Goal: Task Accomplishment & Management: Use online tool/utility

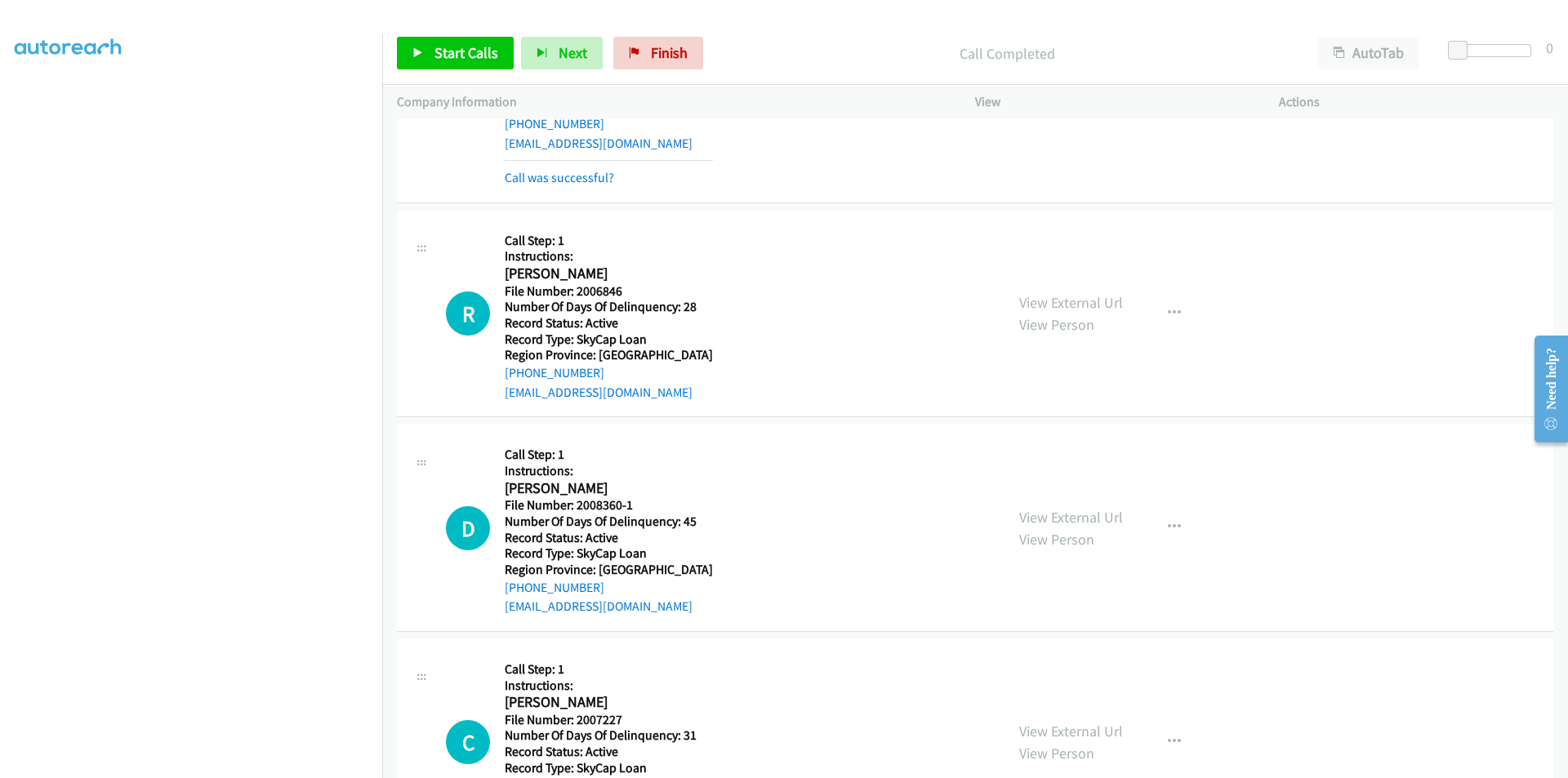
scroll to position [2399, 0]
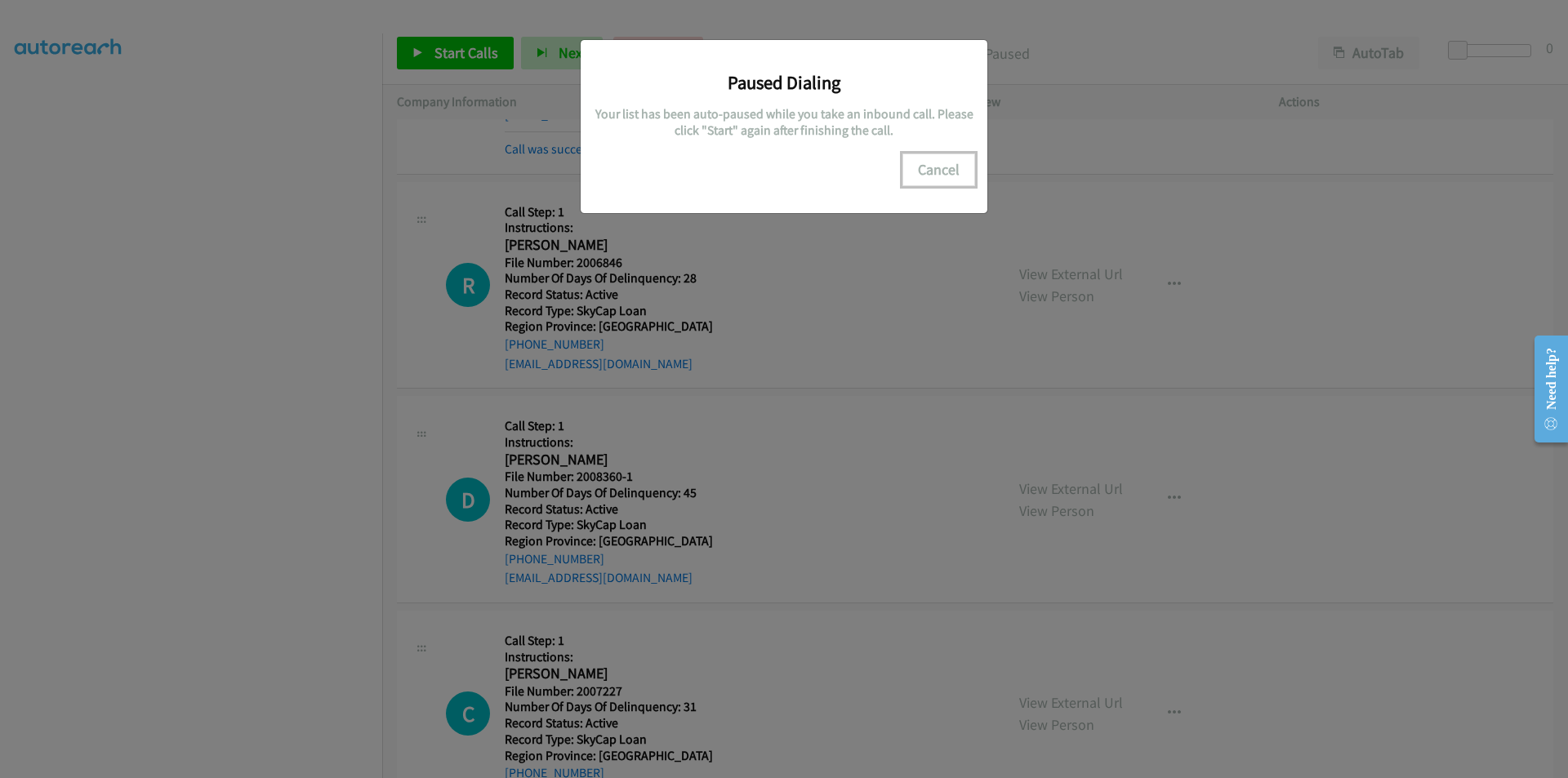
drag, startPoint x: 936, startPoint y: 170, endPoint x: 871, endPoint y: 211, distance: 76.9
click at [937, 171] on button "Cancel" at bounding box center [939, 170] width 73 height 32
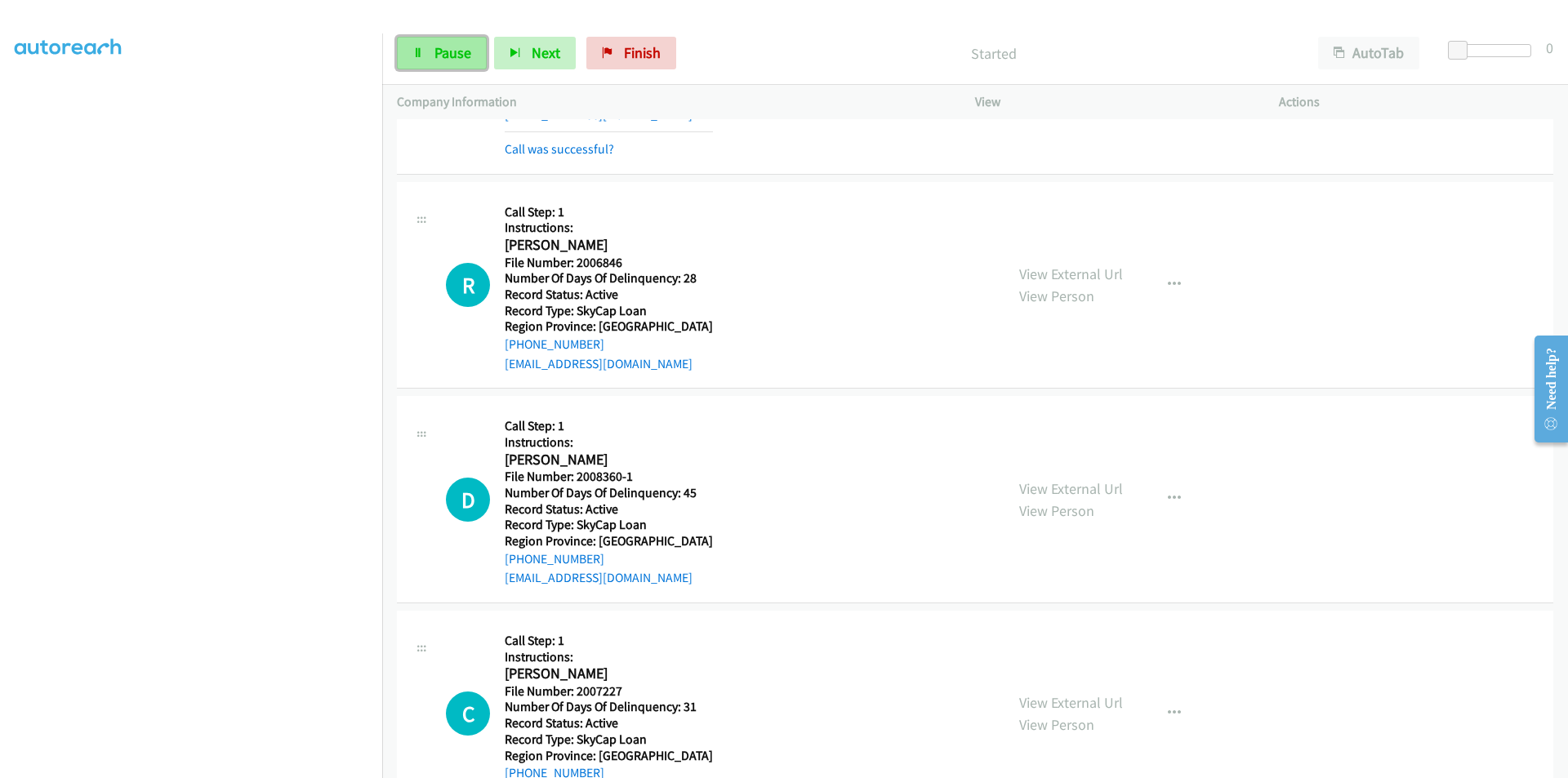
click at [426, 54] on link "Pause" at bounding box center [442, 53] width 90 height 32
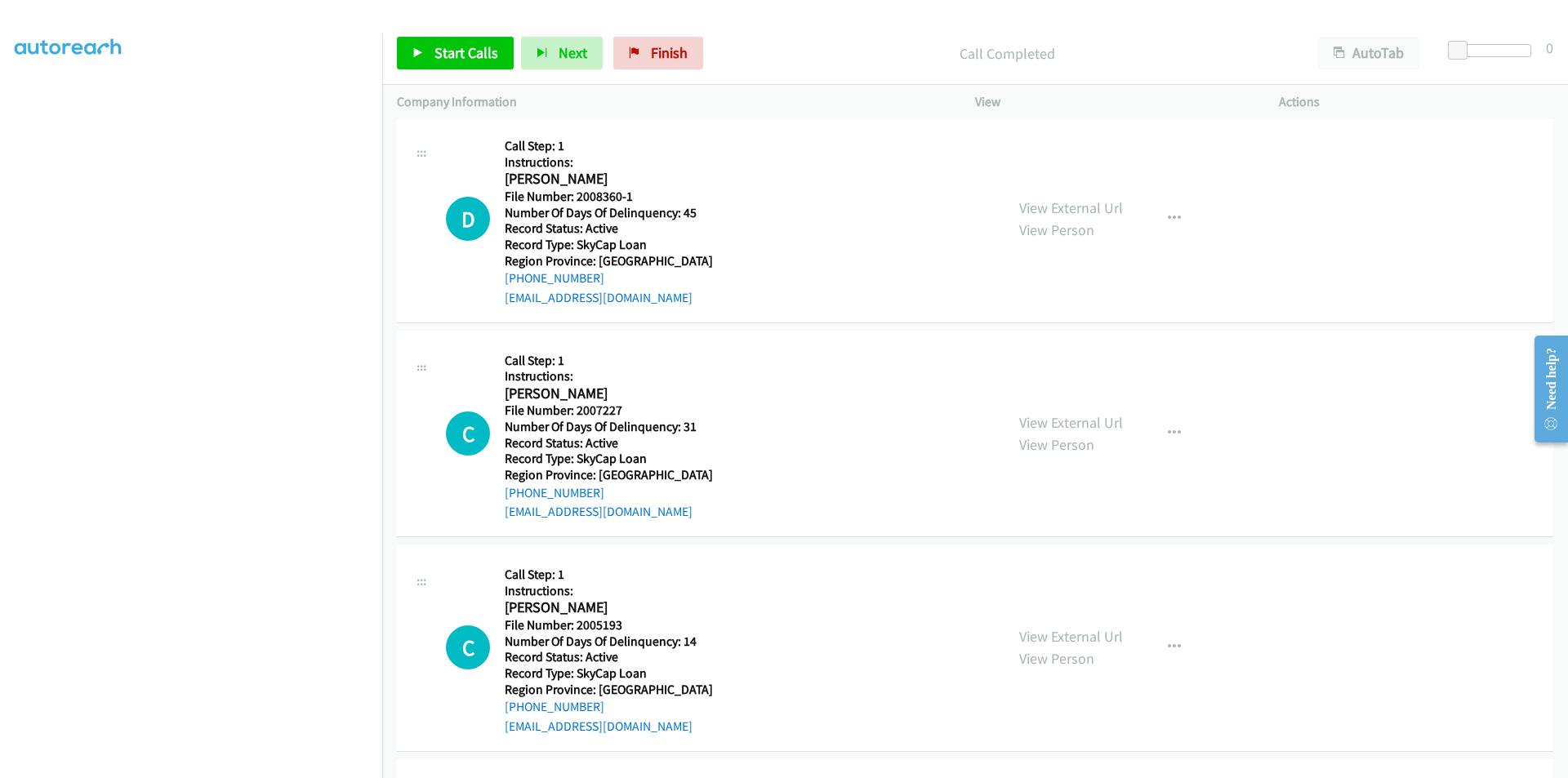
scroll to position [2725, 0]
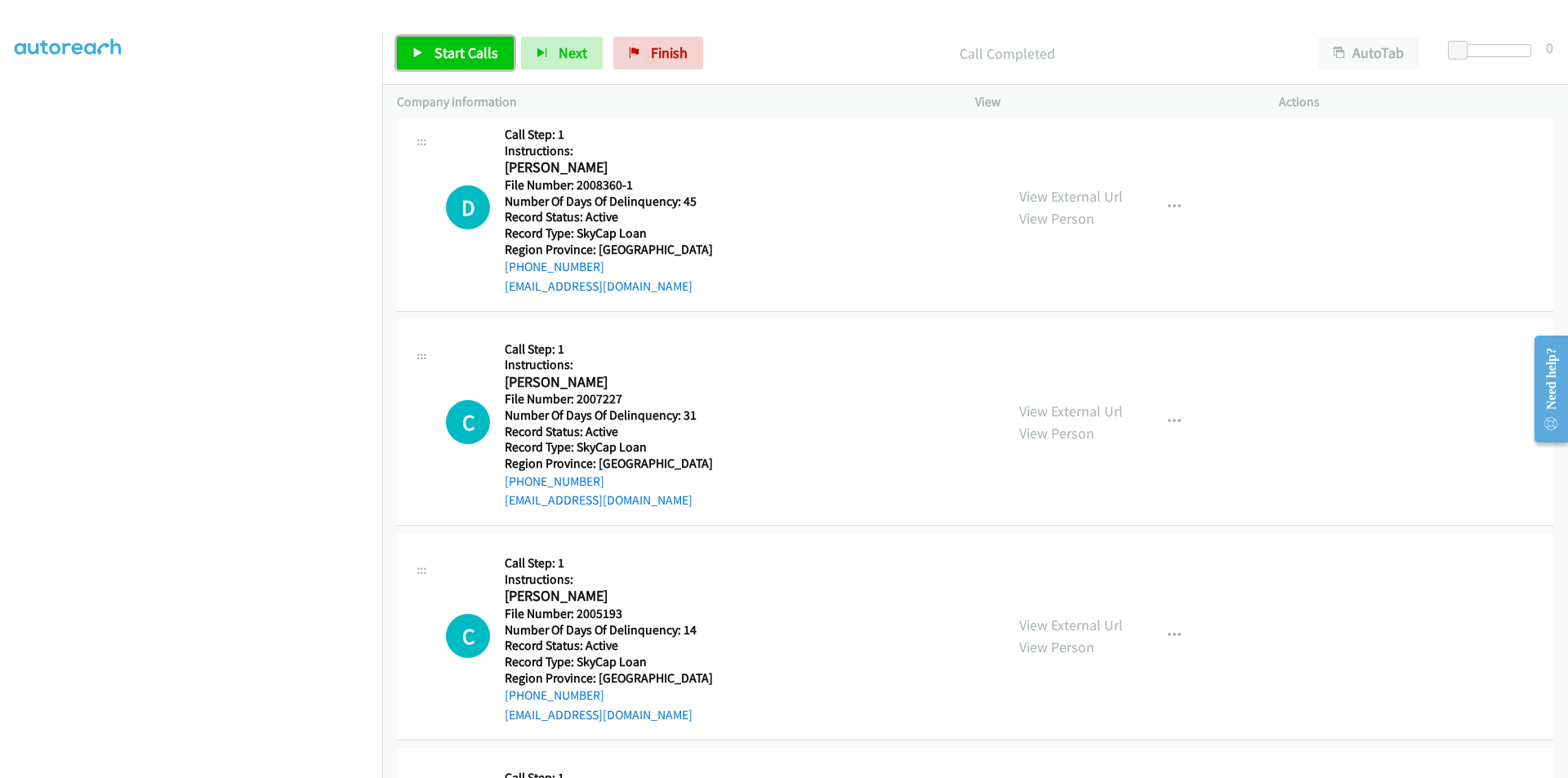
click at [477, 44] on span "Start Calls" at bounding box center [466, 53] width 64 height 19
click at [471, 47] on link "Pause" at bounding box center [442, 53] width 90 height 32
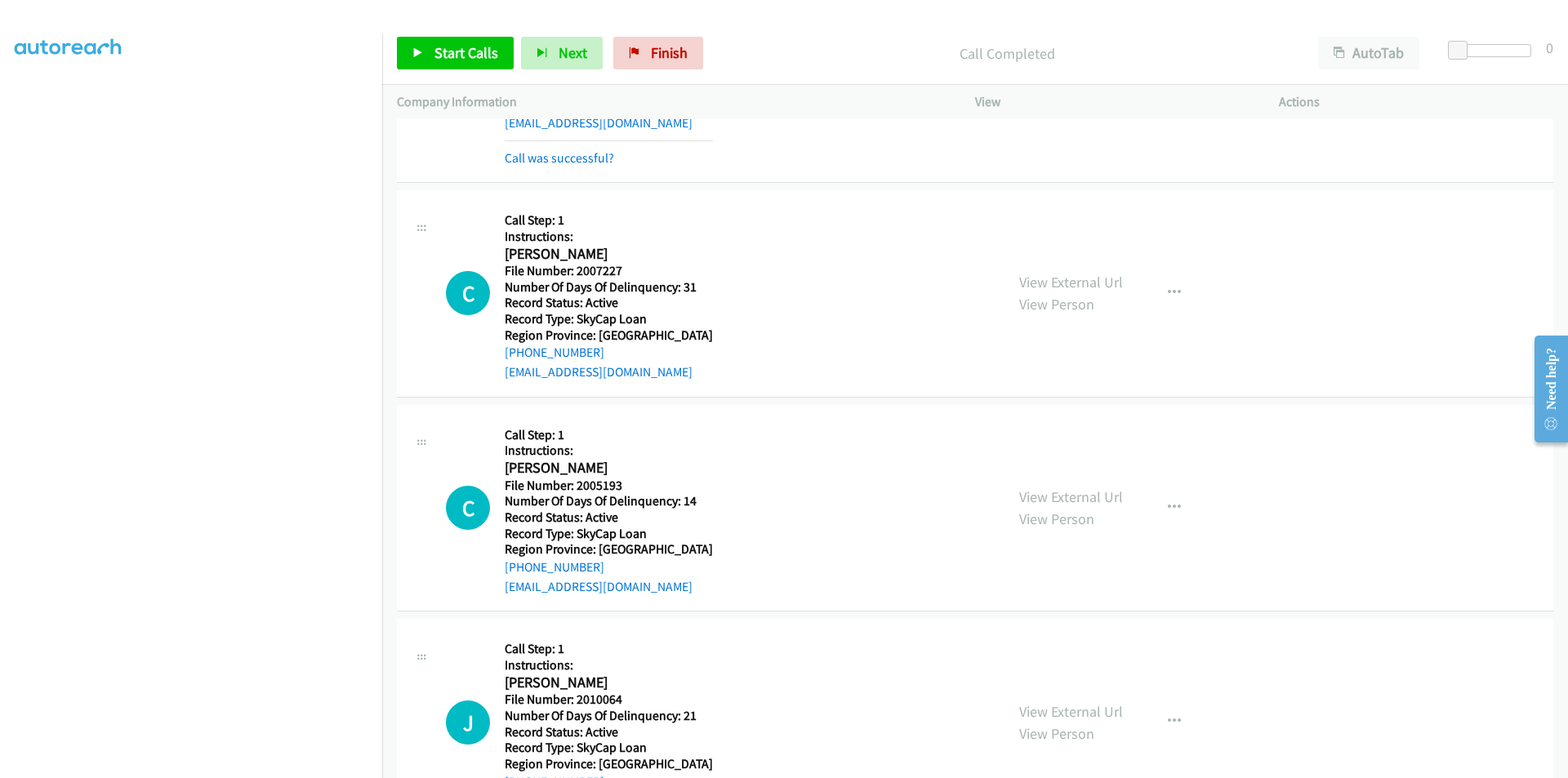
scroll to position [2960, 0]
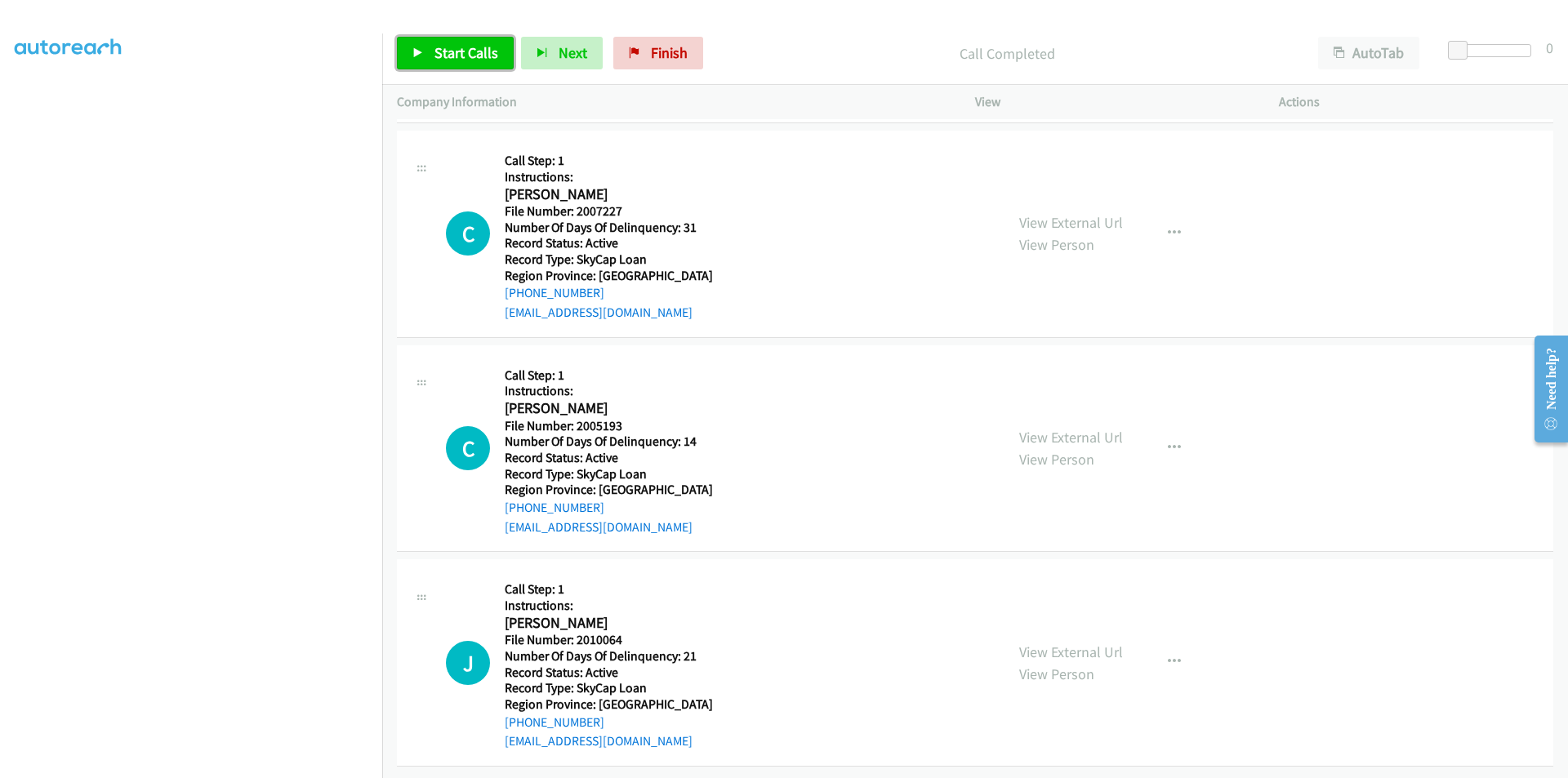
click at [453, 43] on span "Start Calls" at bounding box center [466, 53] width 64 height 19
click at [456, 64] on link "Pause" at bounding box center [442, 53] width 90 height 32
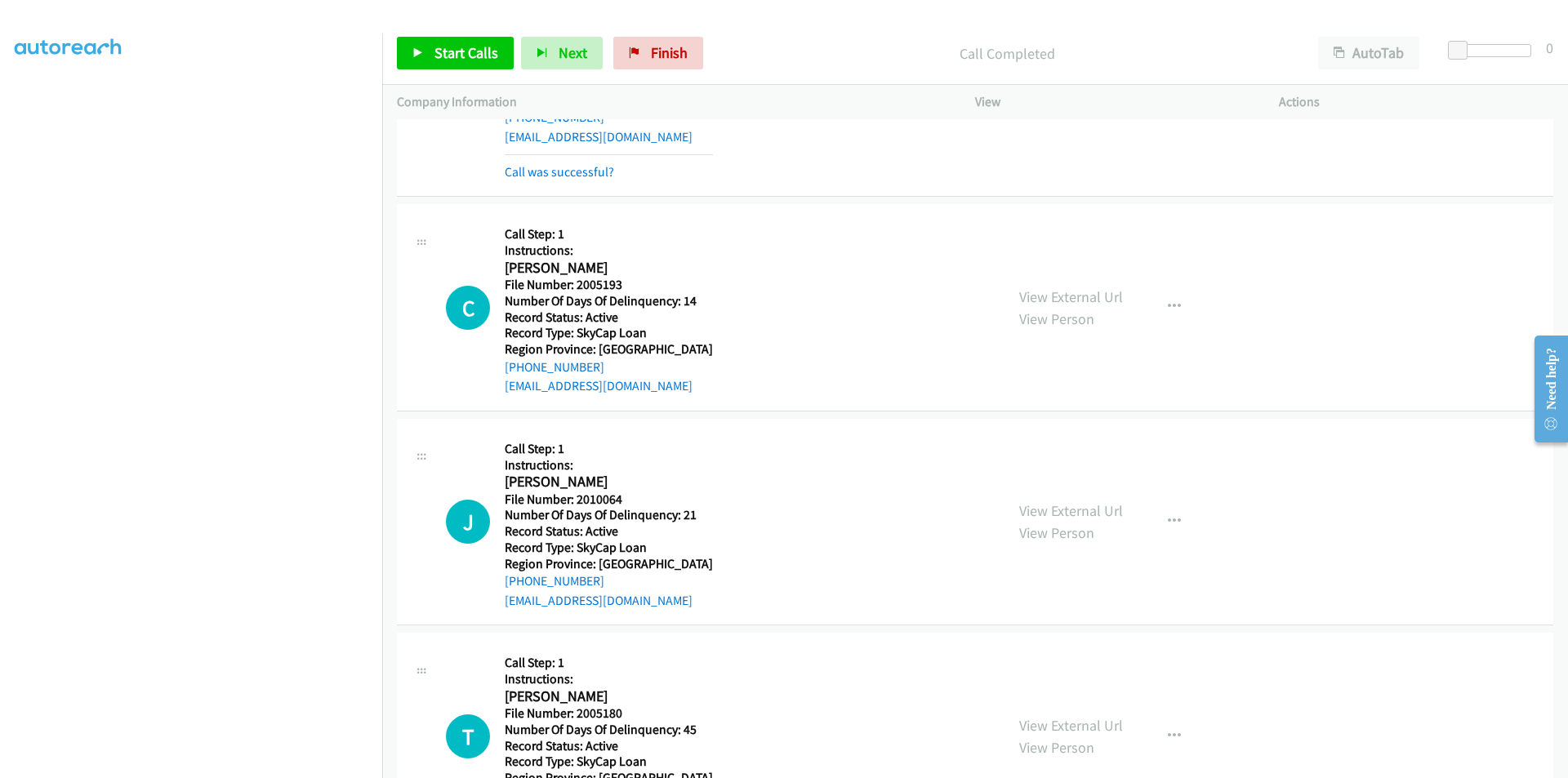
scroll to position [3205, 0]
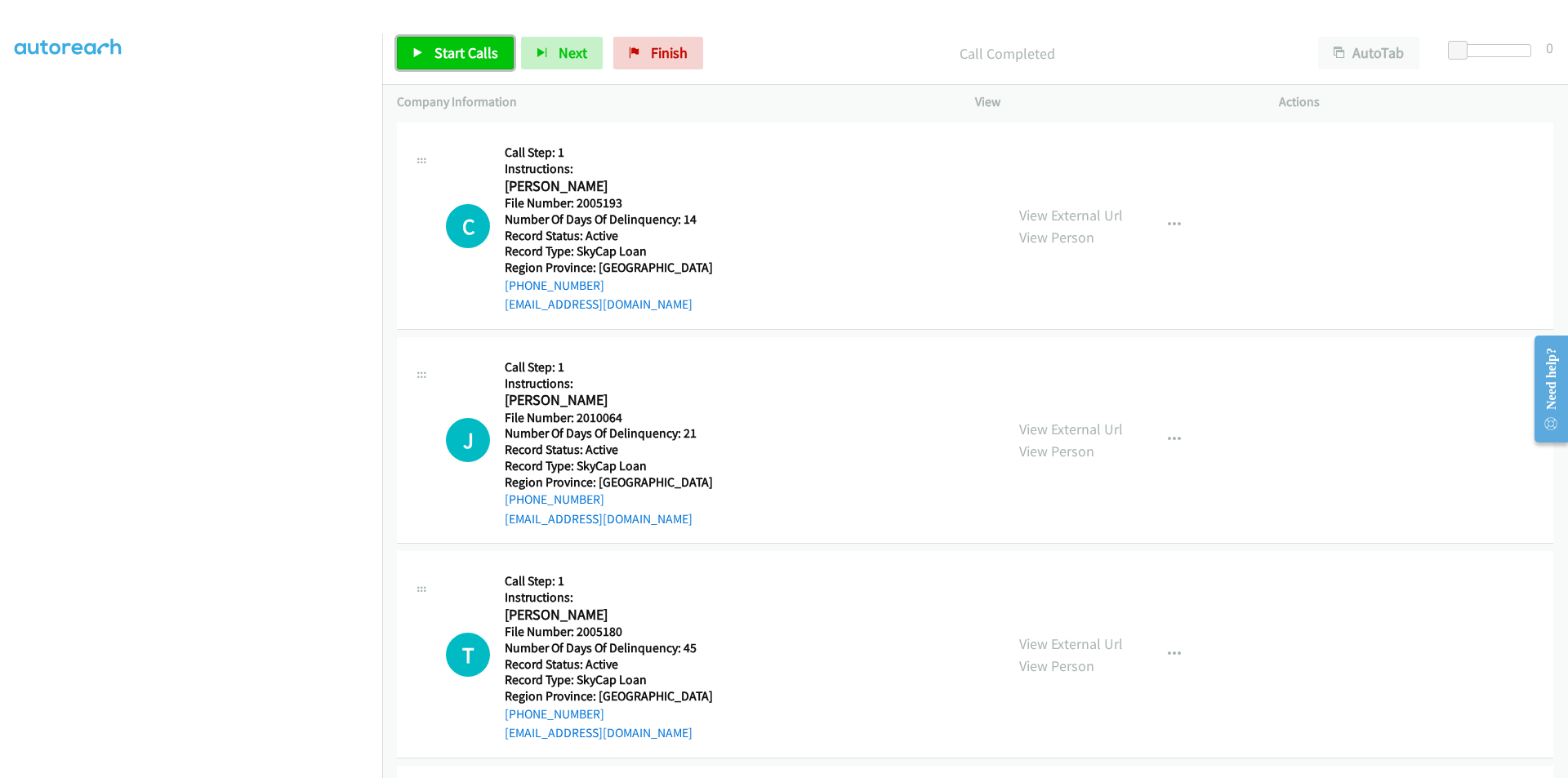
click at [456, 50] on span "Start Calls" at bounding box center [466, 53] width 64 height 19
click at [456, 50] on span "Pause" at bounding box center [453, 53] width 37 height 19
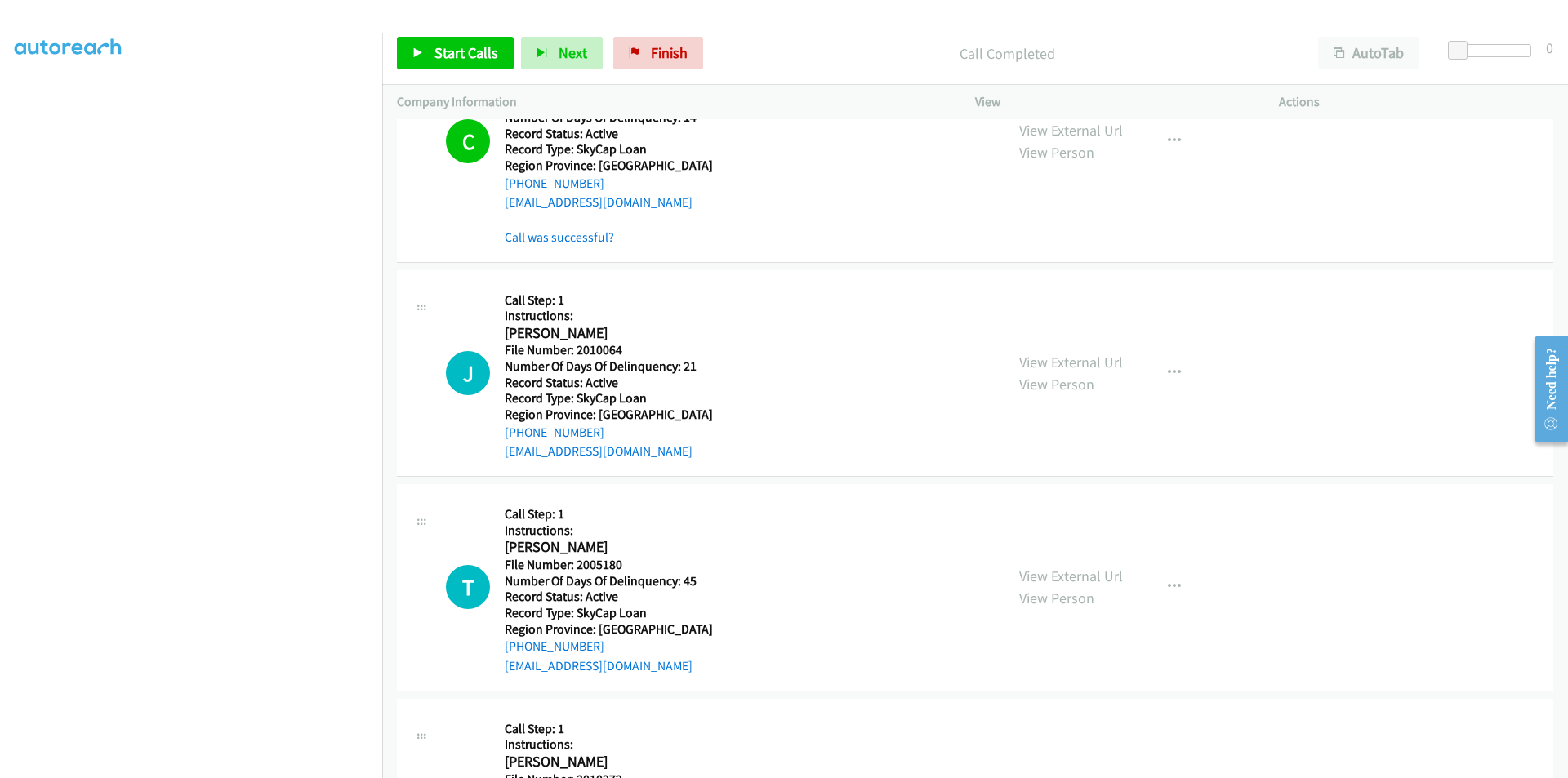
scroll to position [3450, 0]
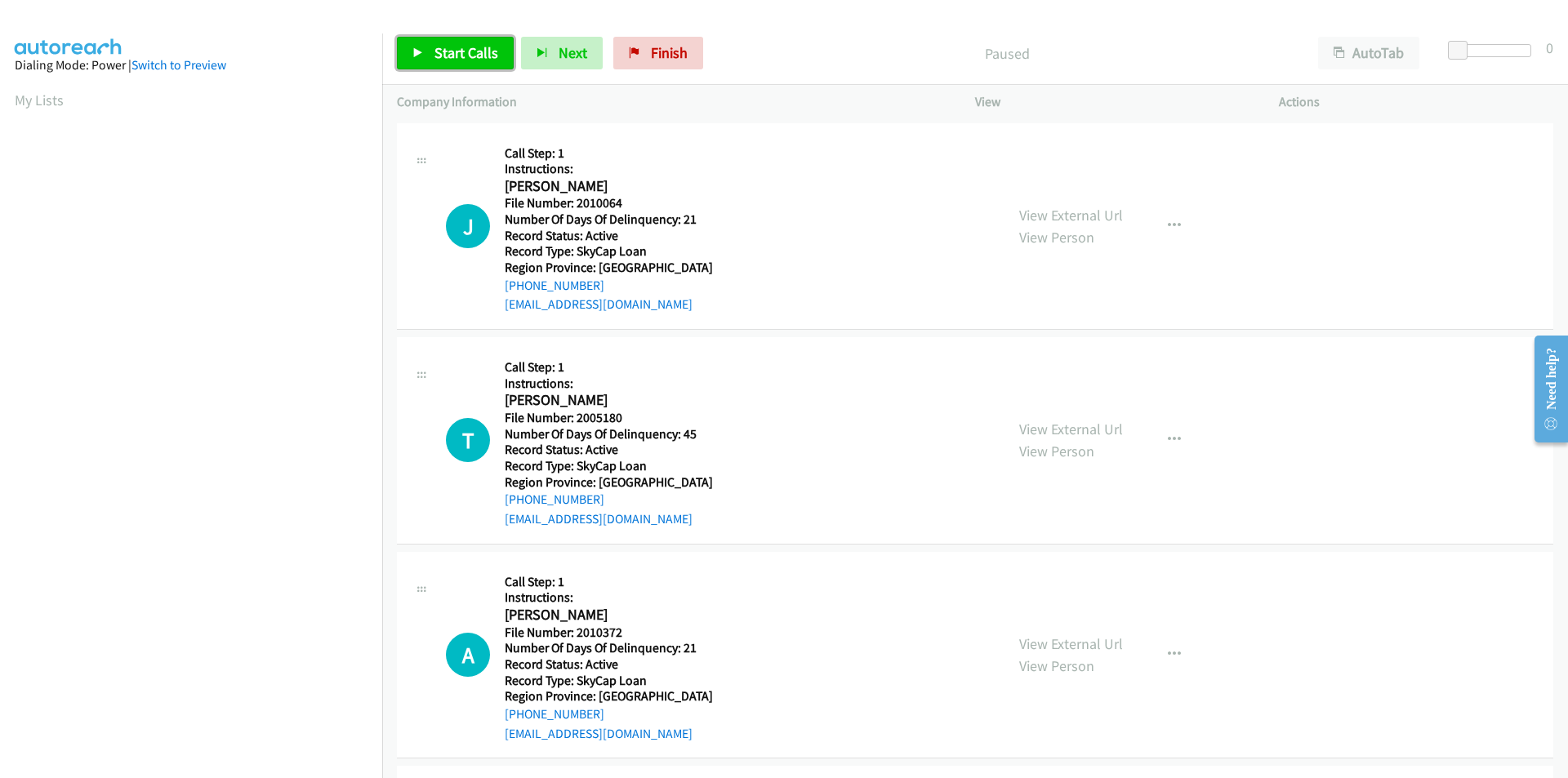
click at [481, 55] on span "Start Calls" at bounding box center [466, 53] width 64 height 19
click at [460, 52] on span "Pause" at bounding box center [453, 53] width 37 height 19
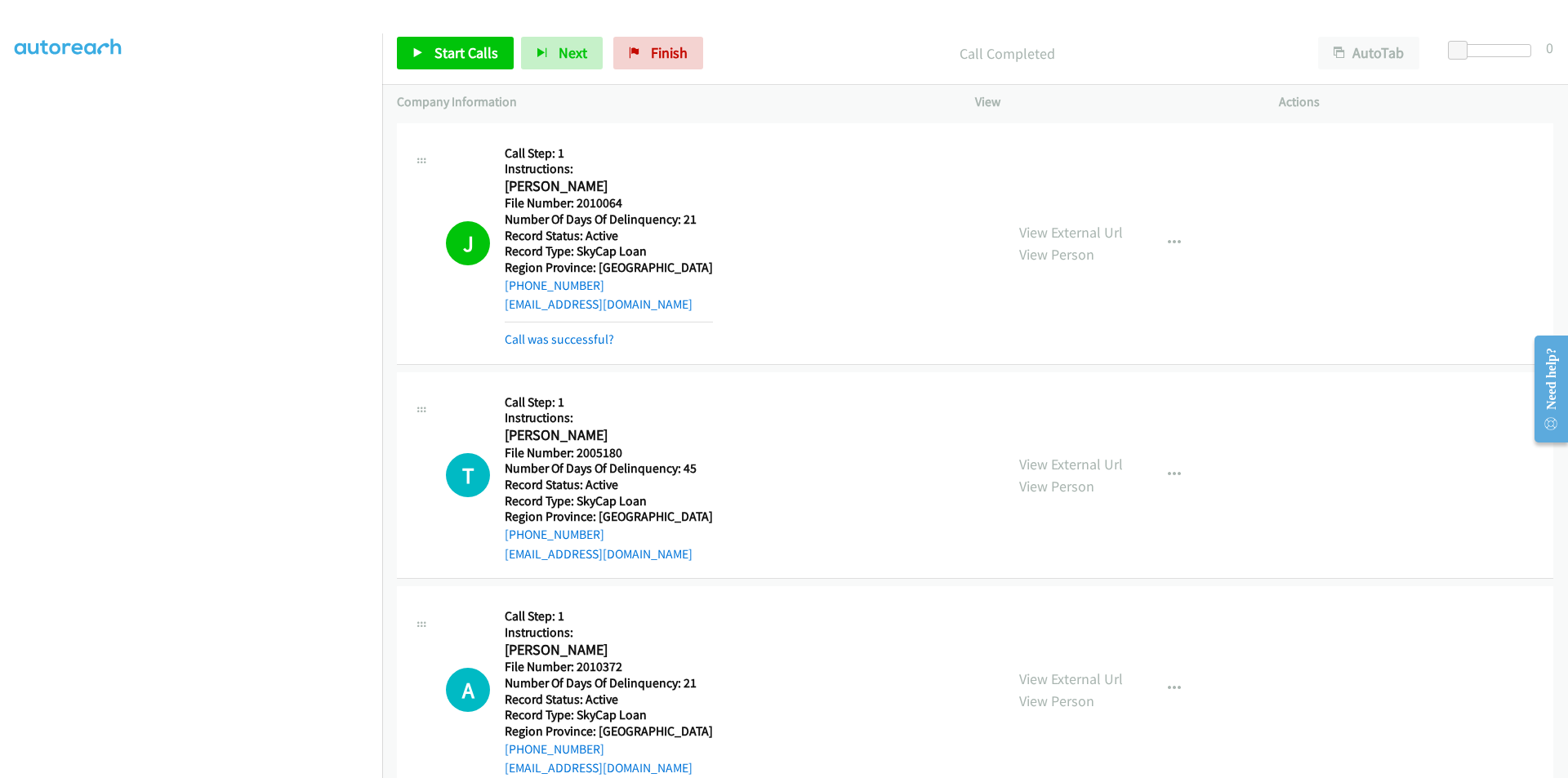
scroll to position [245, 0]
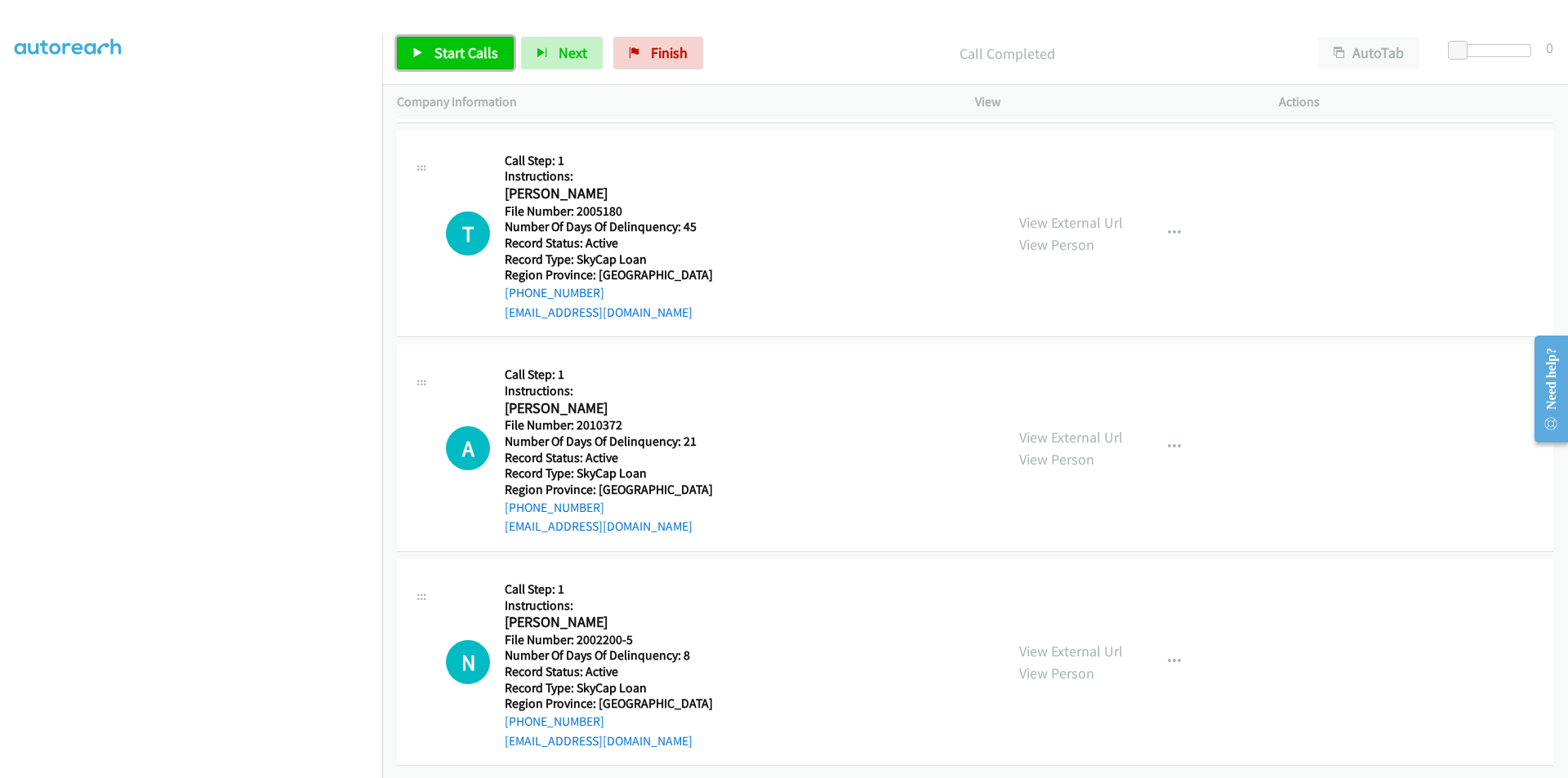
click at [466, 53] on span "Start Calls" at bounding box center [466, 53] width 64 height 19
click at [460, 48] on span "Pause" at bounding box center [453, 53] width 37 height 19
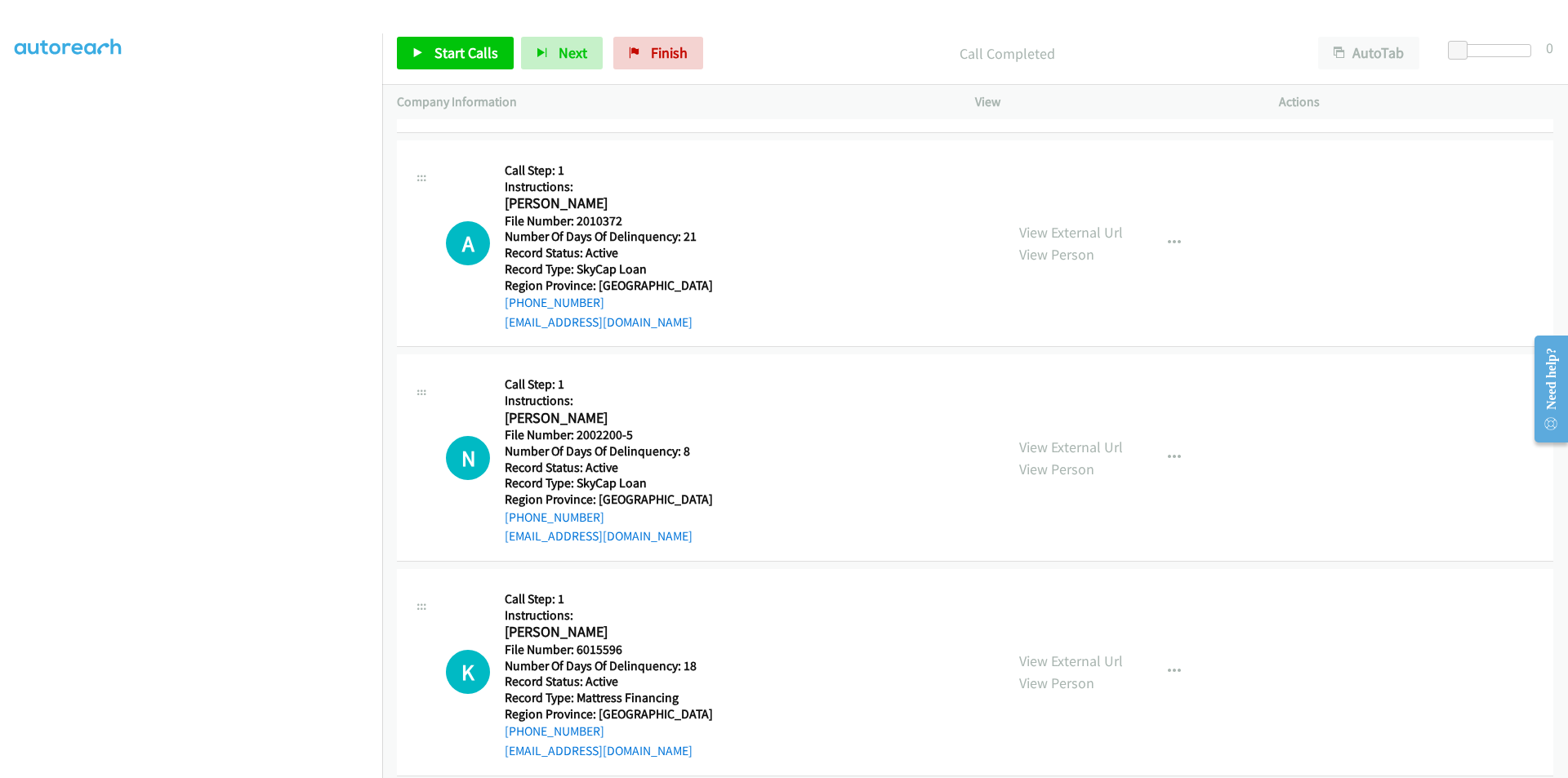
scroll to position [490, 0]
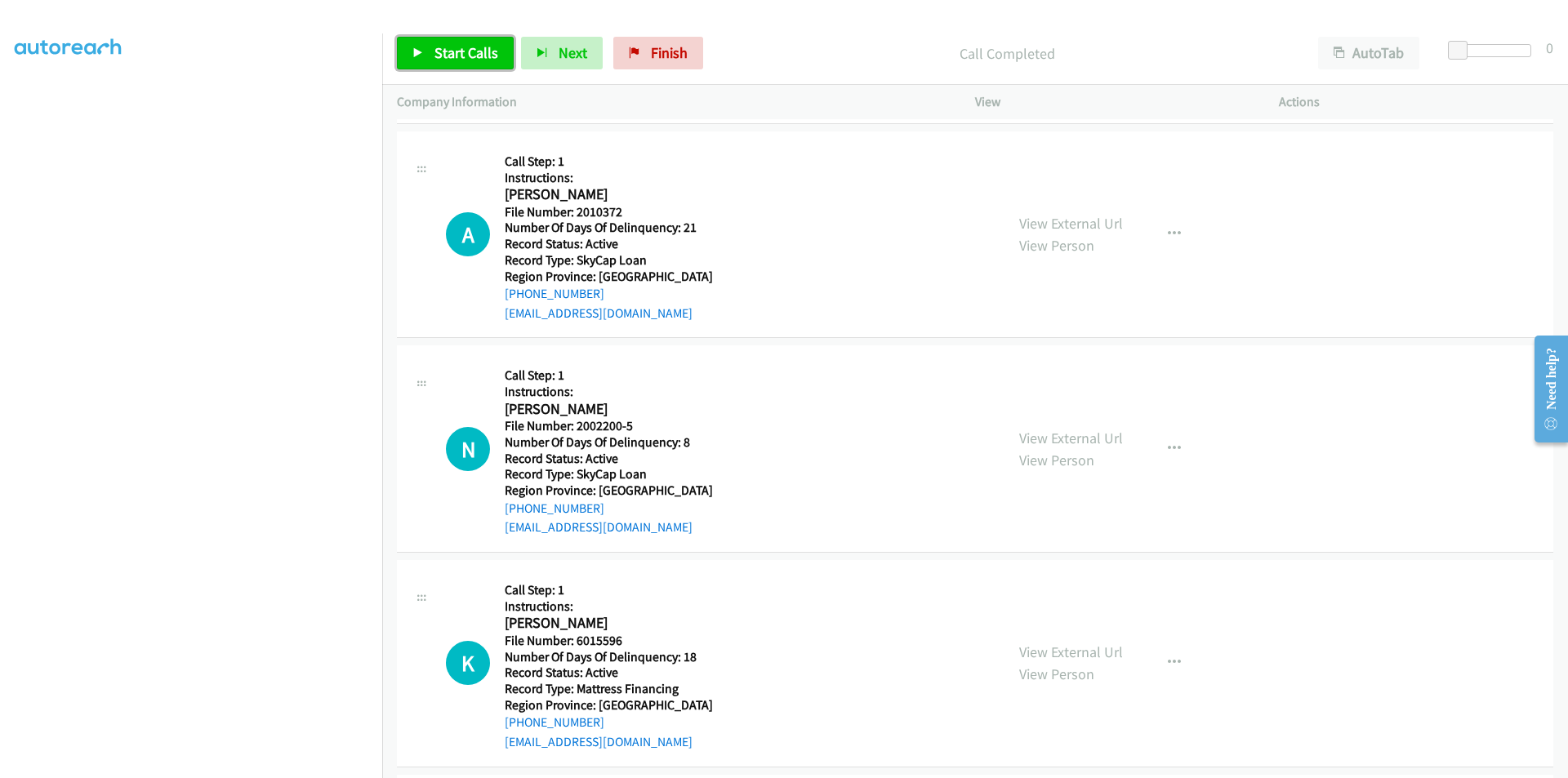
click at [456, 56] on span "Start Calls" at bounding box center [466, 53] width 64 height 19
click at [459, 51] on span "Pause" at bounding box center [453, 53] width 37 height 19
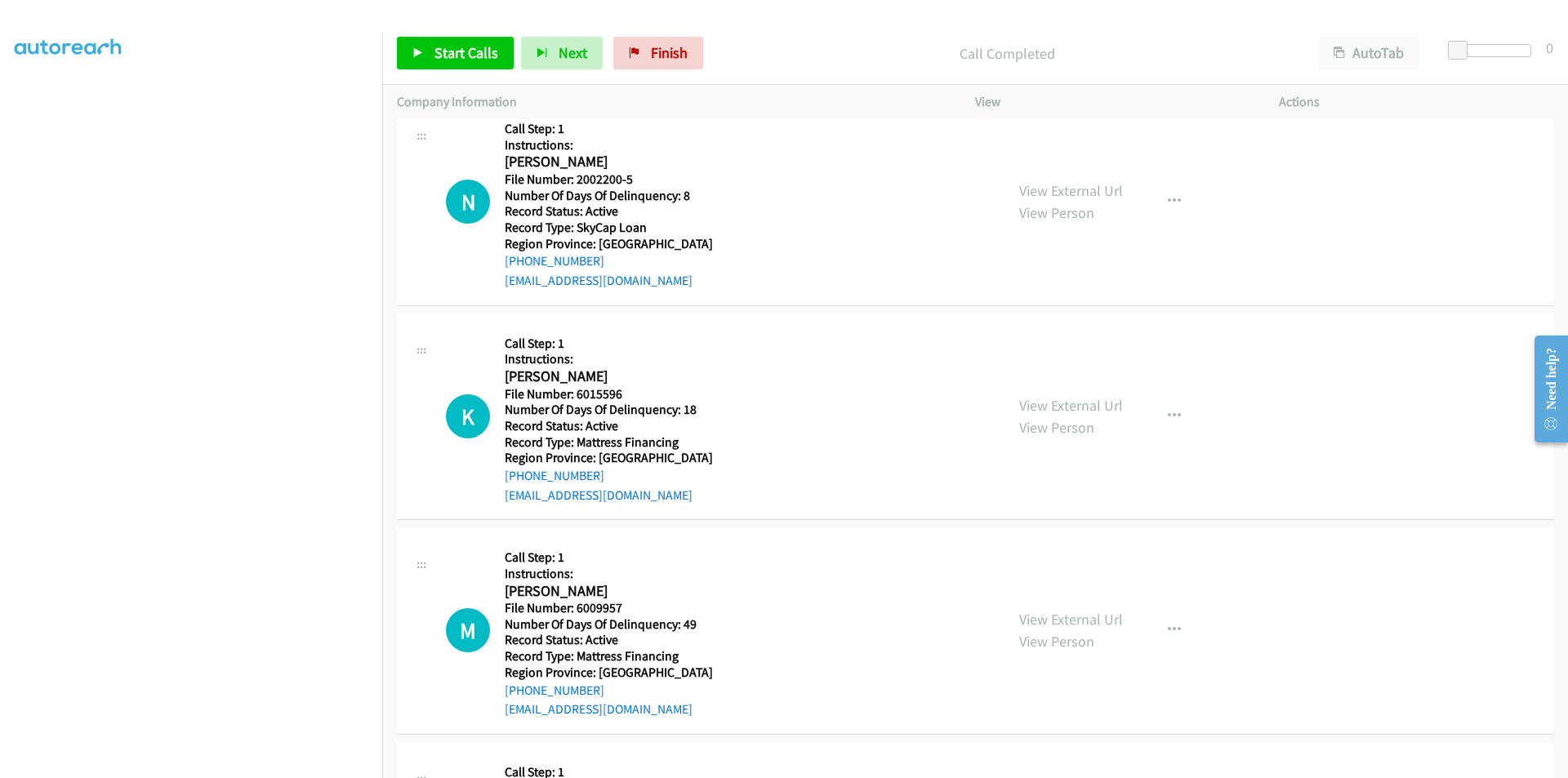
scroll to position [735, 0]
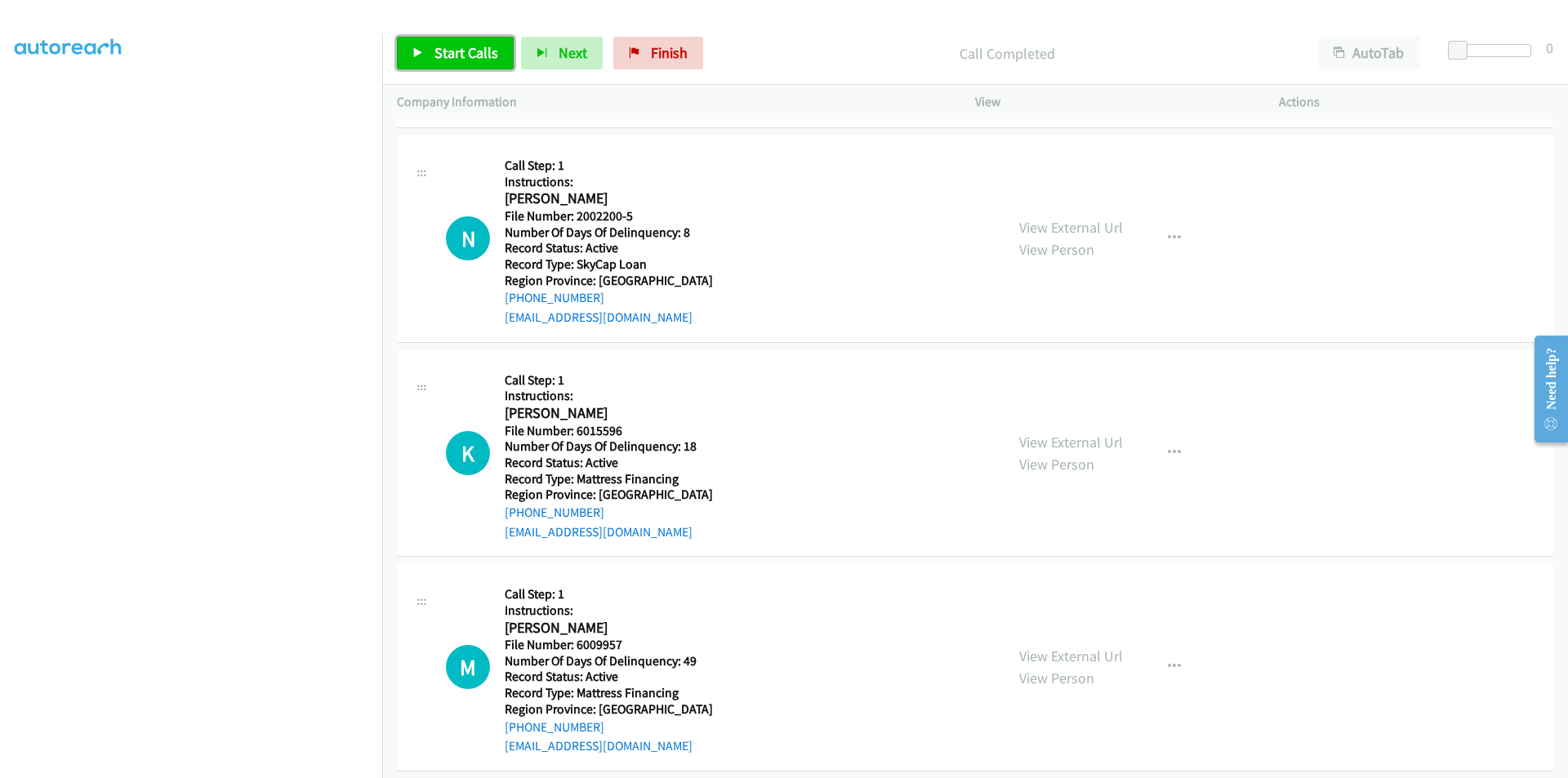
click at [488, 54] on span "Start Calls" at bounding box center [466, 53] width 64 height 19
click at [469, 55] on span "Pause" at bounding box center [453, 53] width 37 height 19
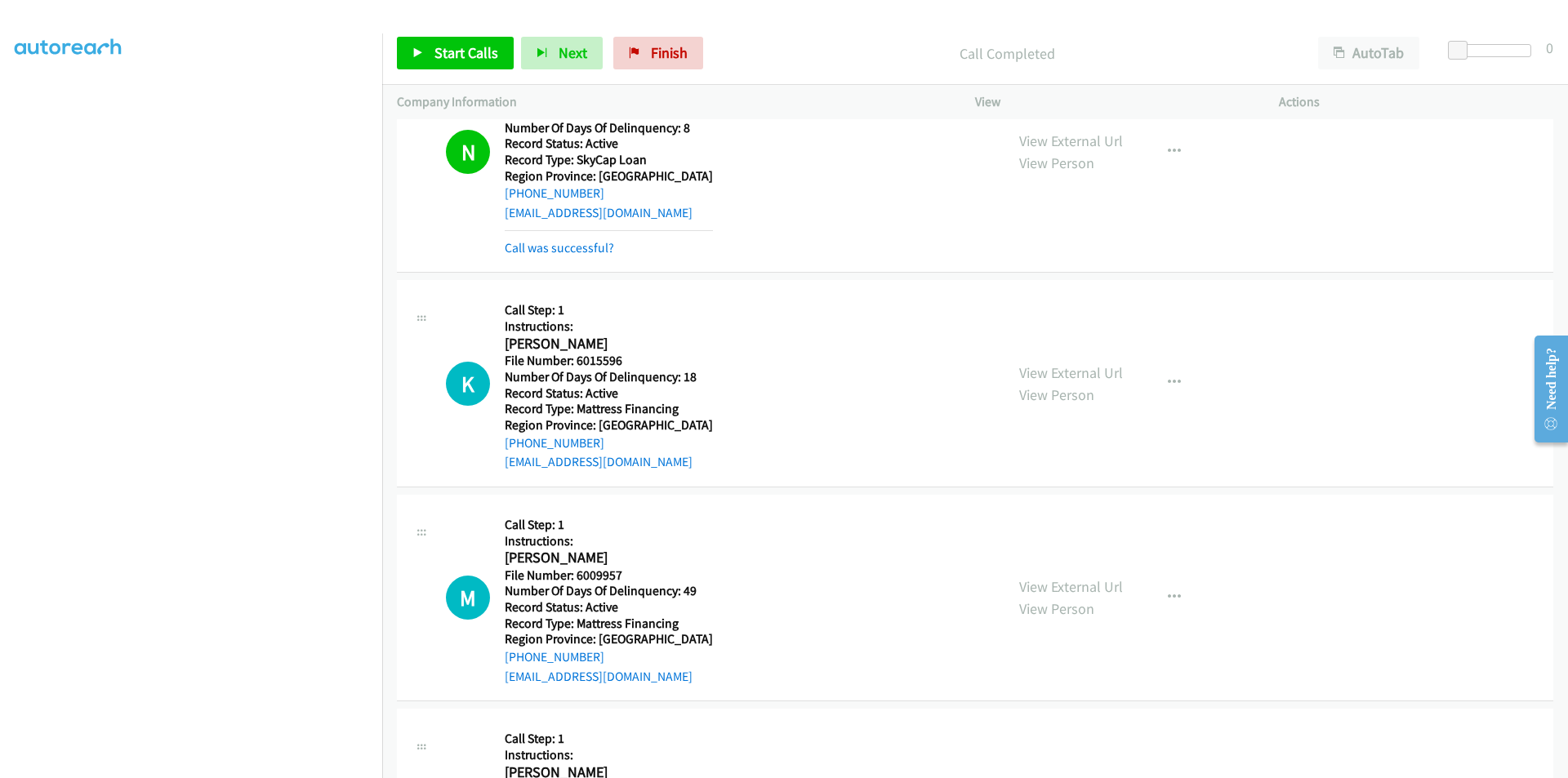
scroll to position [980, 0]
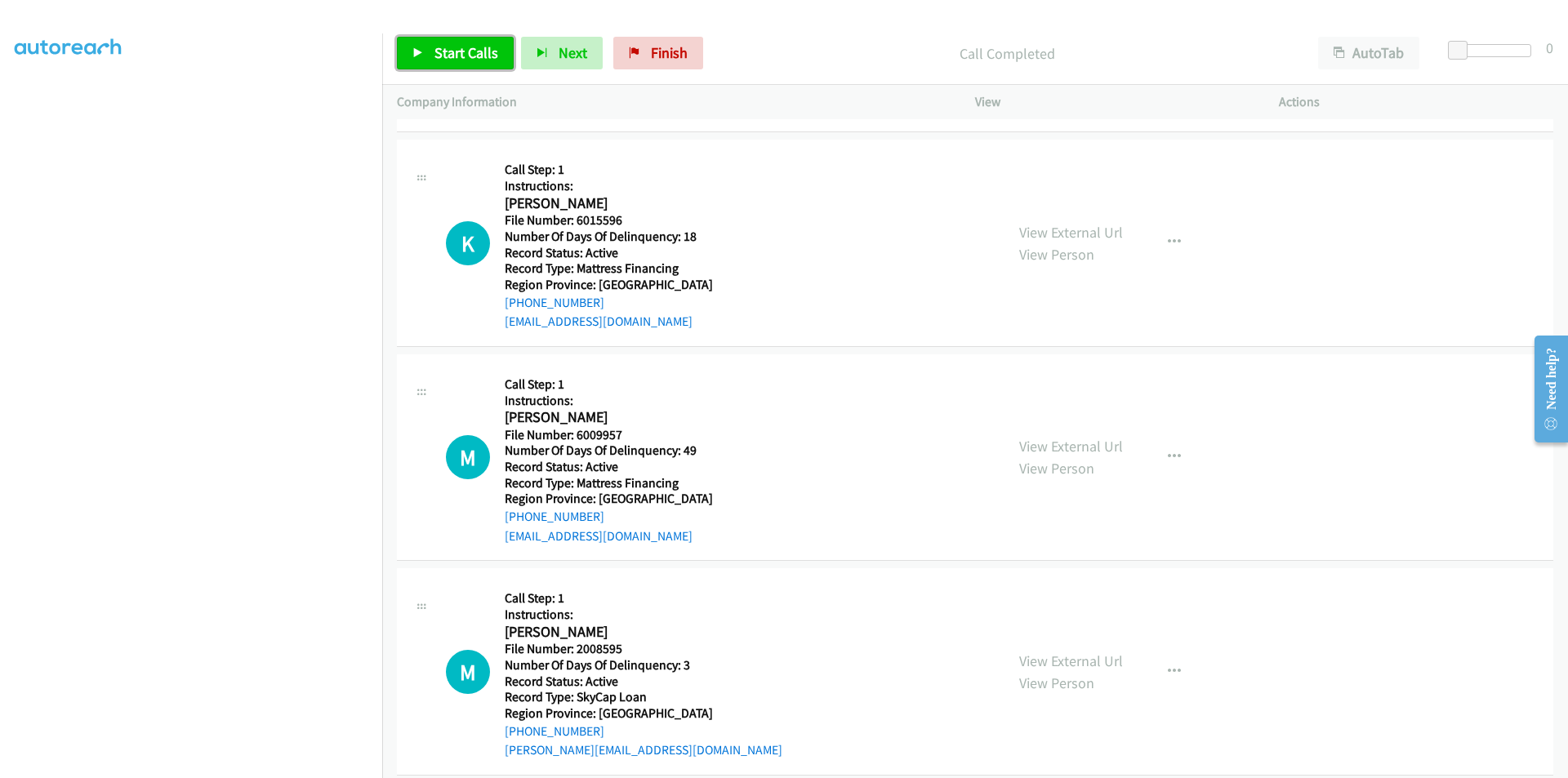
click at [477, 42] on link "Start Calls" at bounding box center [454, 53] width 116 height 32
drag, startPoint x: 448, startPoint y: 53, endPoint x: 404, endPoint y: 108, distance: 70.4
click at [448, 53] on span "Pause" at bounding box center [453, 53] width 37 height 19
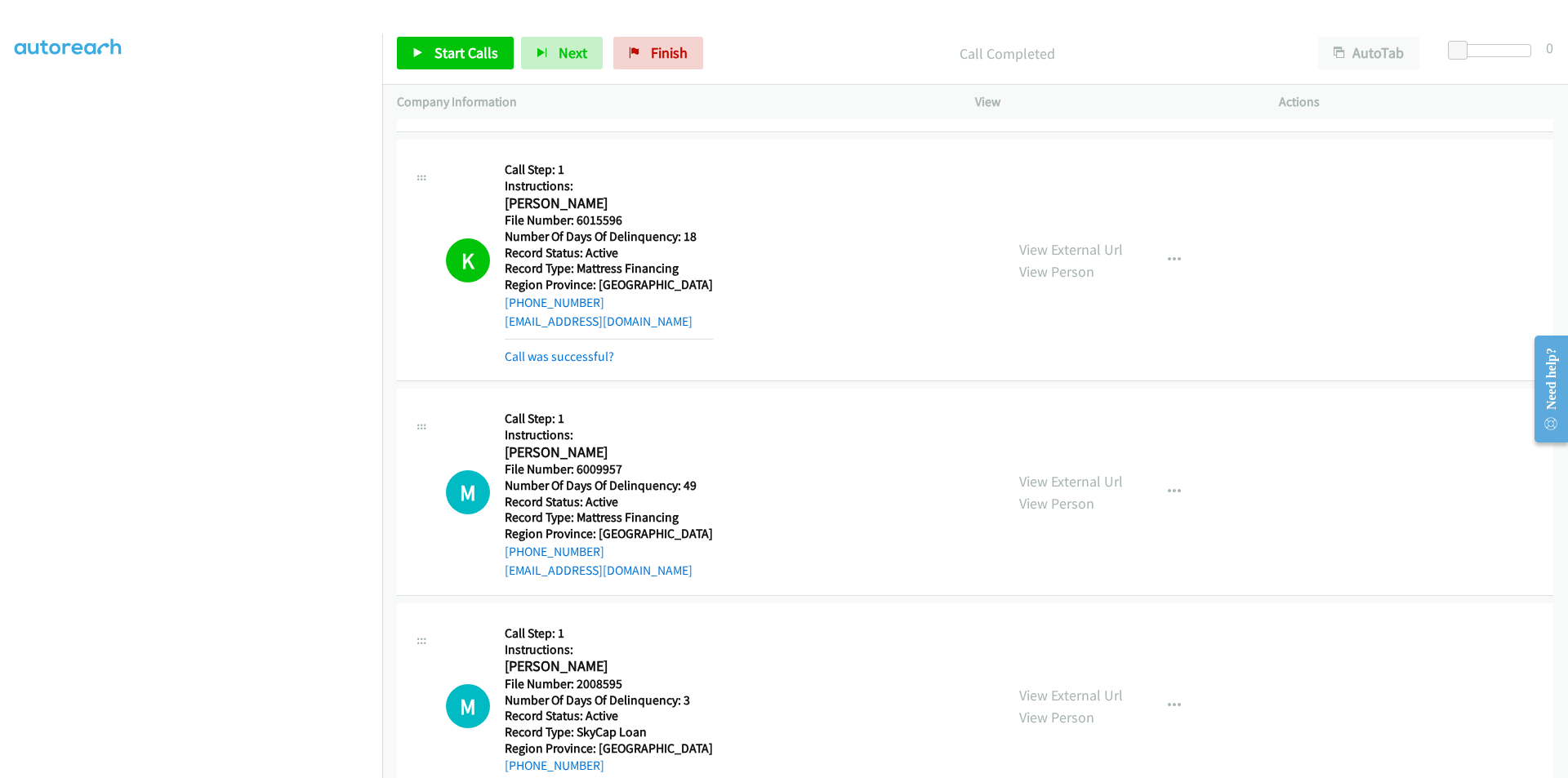
scroll to position [1225, 0]
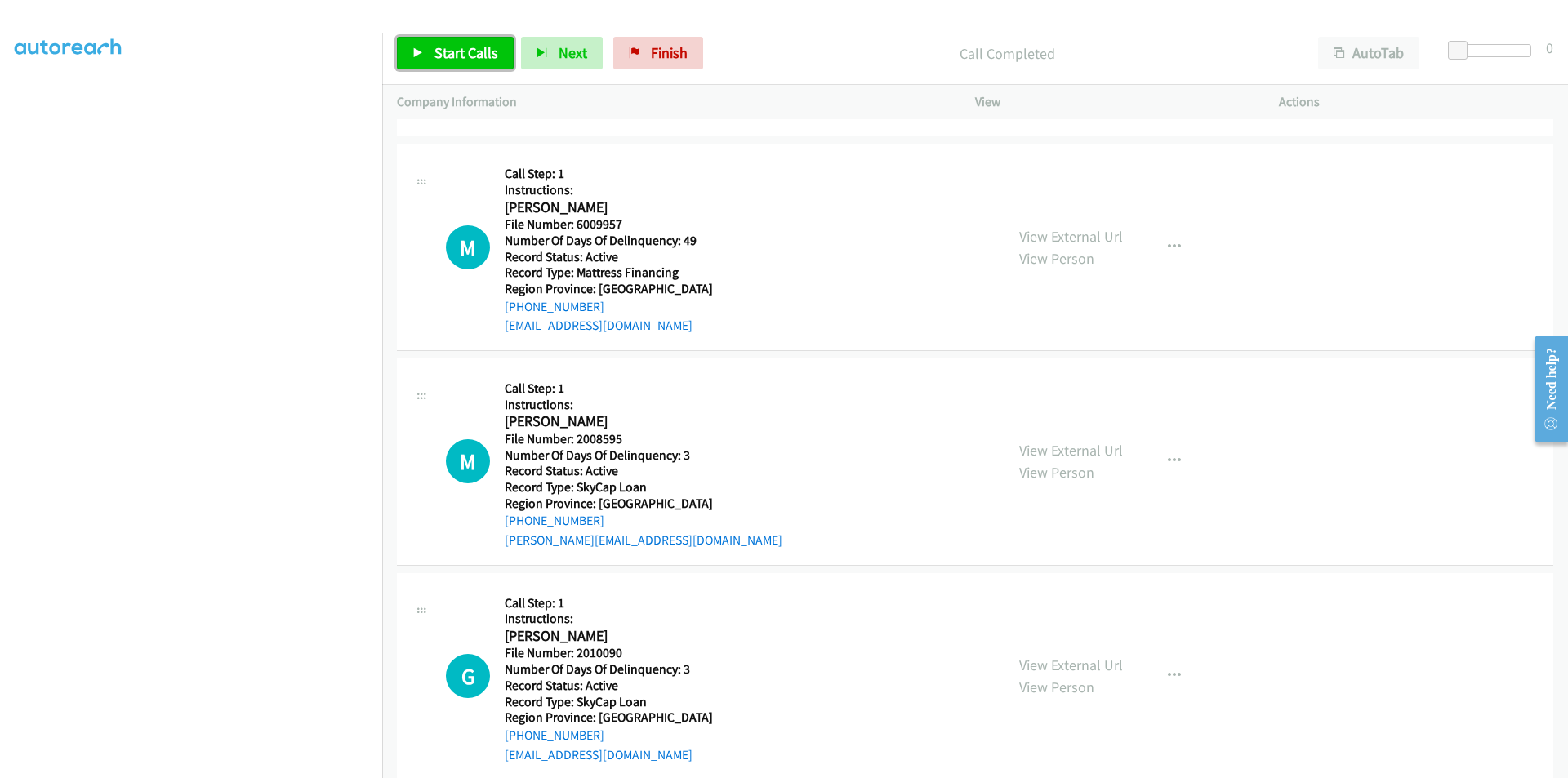
click at [443, 51] on span "Start Calls" at bounding box center [466, 53] width 64 height 19
click at [443, 51] on span "Pause" at bounding box center [453, 53] width 37 height 19
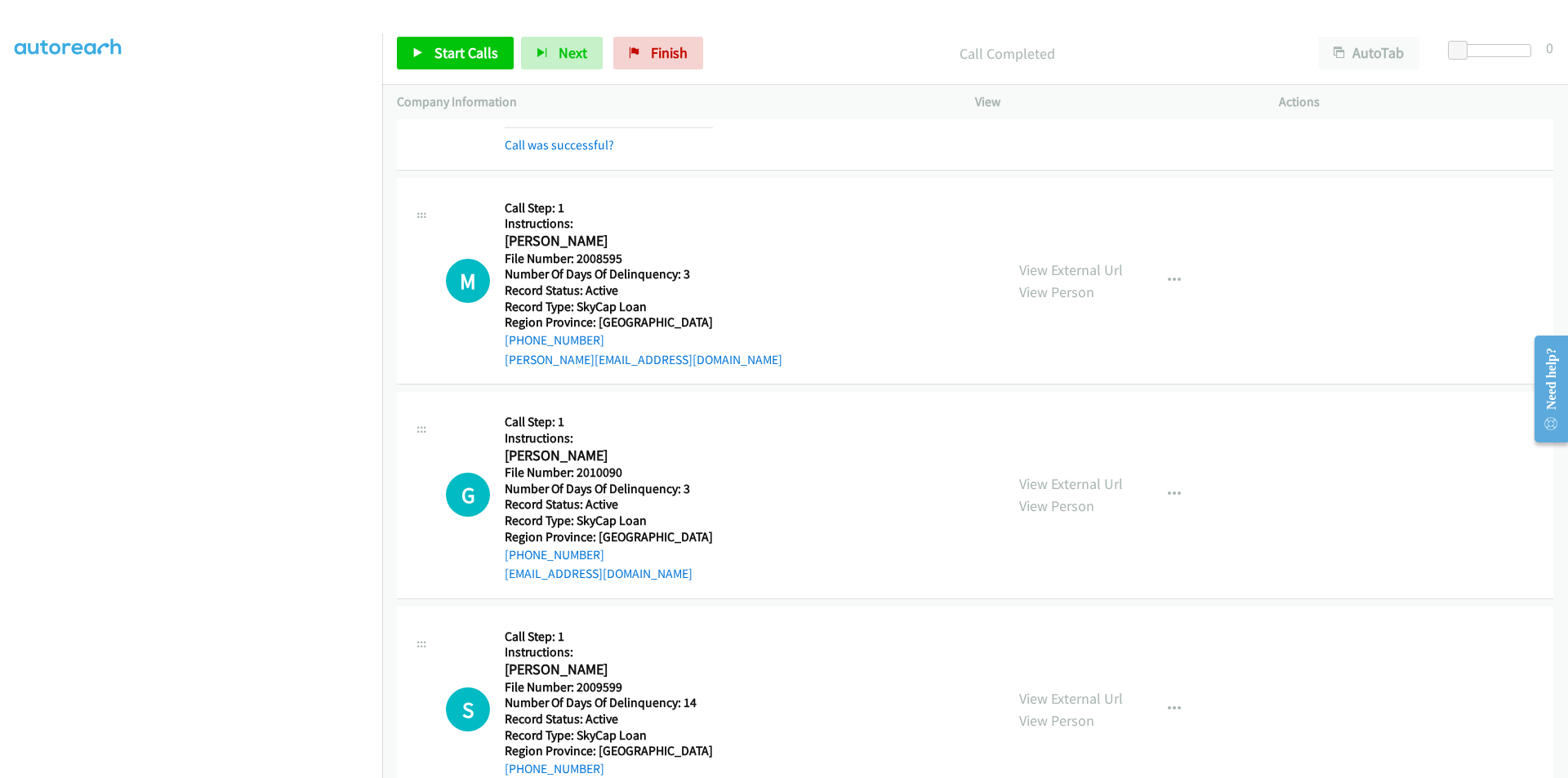
scroll to position [1470, 0]
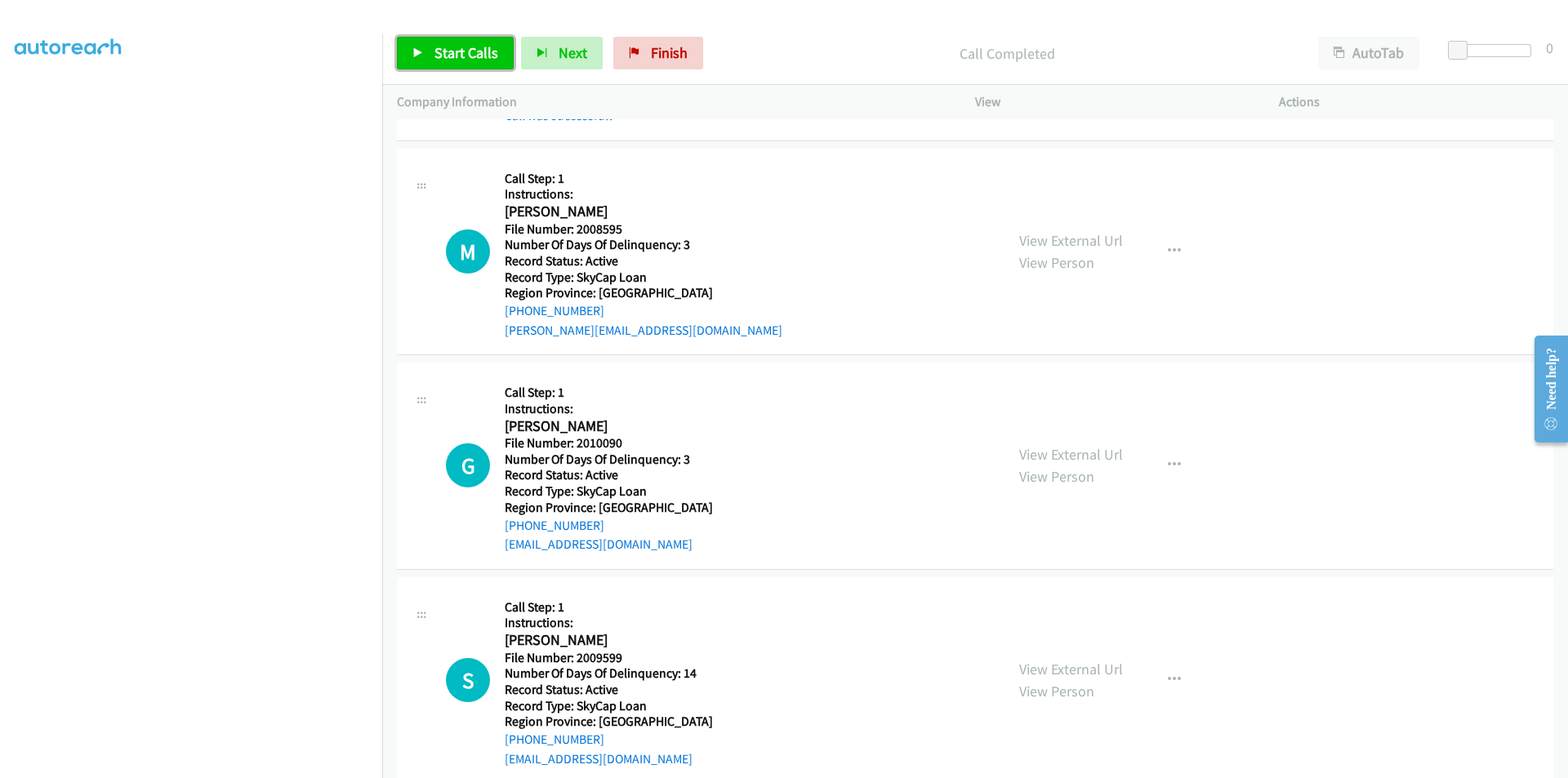
click at [465, 51] on span "Start Calls" at bounding box center [466, 53] width 64 height 19
click at [465, 51] on span "Pause" at bounding box center [453, 53] width 37 height 19
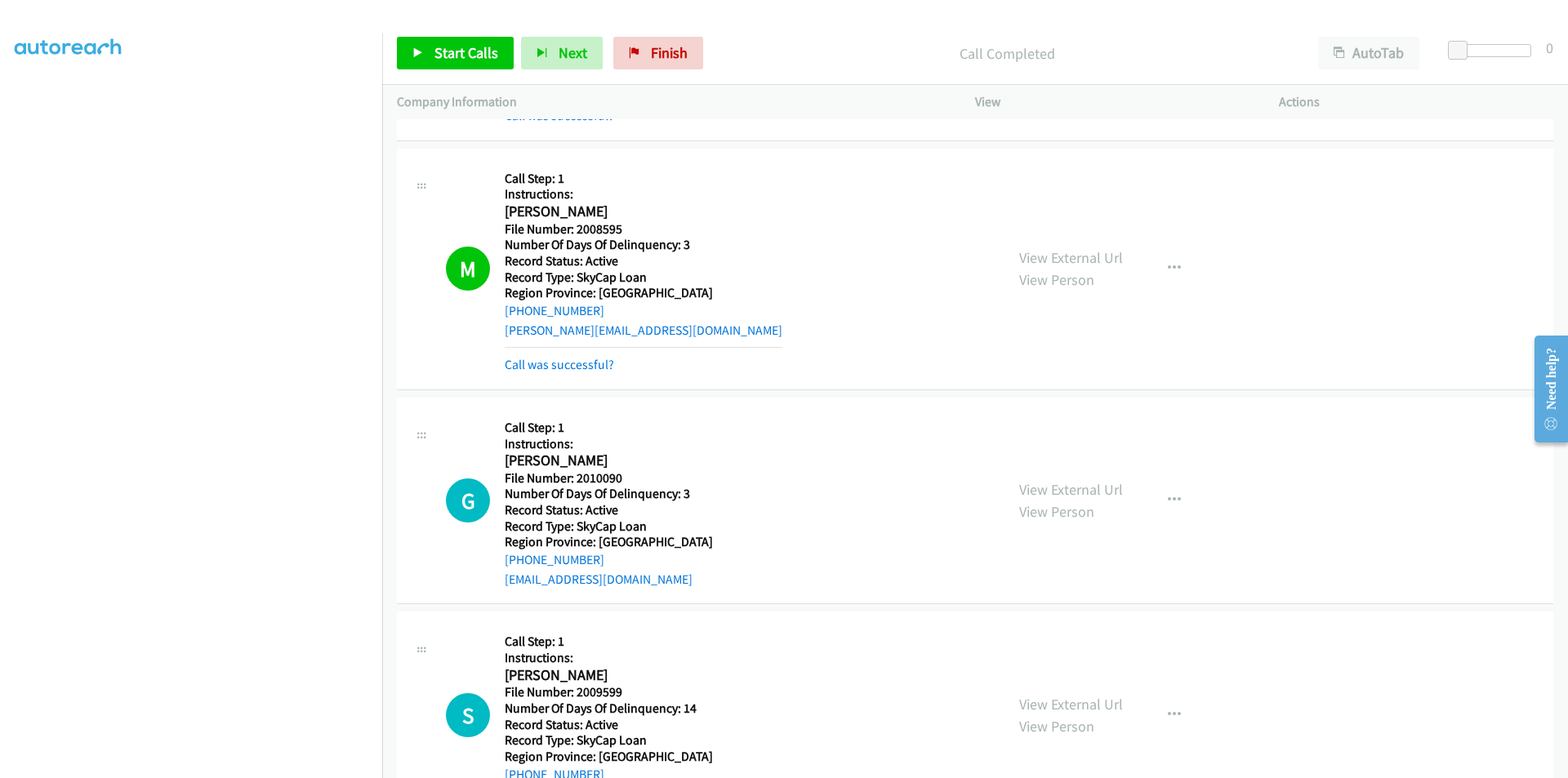
scroll to position [1715, 0]
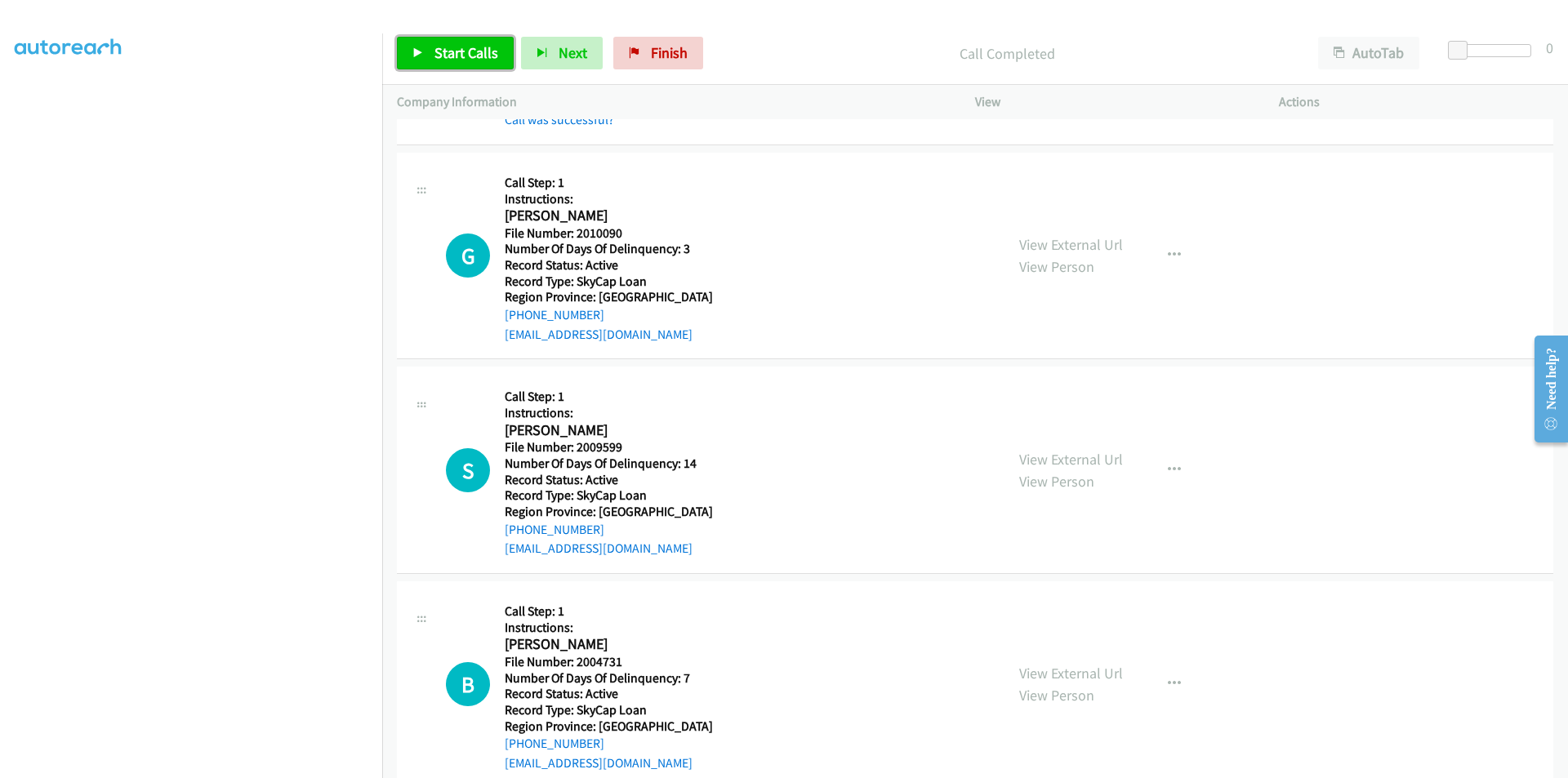
click at [454, 45] on span "Start Calls" at bounding box center [466, 53] width 64 height 19
click at [454, 45] on span "Pause" at bounding box center [453, 53] width 37 height 19
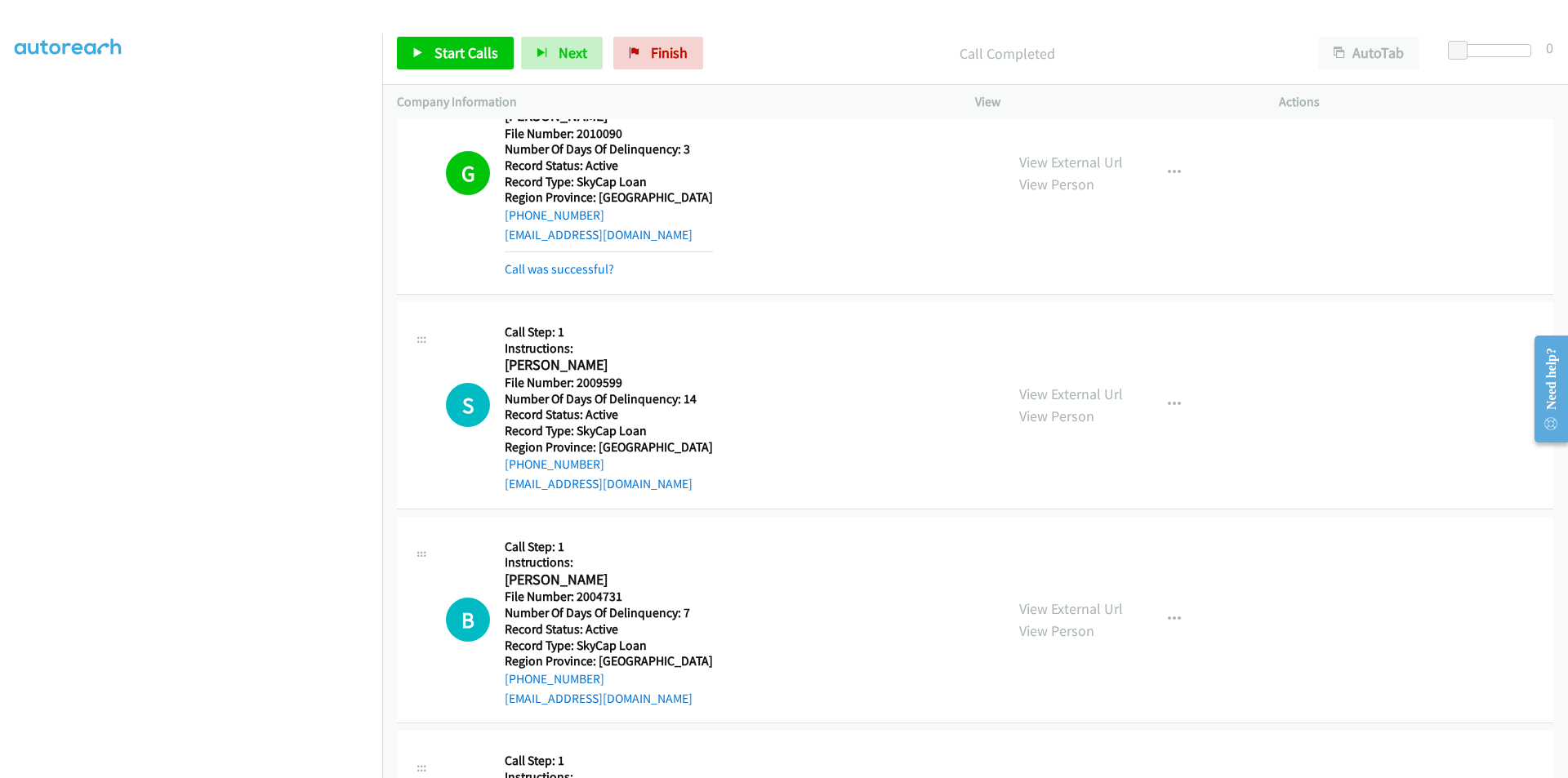
scroll to position [1960, 0]
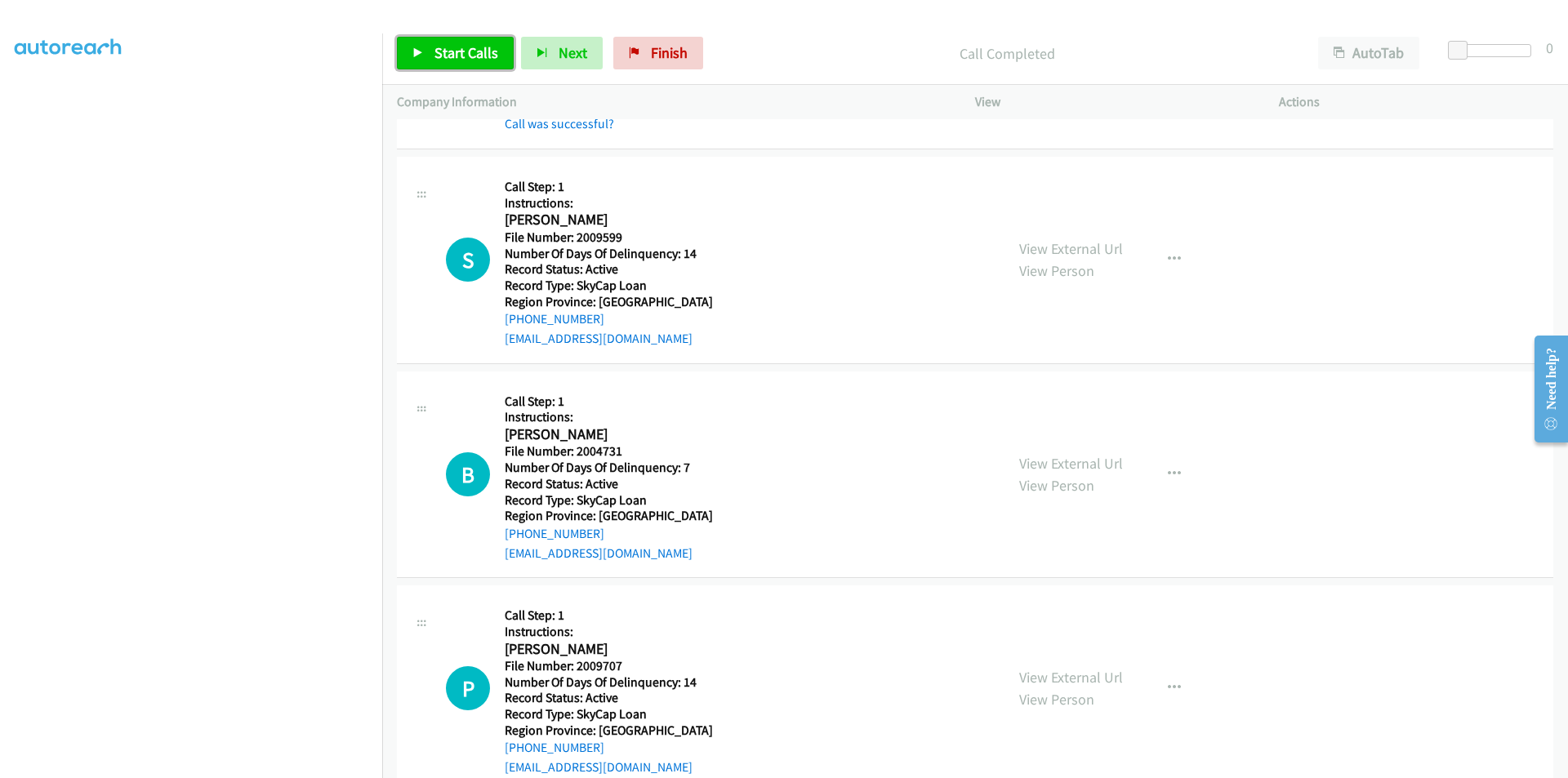
click at [483, 49] on span "Start Calls" at bounding box center [466, 53] width 64 height 19
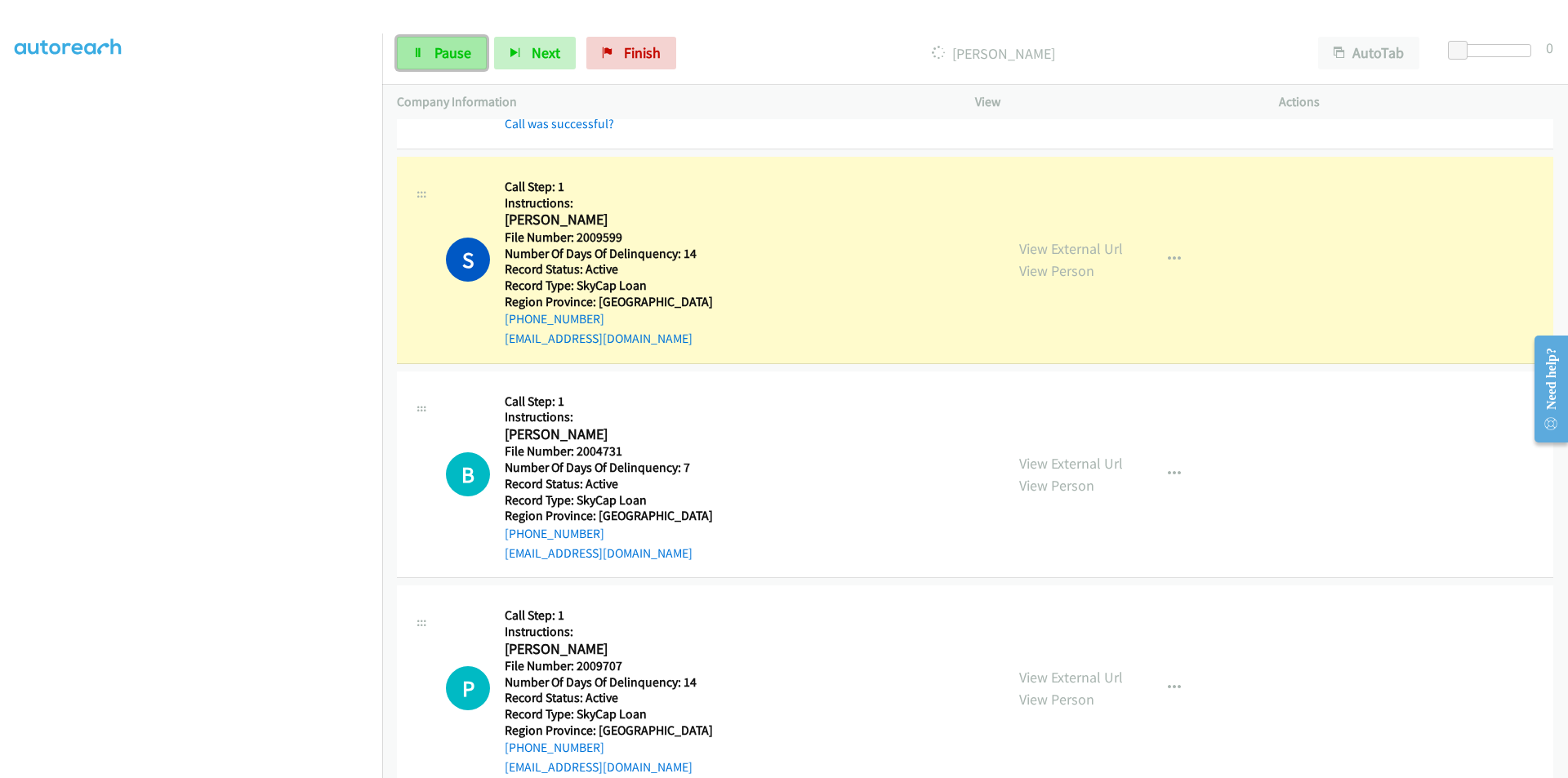
click at [454, 49] on span "Pause" at bounding box center [453, 53] width 37 height 19
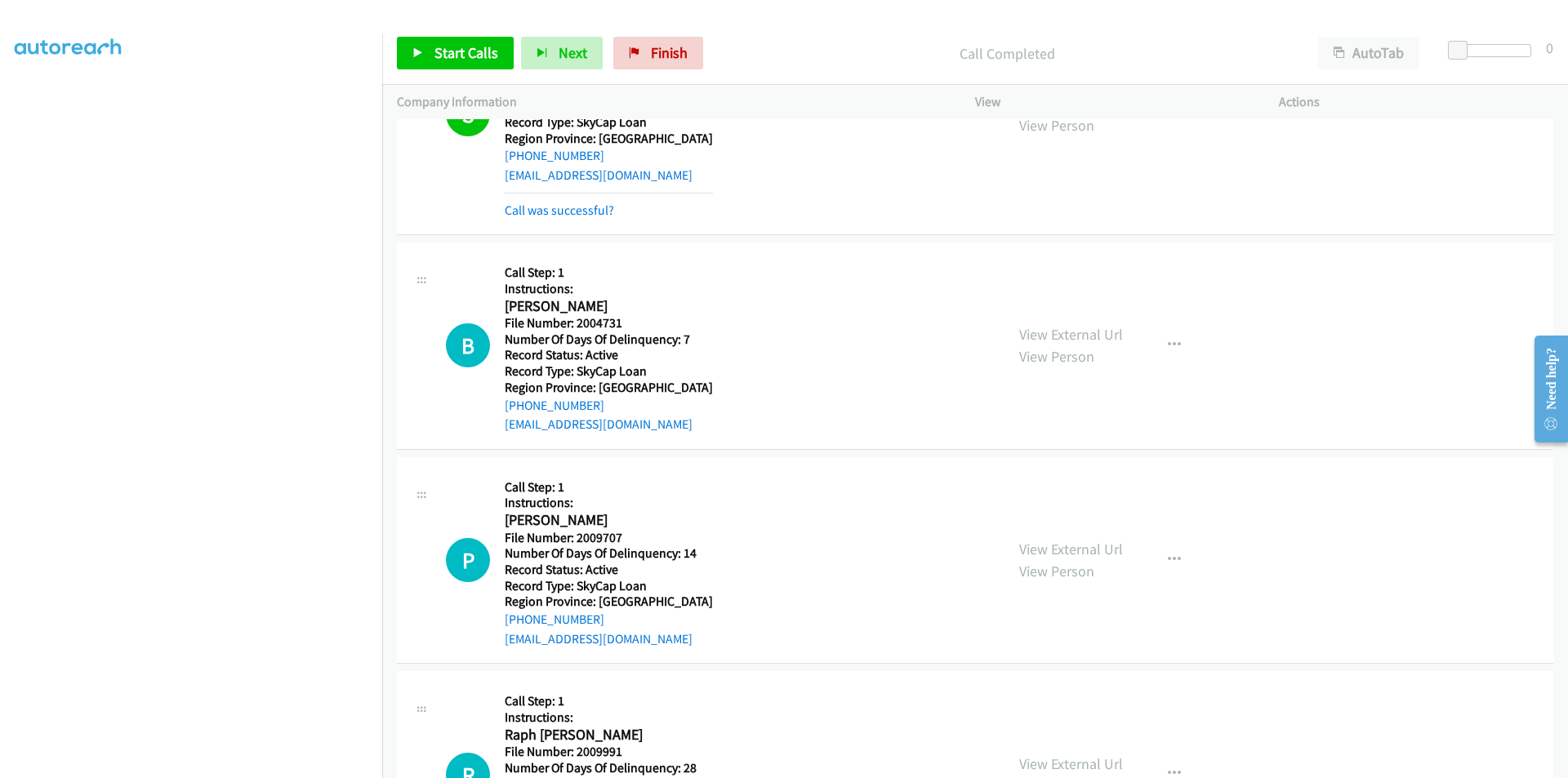
scroll to position [2205, 0]
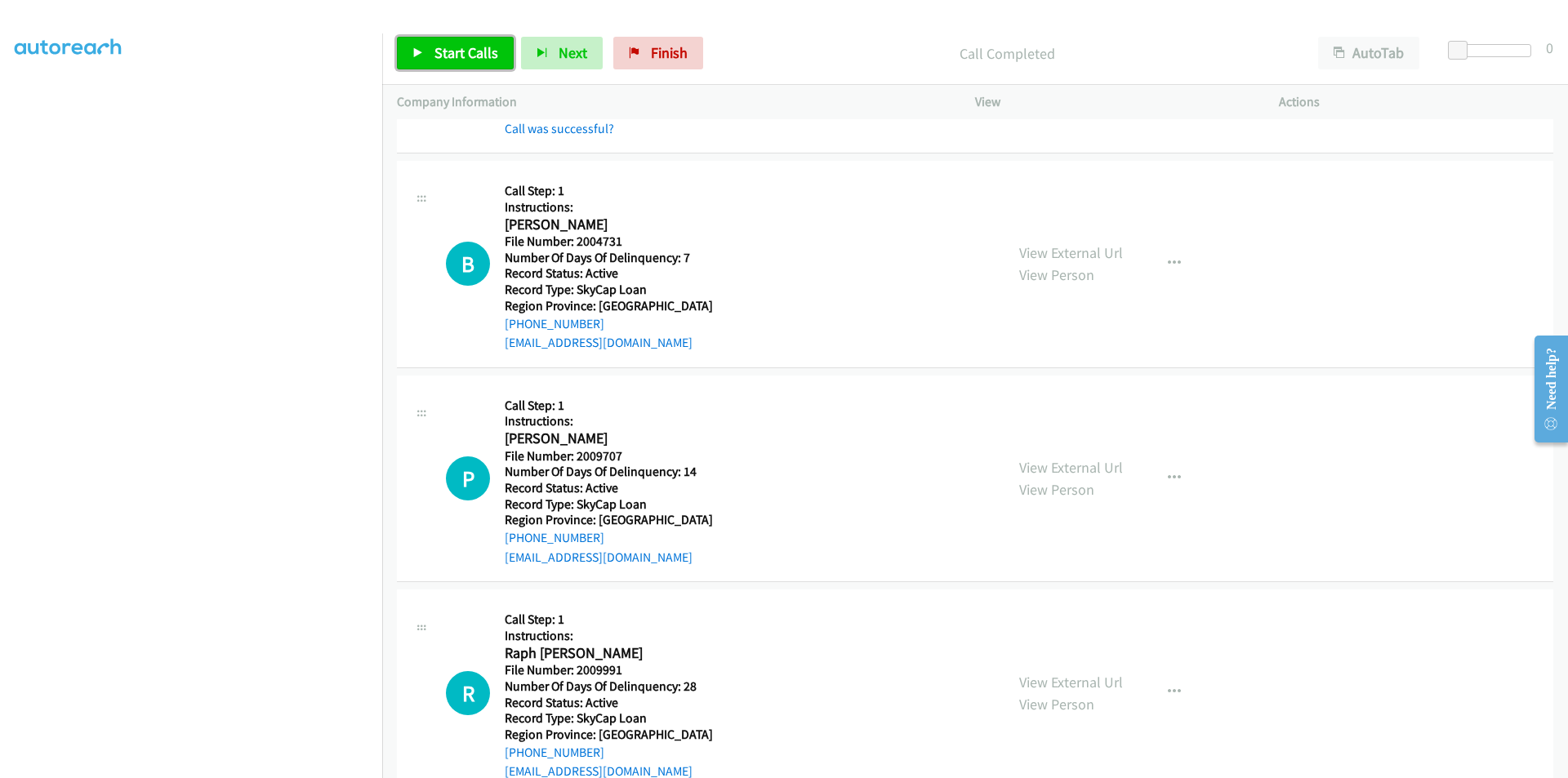
click at [456, 51] on span "Start Calls" at bounding box center [466, 53] width 64 height 19
click at [456, 51] on span "Pause" at bounding box center [453, 53] width 37 height 19
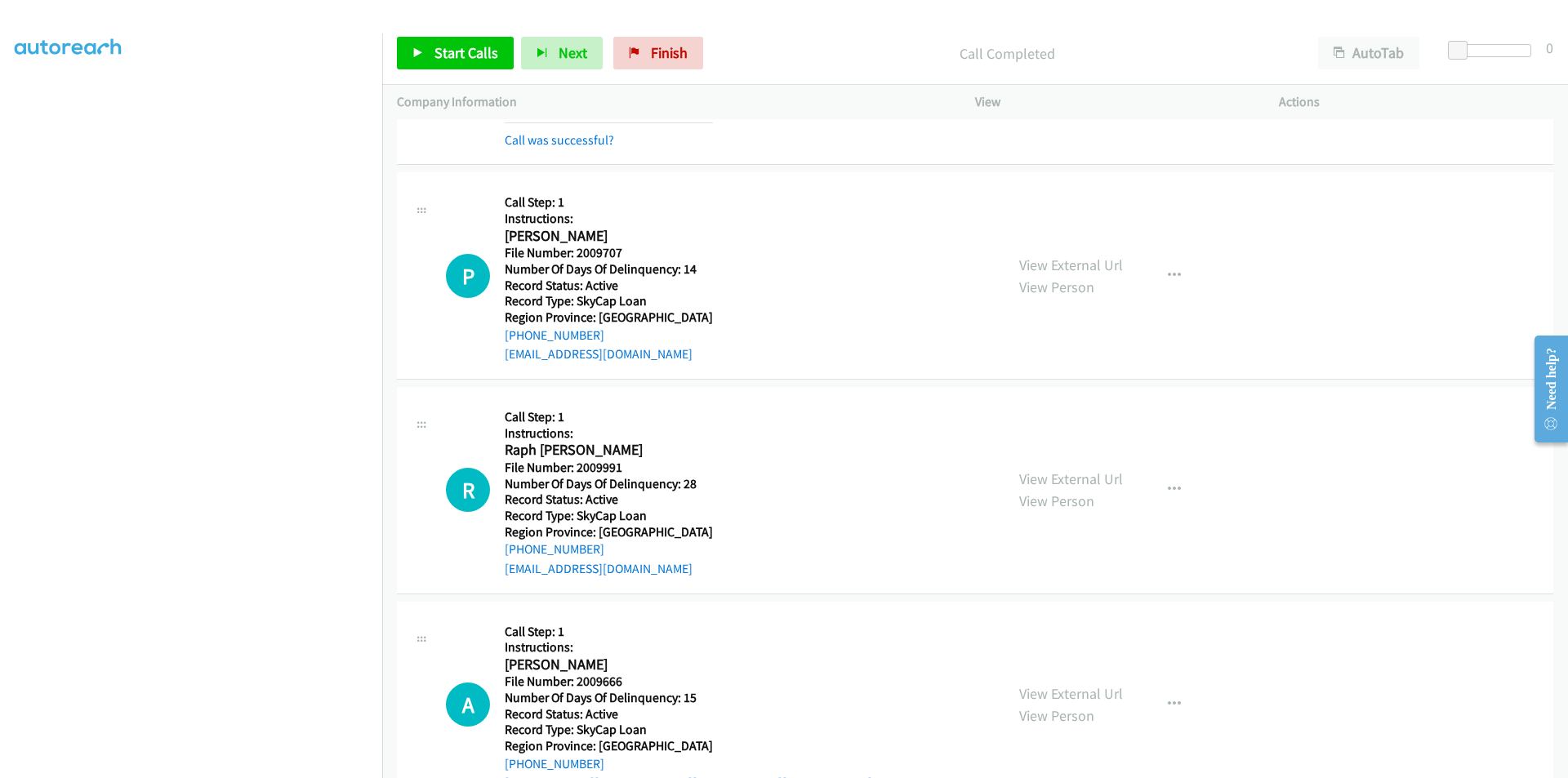
scroll to position [2450, 0]
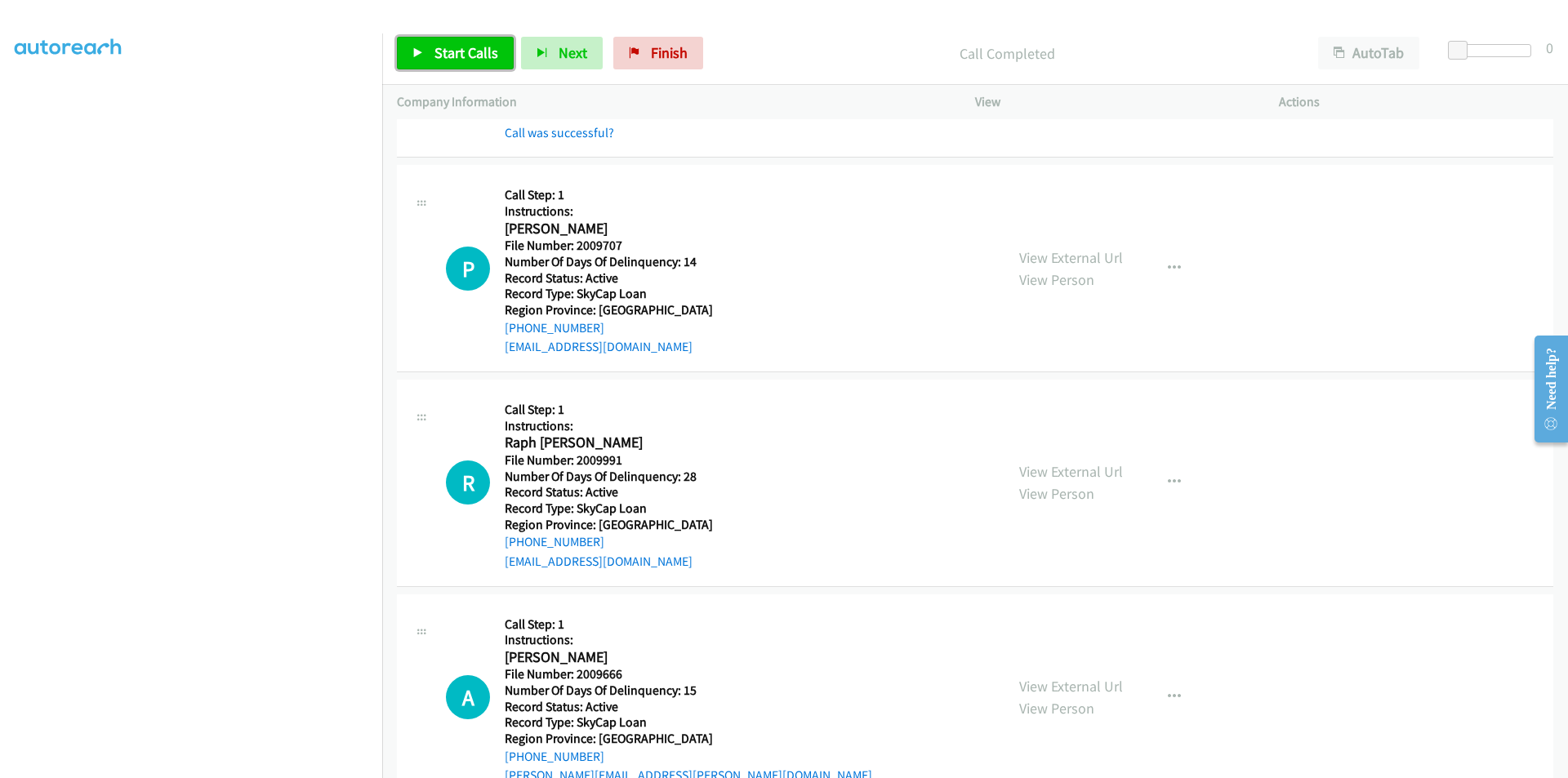
click at [457, 40] on link "Start Calls" at bounding box center [454, 53] width 116 height 32
click at [457, 40] on link "Pause" at bounding box center [442, 53] width 90 height 32
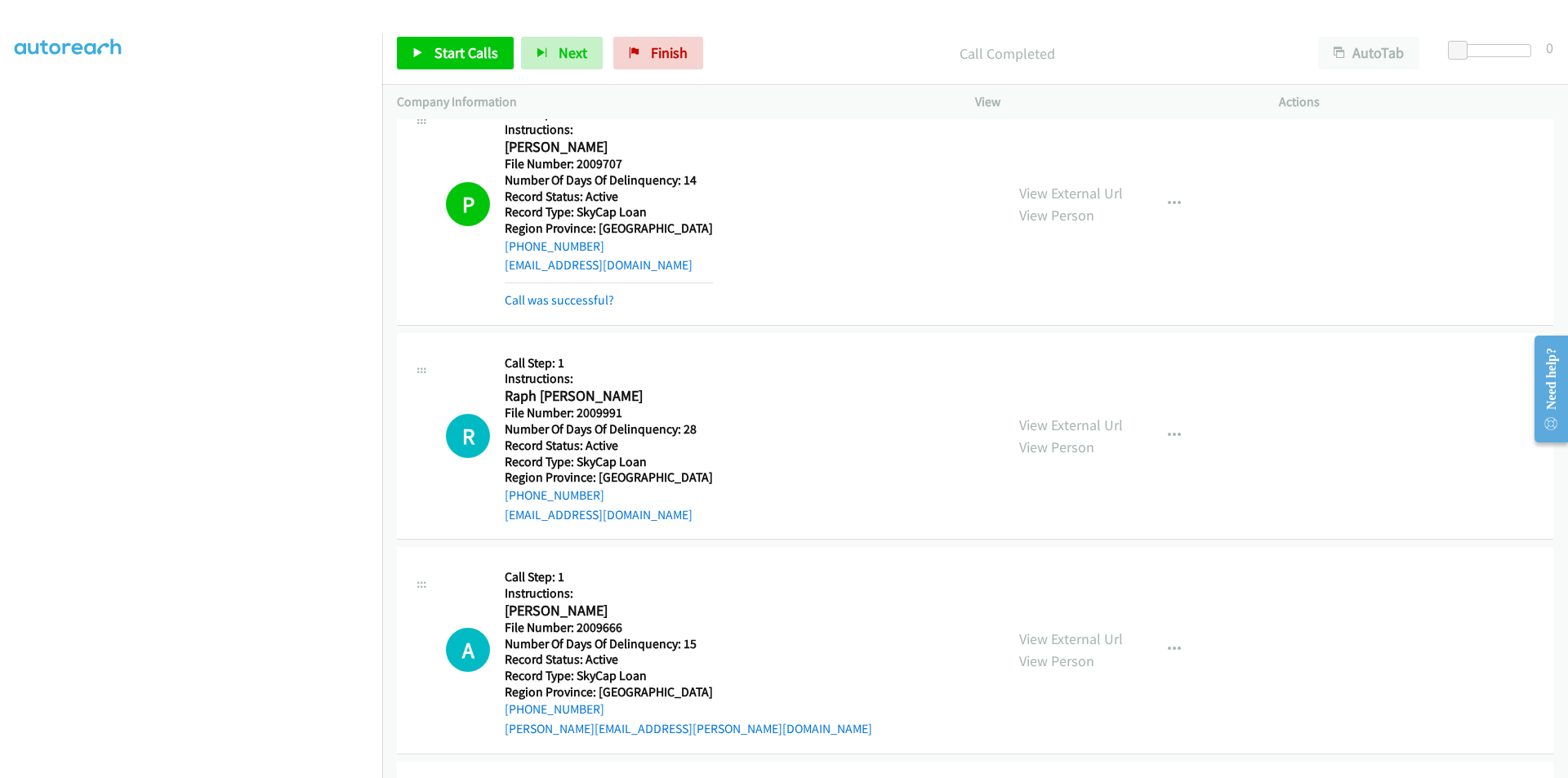
scroll to position [2695, 0]
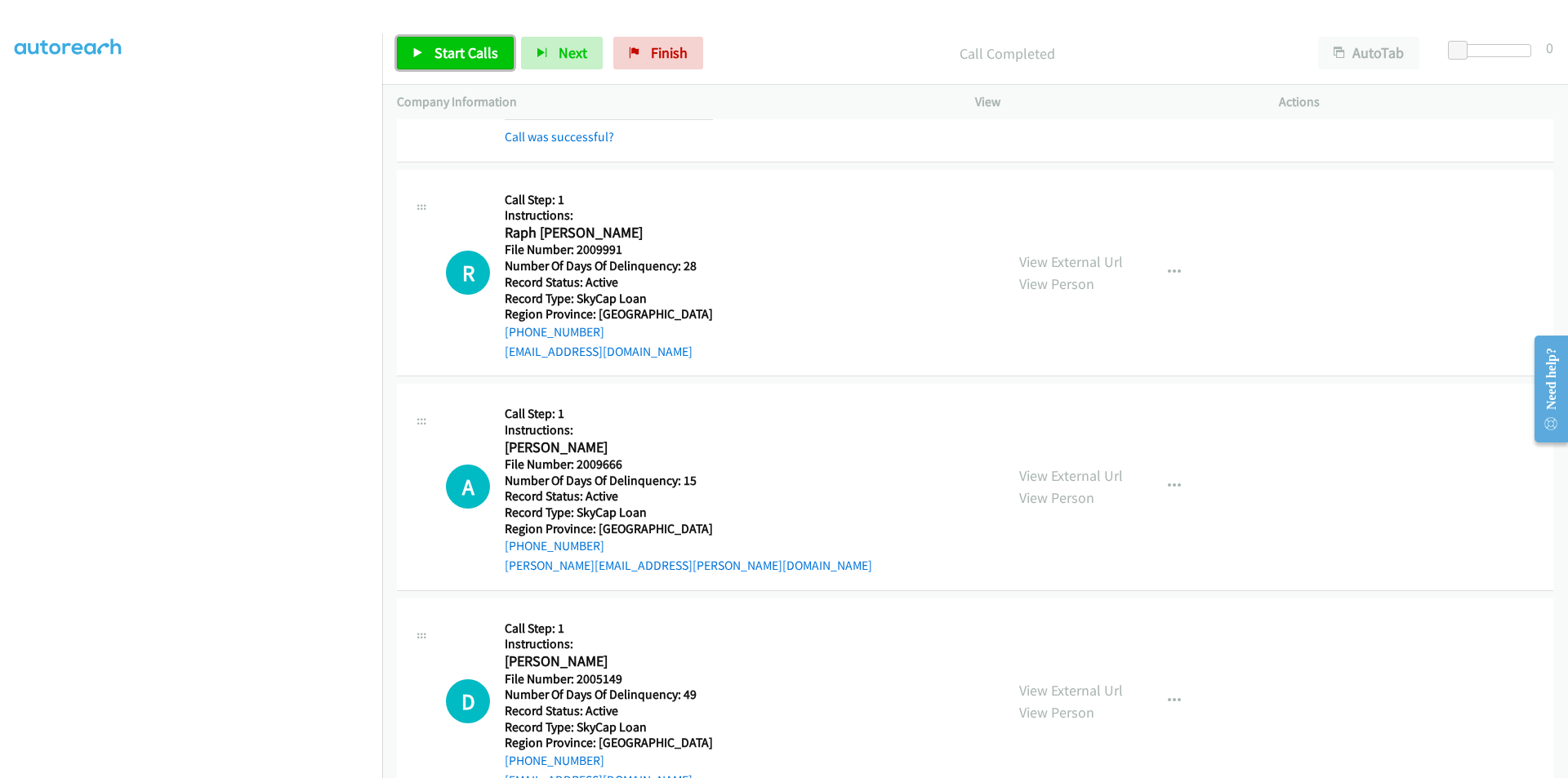
click at [460, 52] on span "Start Calls" at bounding box center [466, 53] width 64 height 19
click at [460, 52] on span "Pause" at bounding box center [453, 53] width 37 height 19
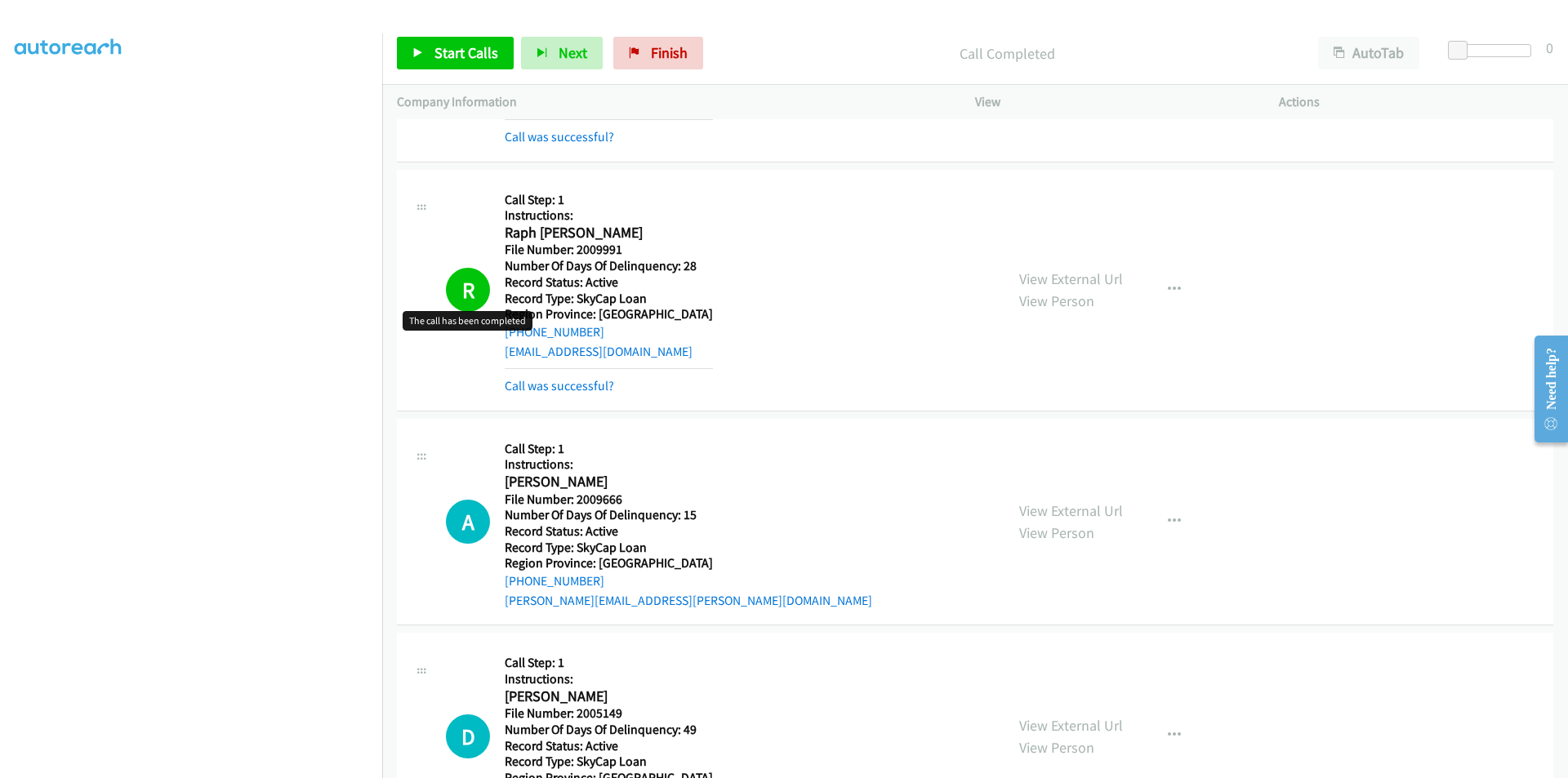
scroll to position [2940, 0]
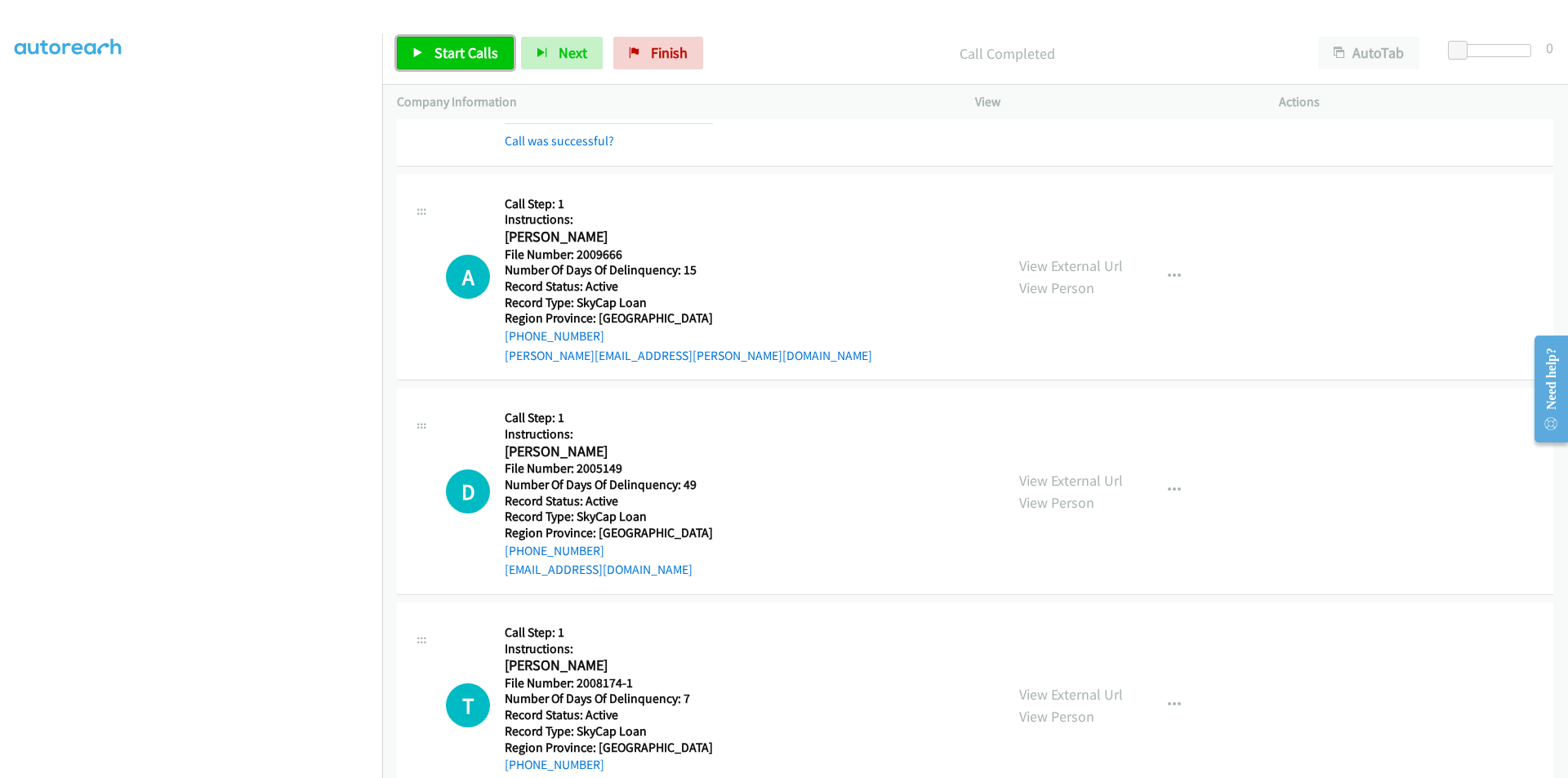
click at [477, 46] on span "Start Calls" at bounding box center [466, 53] width 64 height 19
click at [466, 48] on span "Pause" at bounding box center [453, 53] width 37 height 19
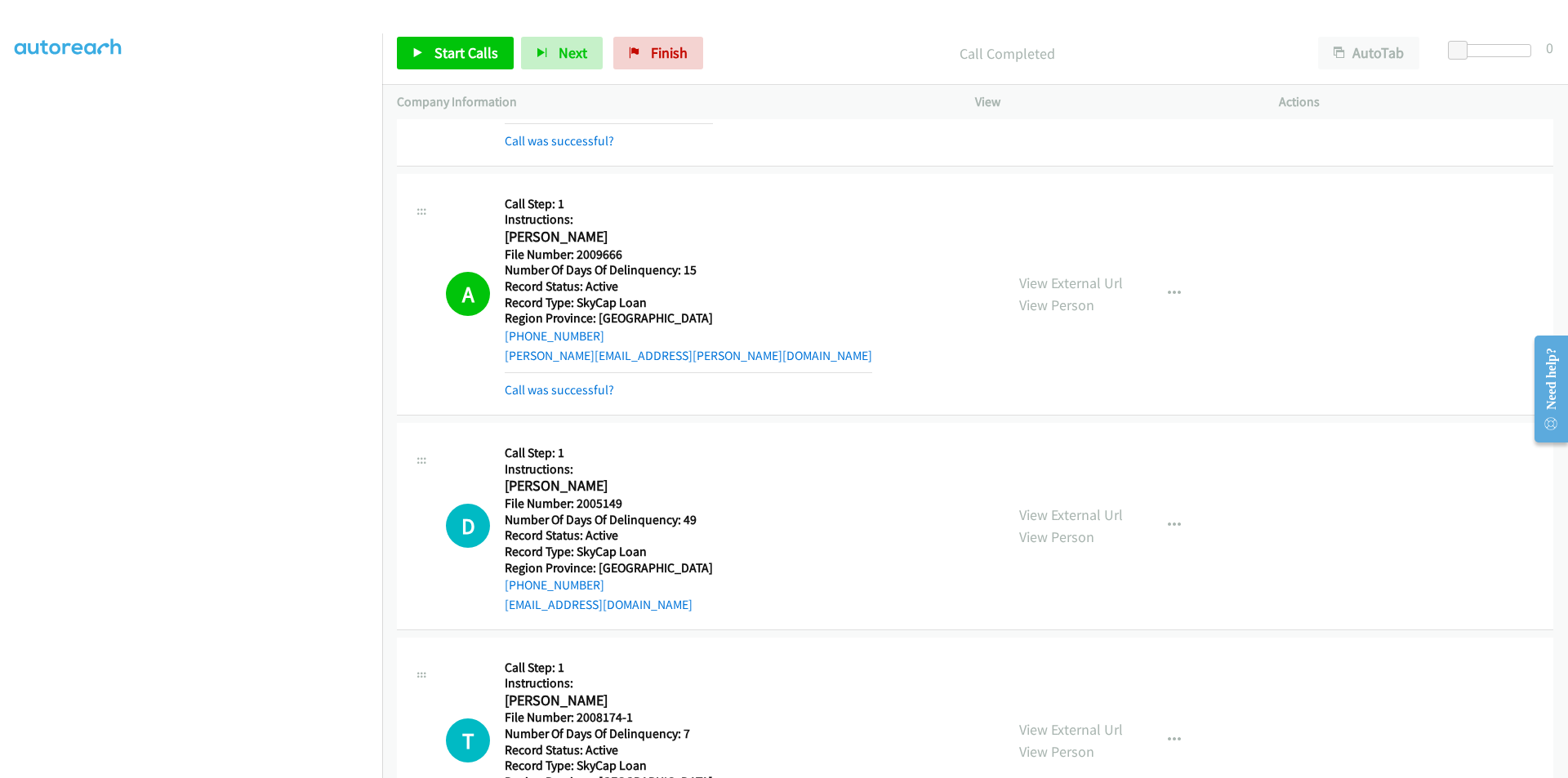
scroll to position [3185, 0]
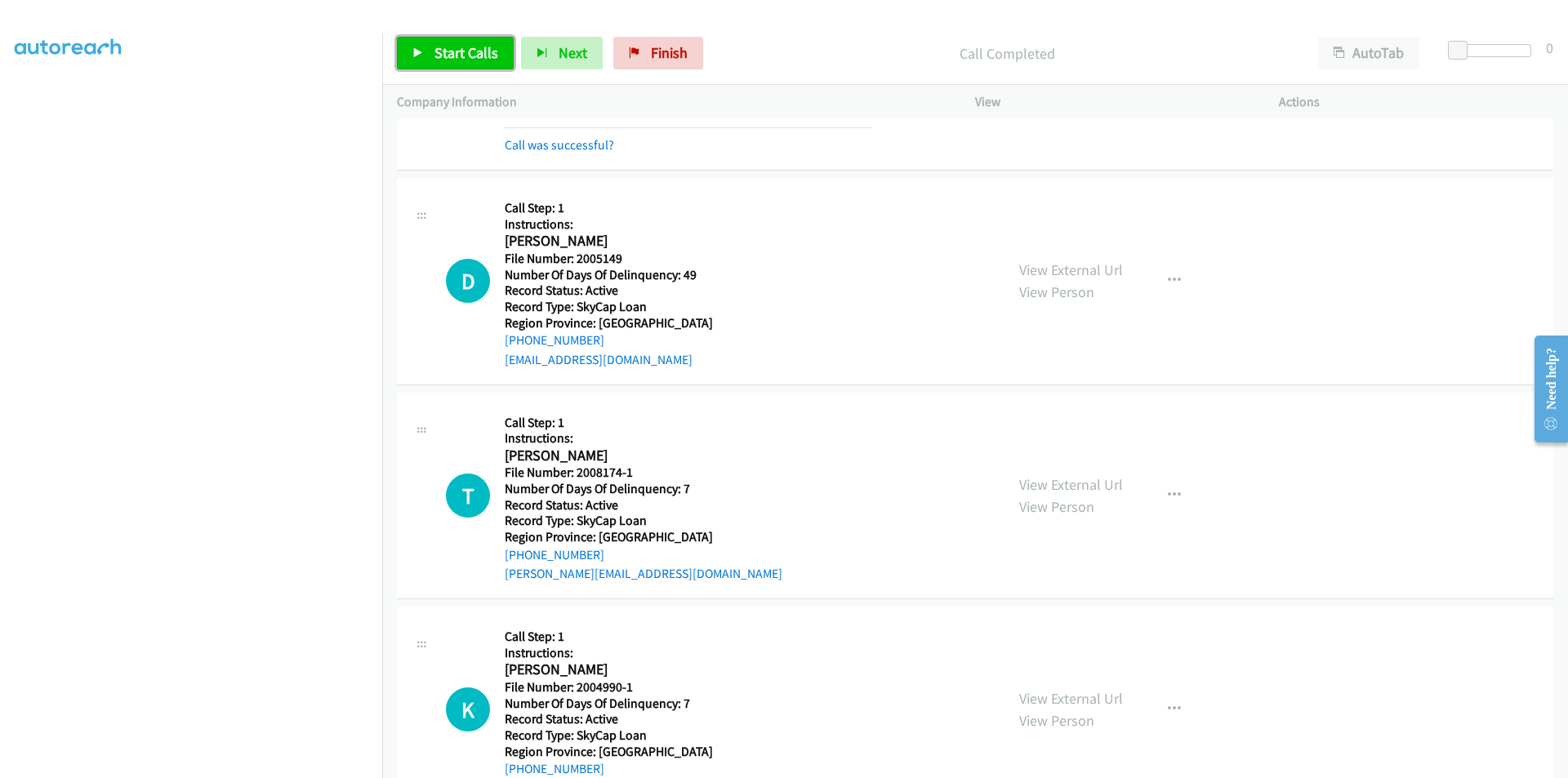
click at [437, 55] on span "Start Calls" at bounding box center [466, 53] width 64 height 19
click at [437, 55] on span "Pause" at bounding box center [453, 53] width 37 height 19
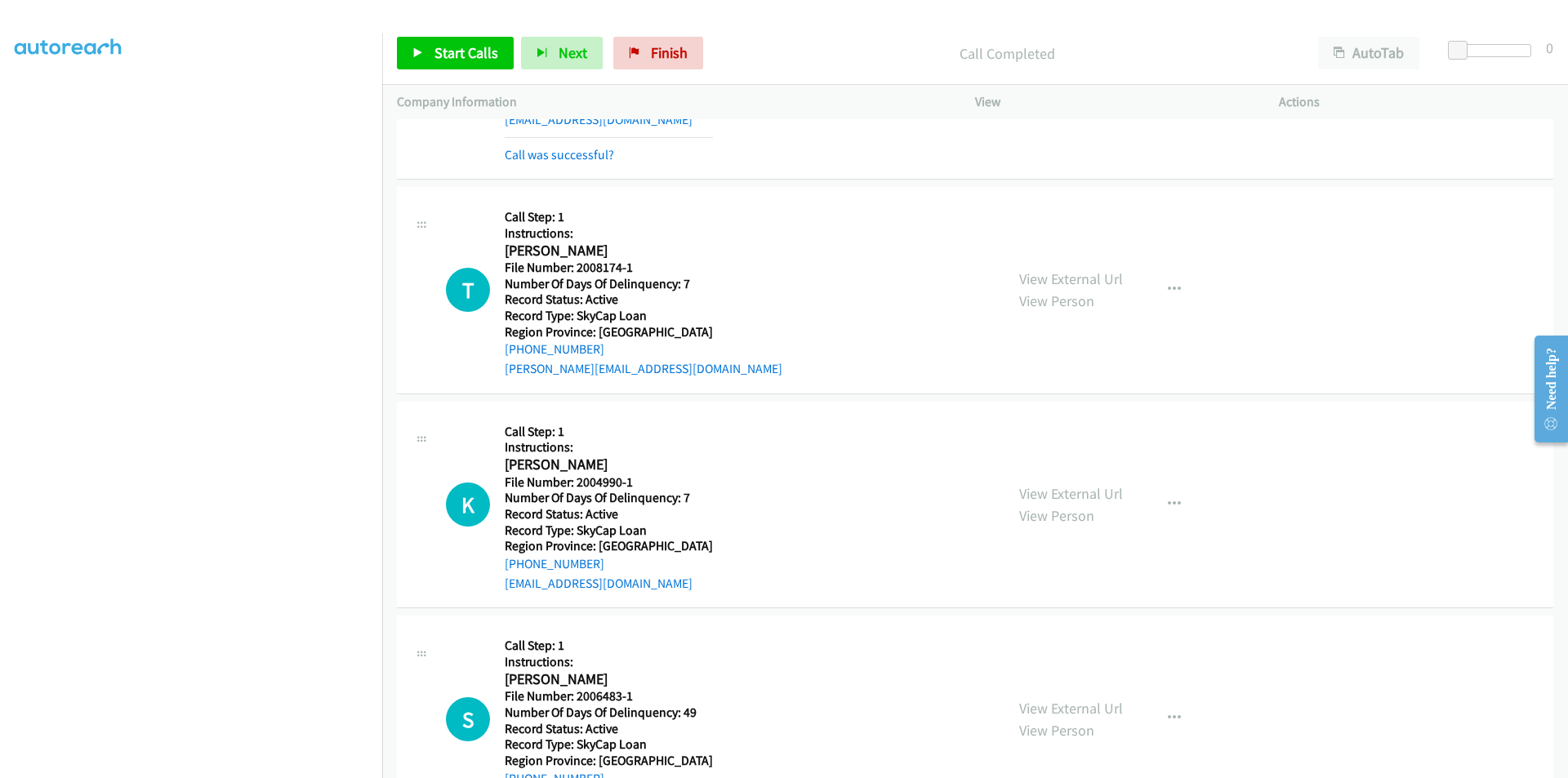
scroll to position [3430, 0]
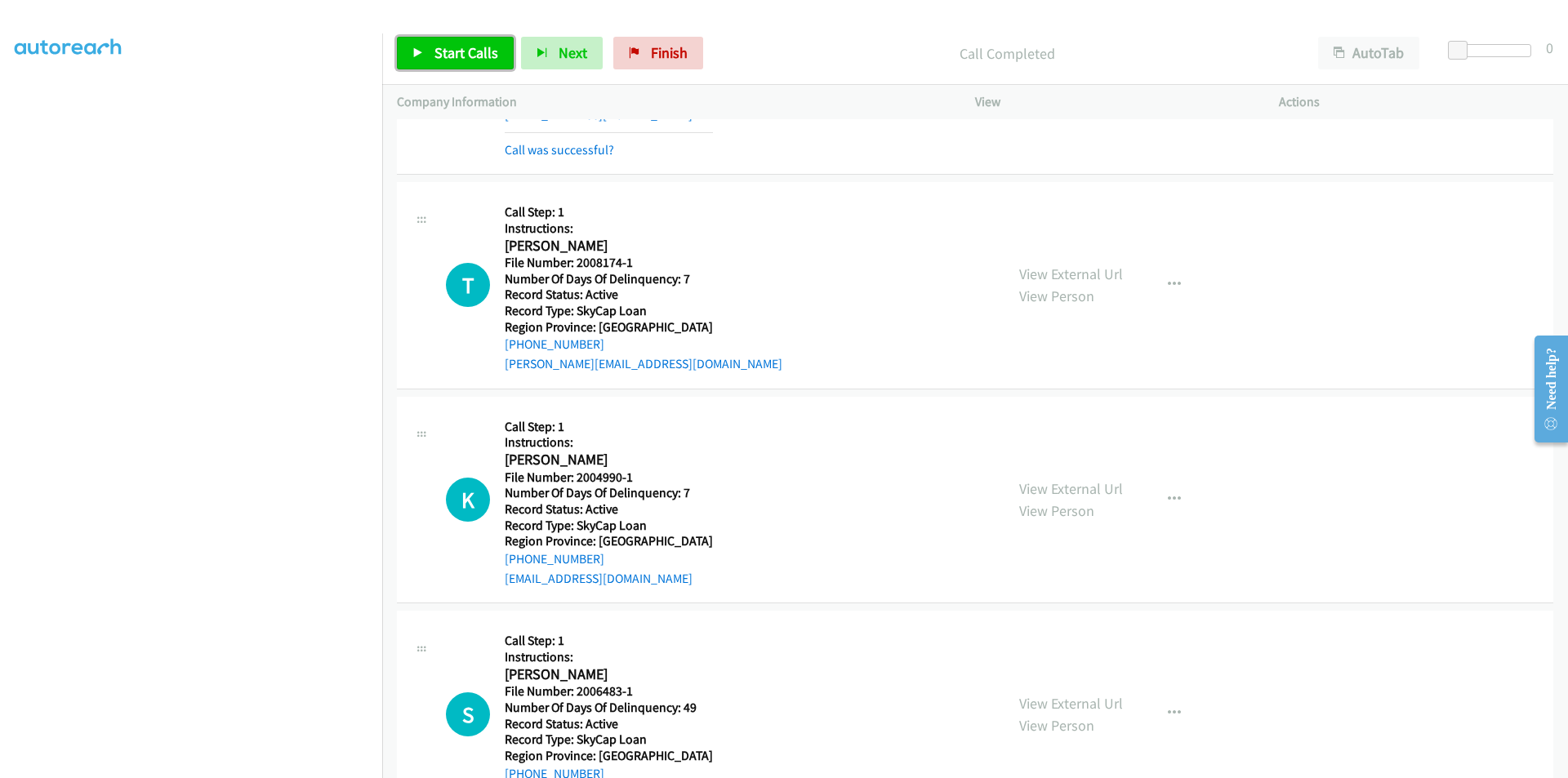
click at [457, 52] on span "Start Calls" at bounding box center [466, 53] width 64 height 19
click at [457, 52] on span "Pause" at bounding box center [453, 53] width 37 height 19
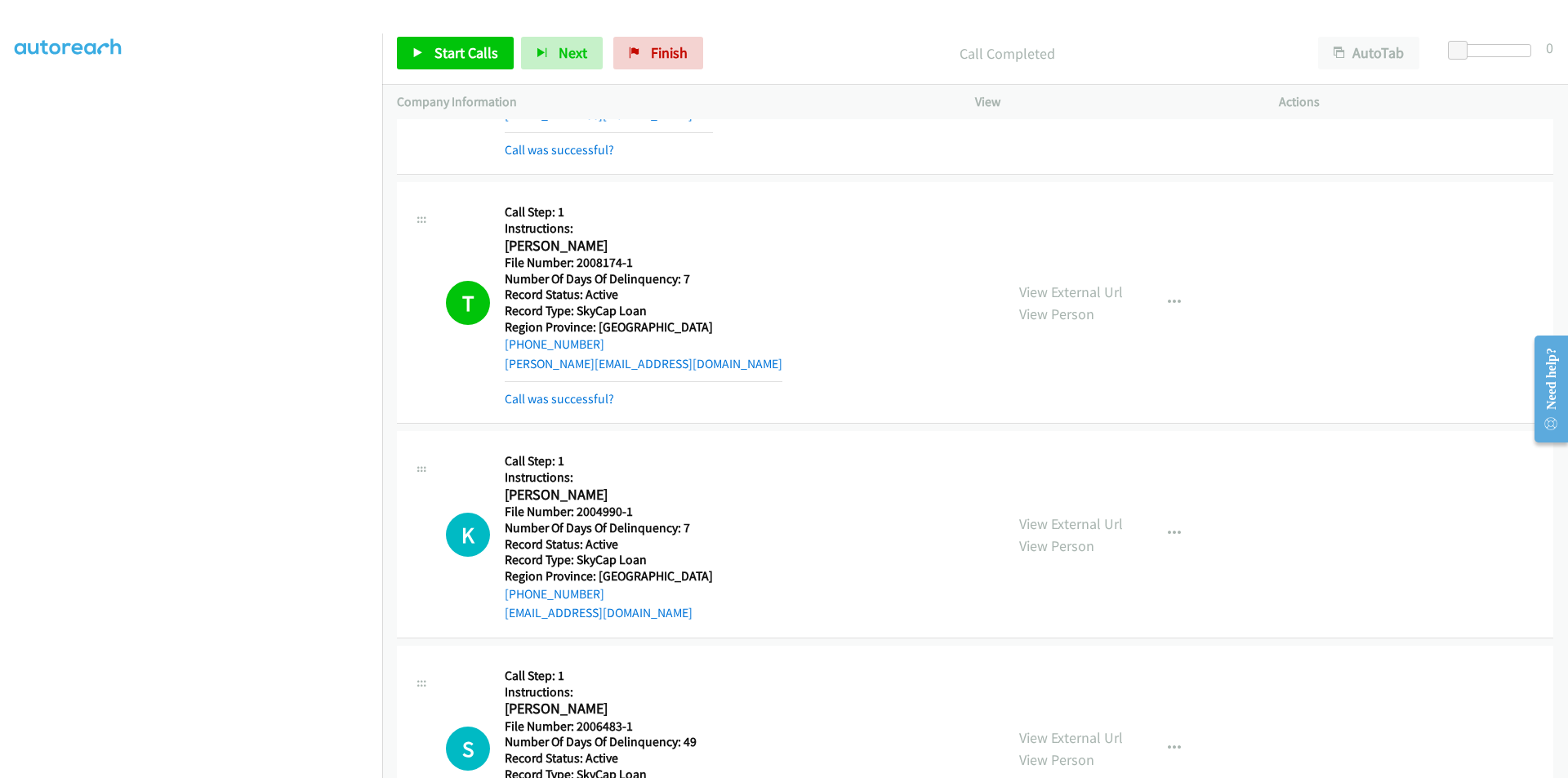
scroll to position [3675, 0]
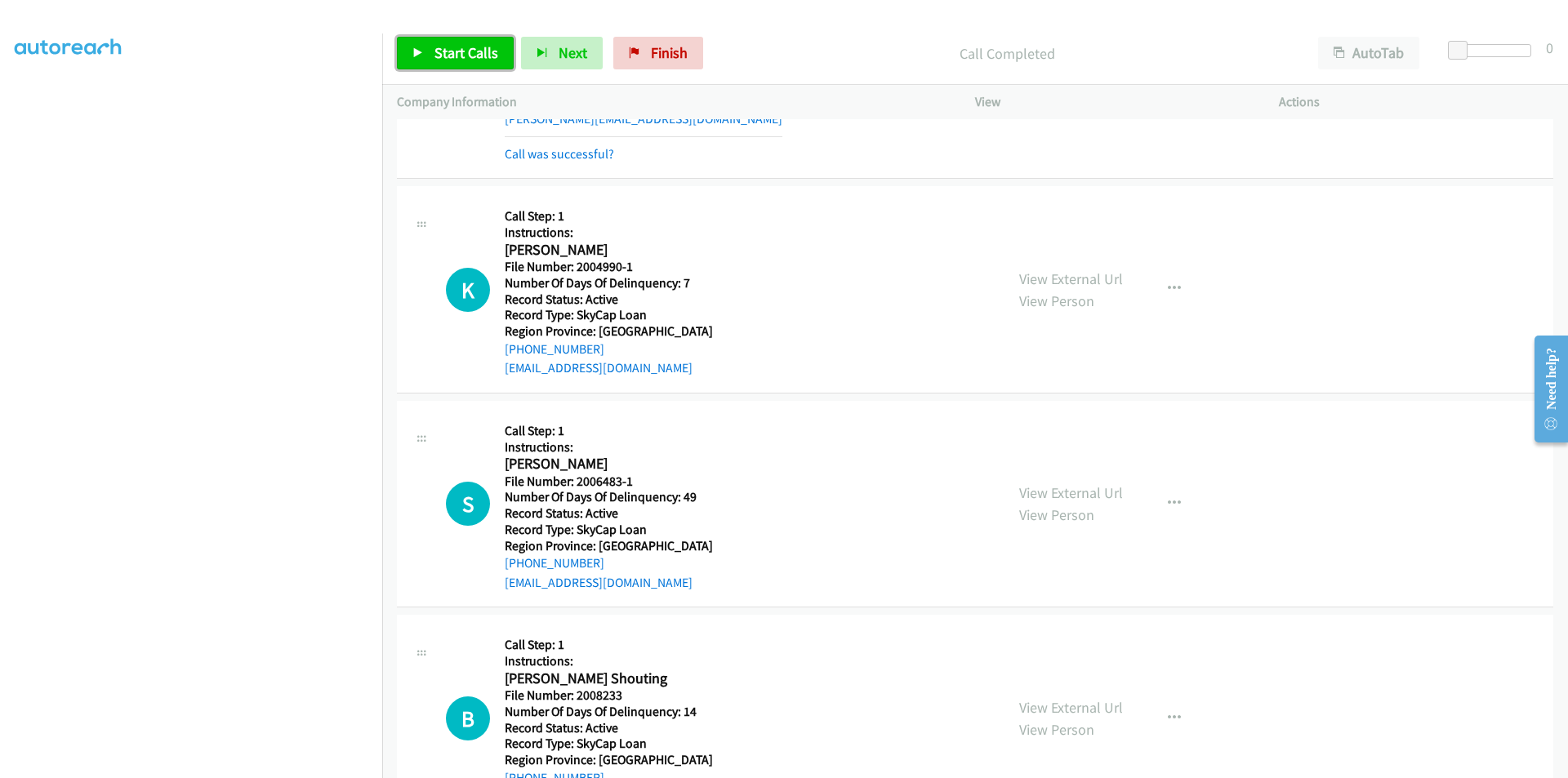
click at [477, 53] on span "Start Calls" at bounding box center [466, 53] width 64 height 19
click at [466, 53] on span "Pause" at bounding box center [453, 53] width 37 height 19
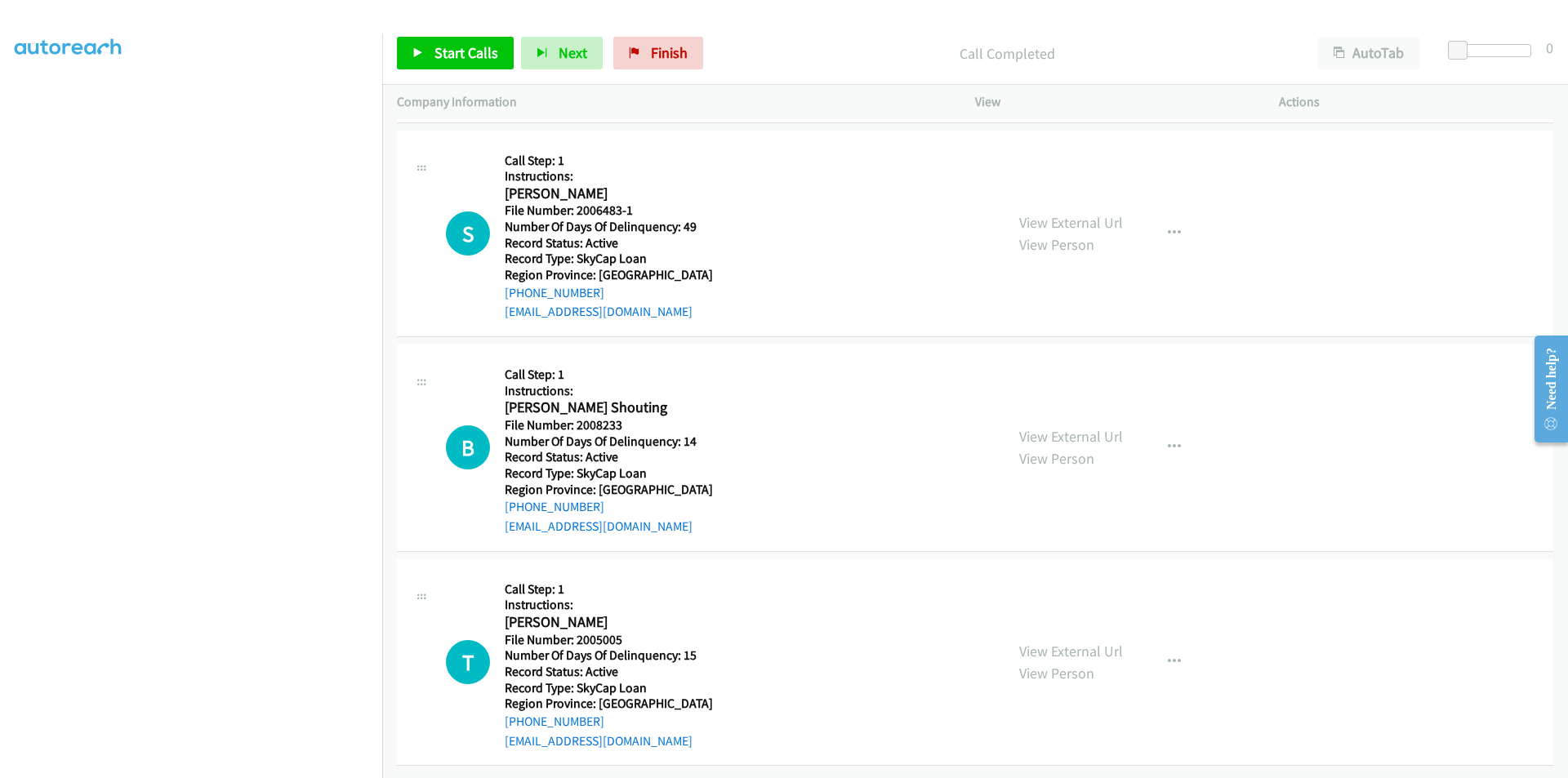
scroll to position [3993, 0]
click at [1177, 218] on button "button" at bounding box center [1175, 234] width 44 height 32
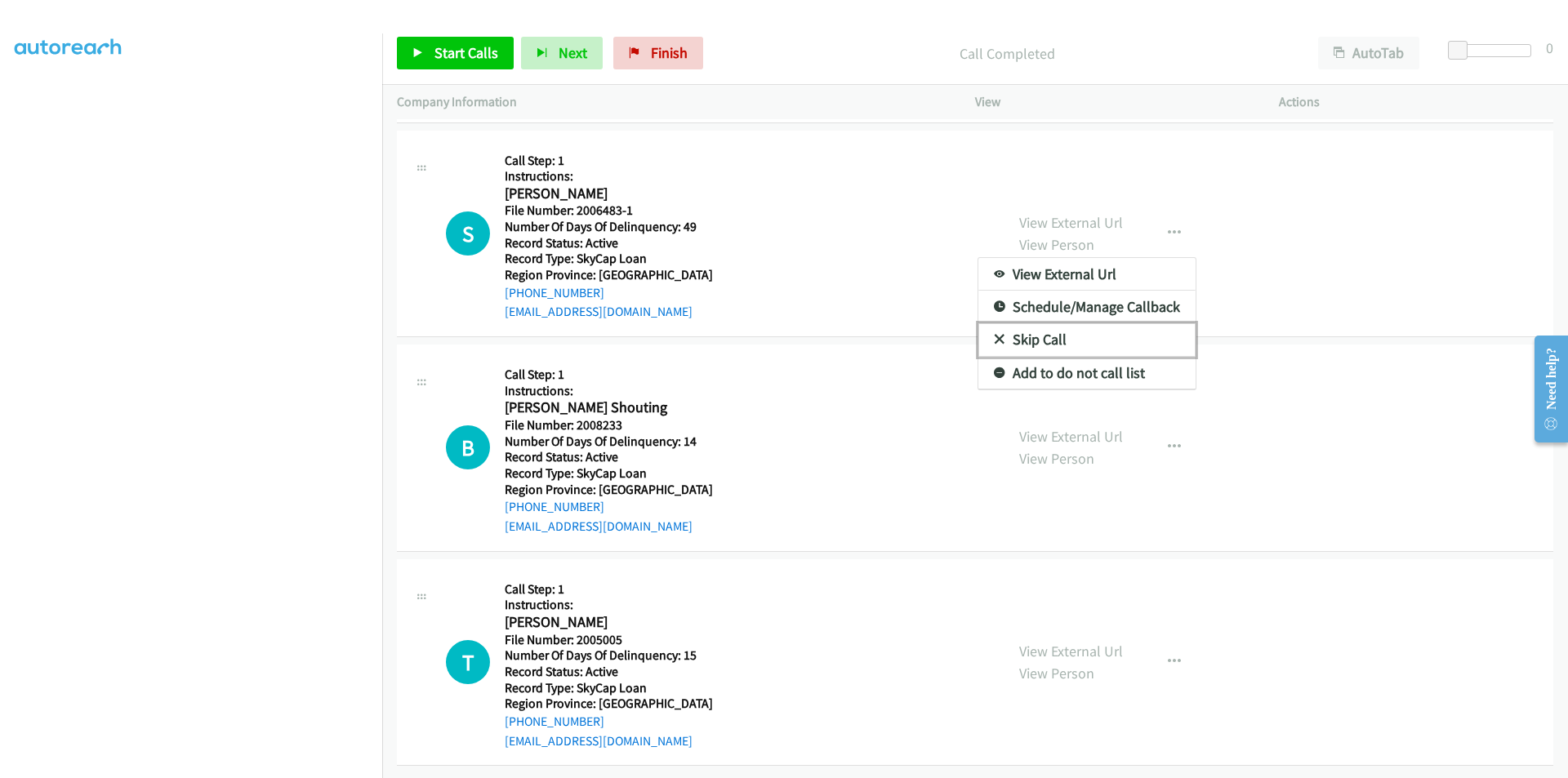
click at [1028, 333] on link "Skip Call" at bounding box center [1087, 340] width 217 height 32
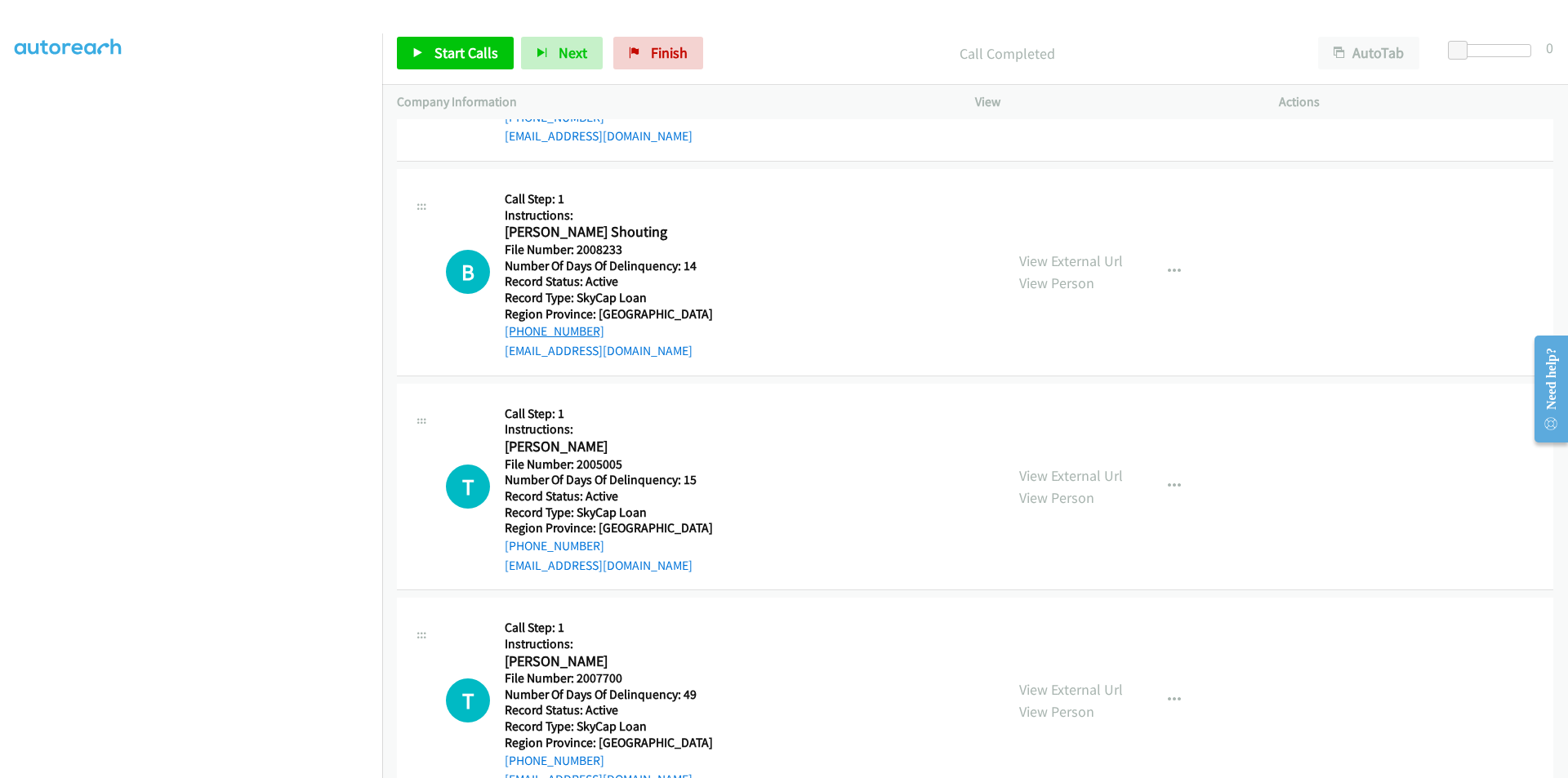
scroll to position [4237, 0]
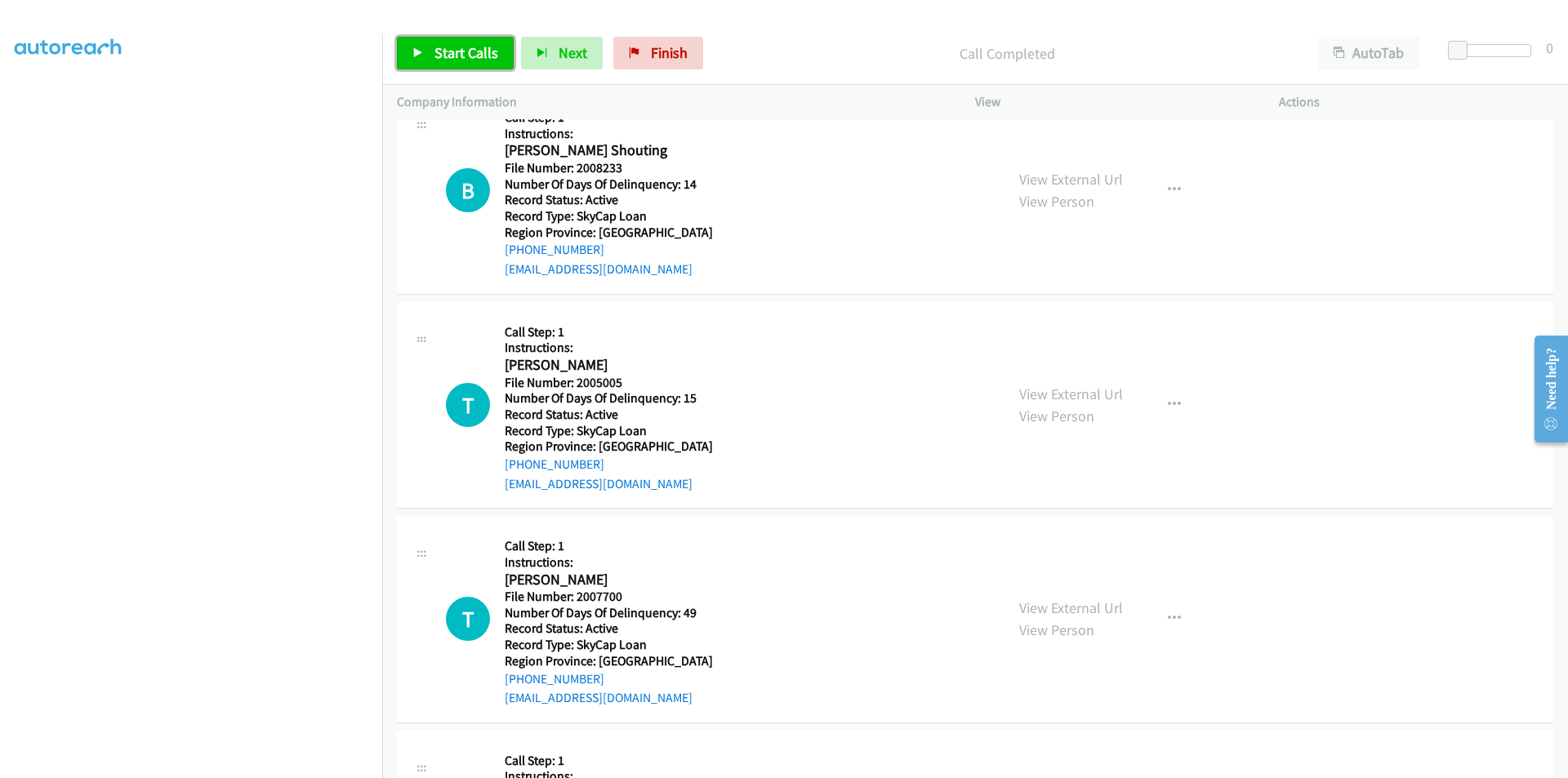
click at [460, 54] on span "Start Calls" at bounding box center [466, 53] width 64 height 19
click at [460, 54] on span "Pause" at bounding box center [453, 53] width 37 height 19
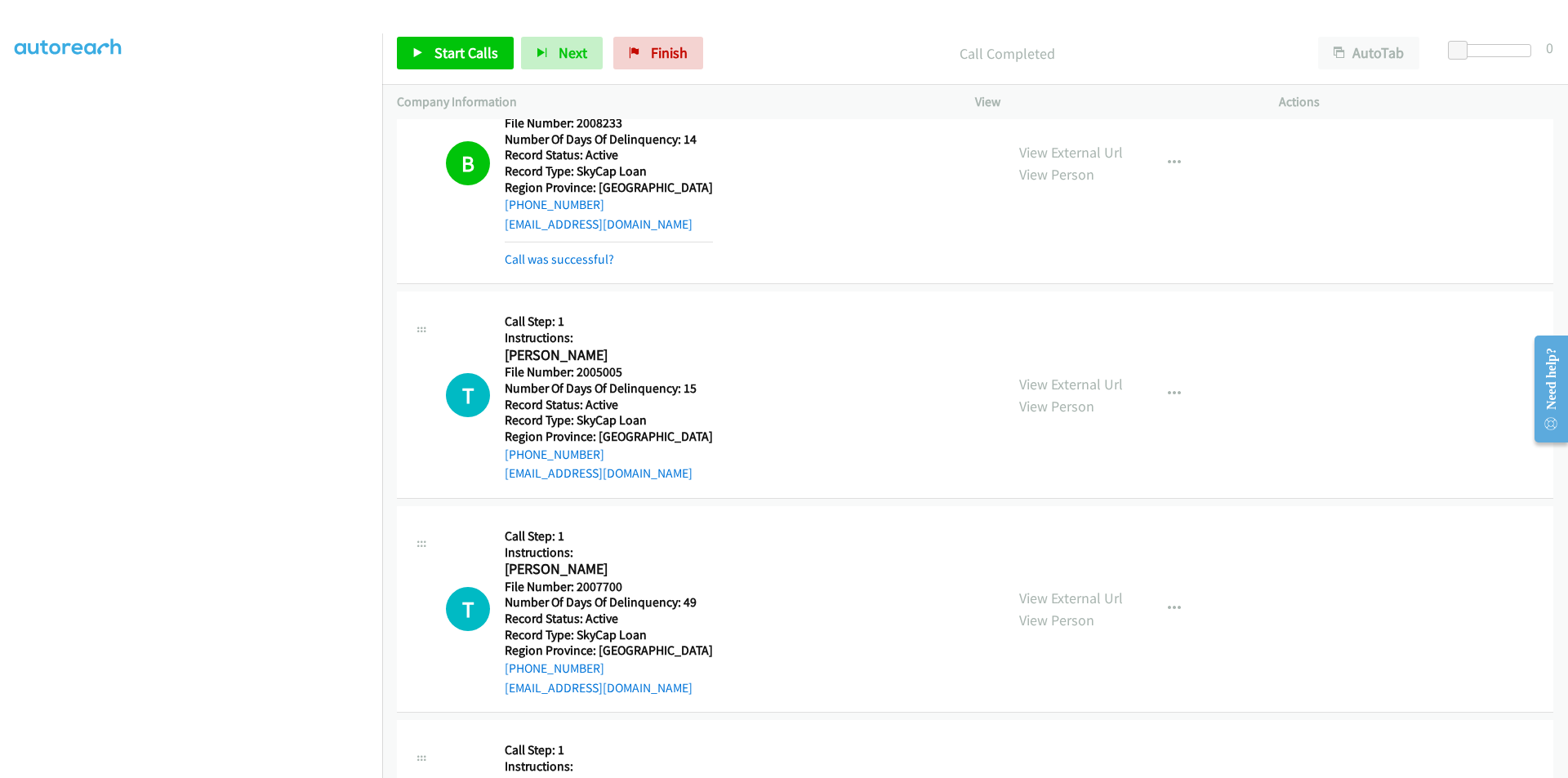
scroll to position [4400, 0]
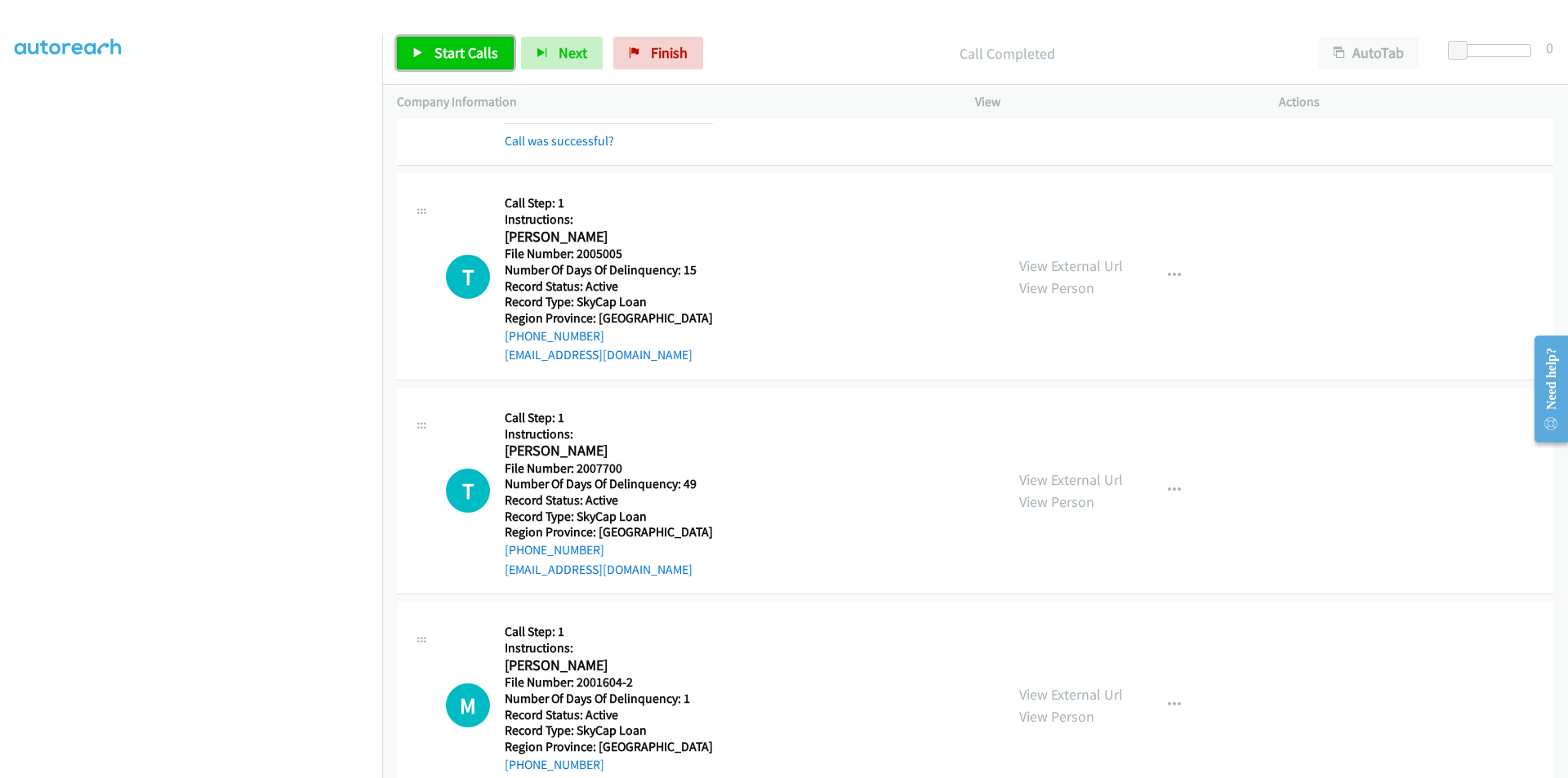
click at [439, 44] on span "Start Calls" at bounding box center [466, 53] width 64 height 19
click at [441, 47] on span "Pause" at bounding box center [453, 53] width 37 height 19
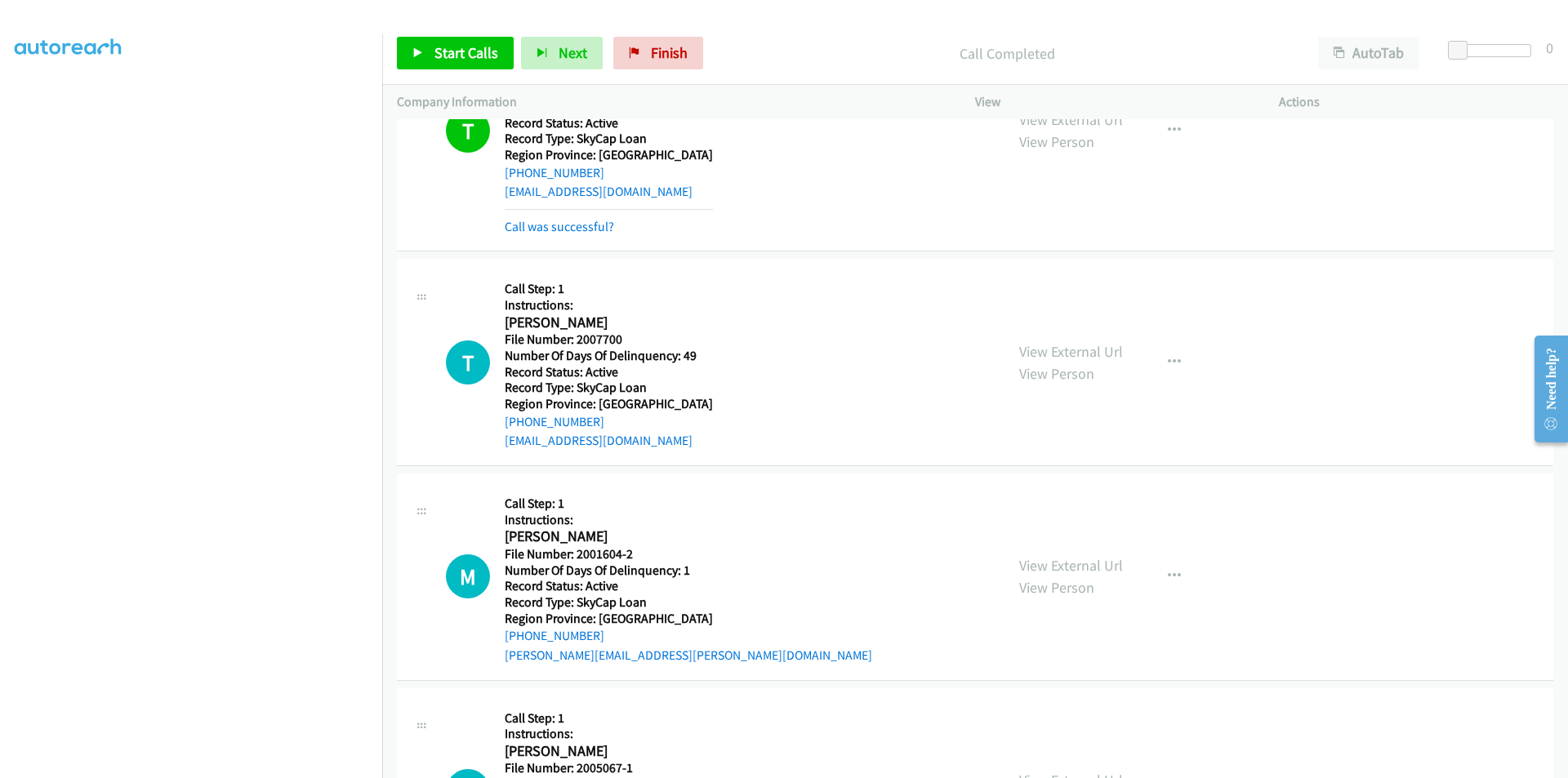
scroll to position [4646, 0]
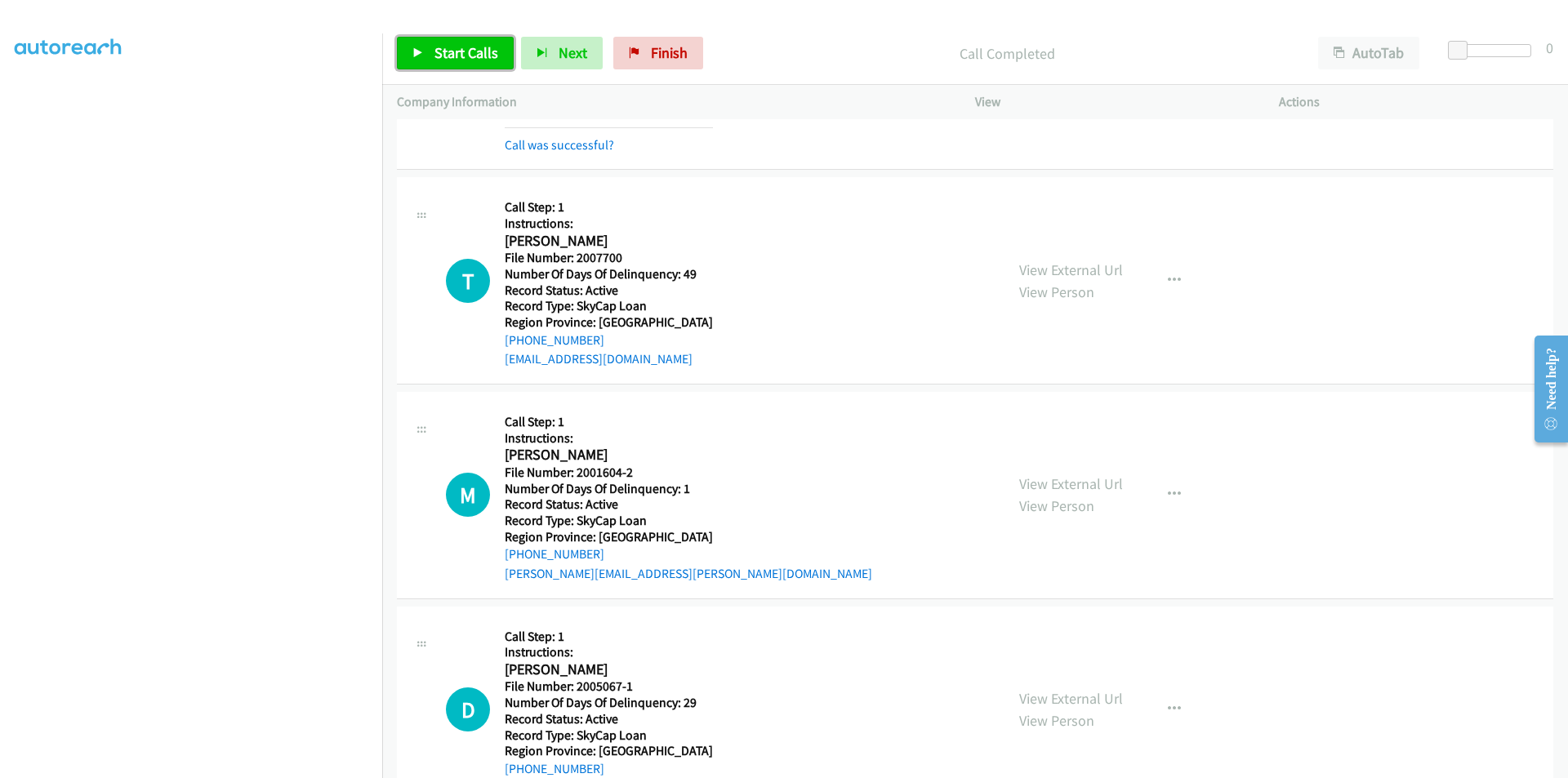
click at [474, 51] on span "Start Calls" at bounding box center [466, 53] width 64 height 19
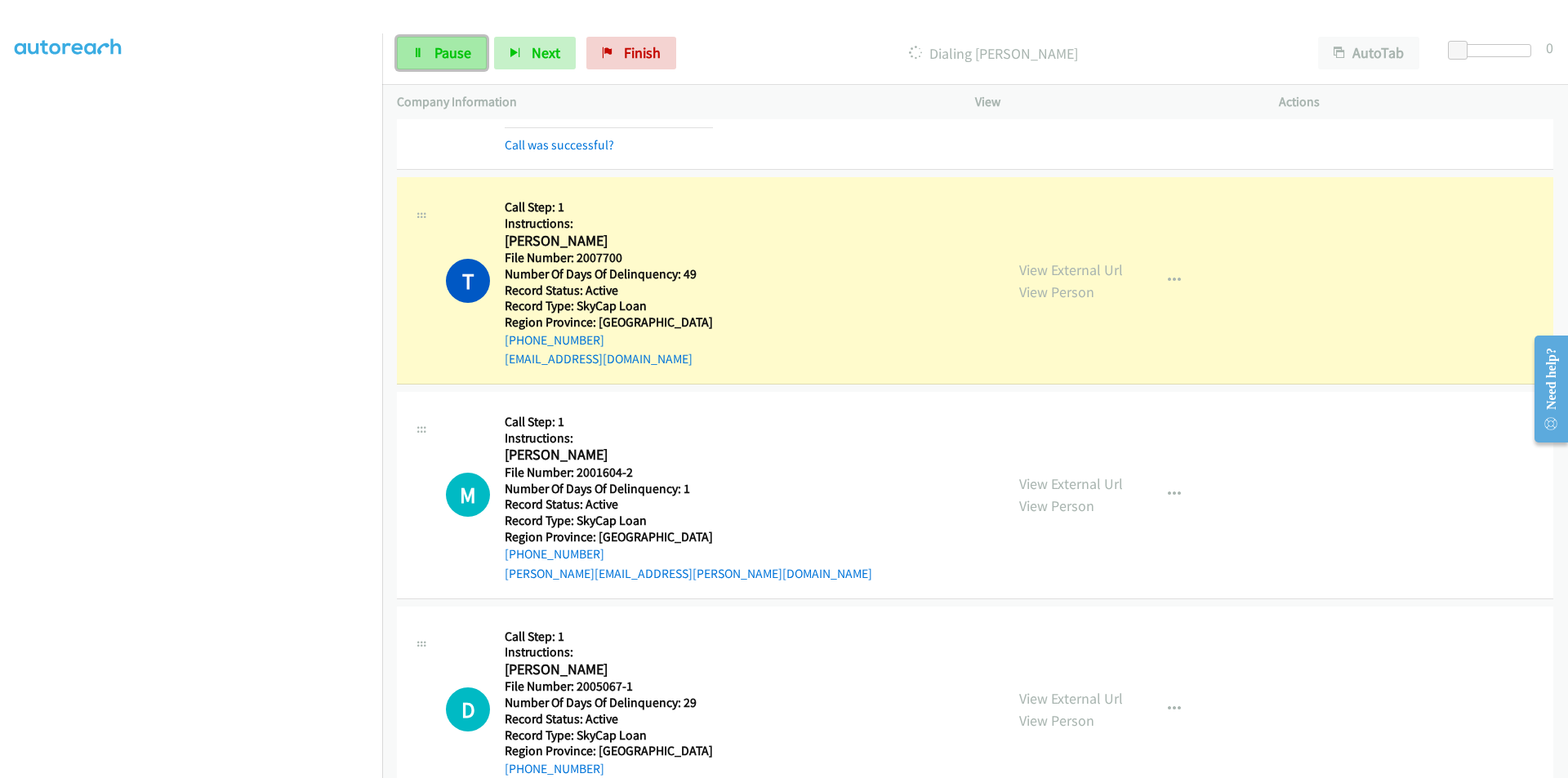
click at [437, 53] on span "Pause" at bounding box center [453, 53] width 37 height 19
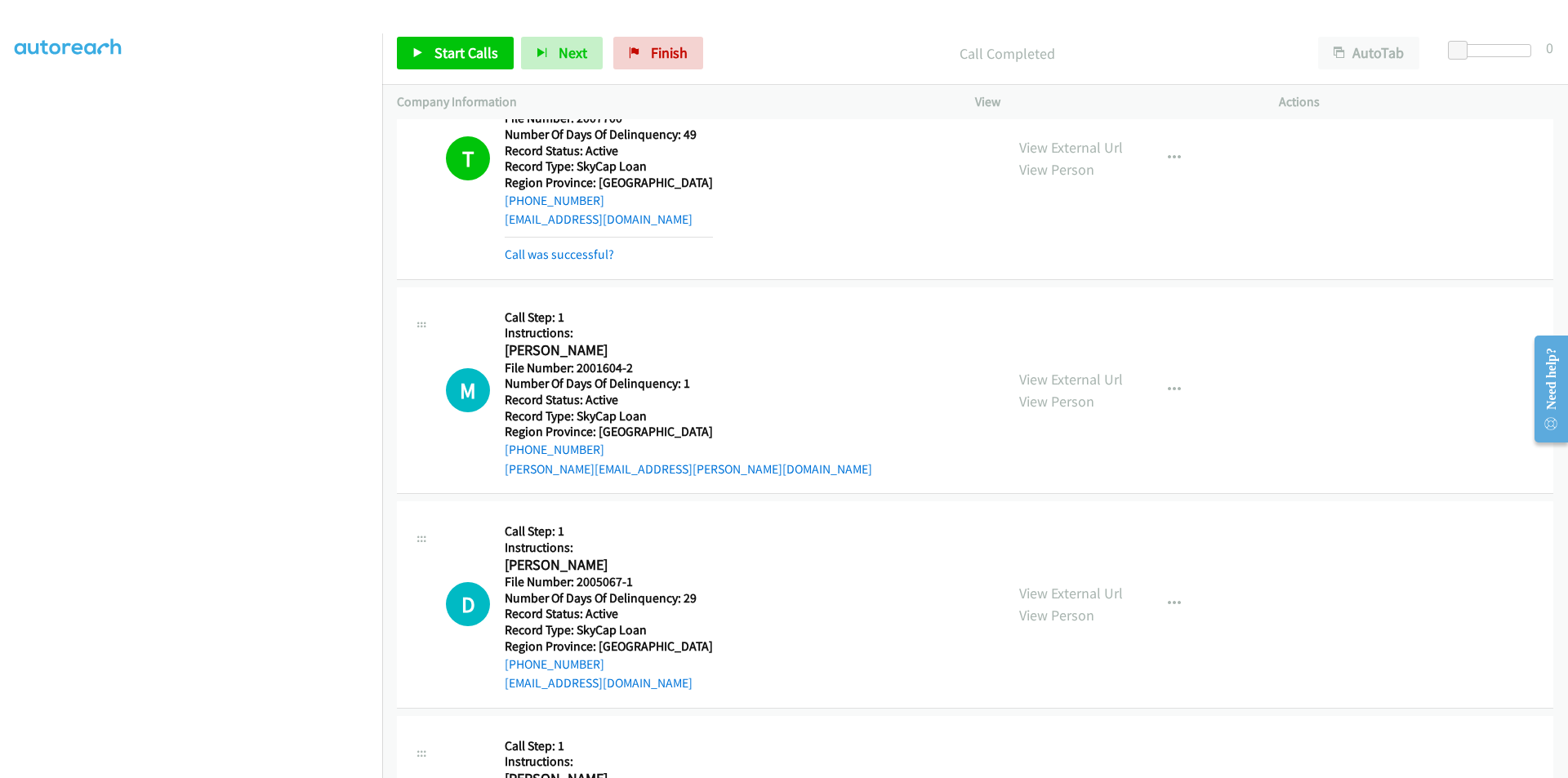
scroll to position [4891, 0]
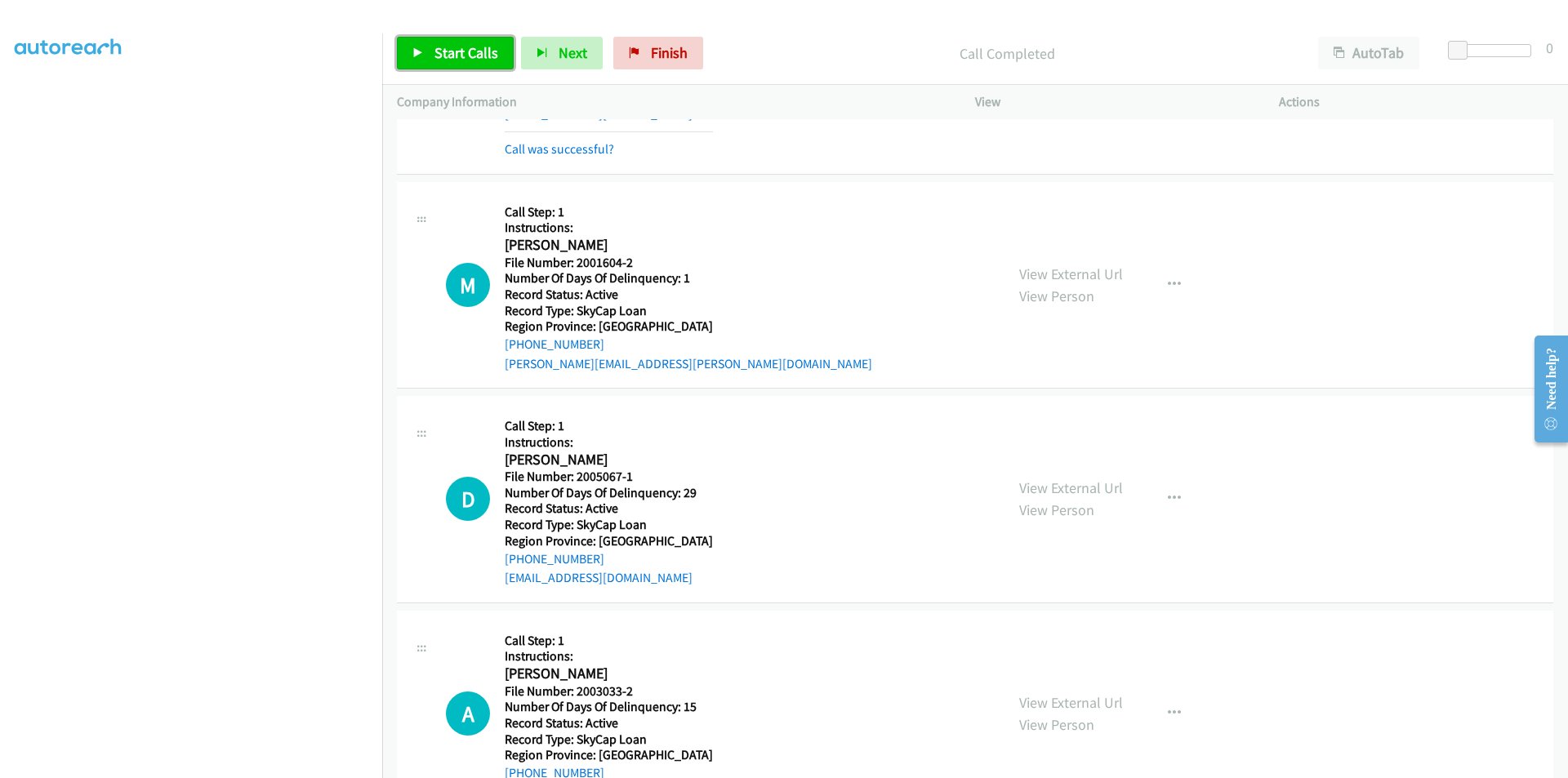
click at [441, 48] on span "Start Calls" at bounding box center [466, 53] width 64 height 19
click at [441, 48] on span "Pause" at bounding box center [453, 53] width 37 height 19
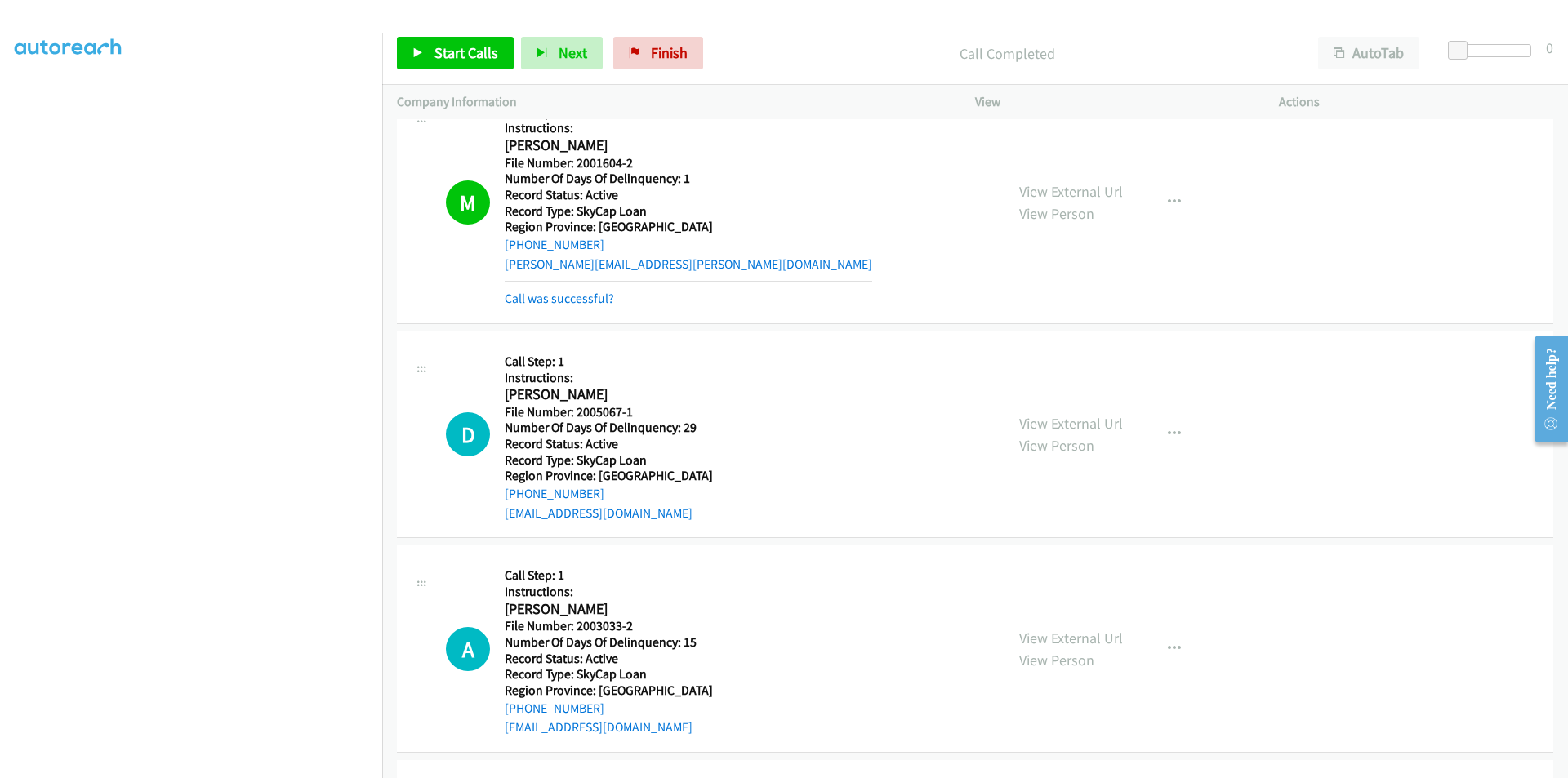
scroll to position [5136, 0]
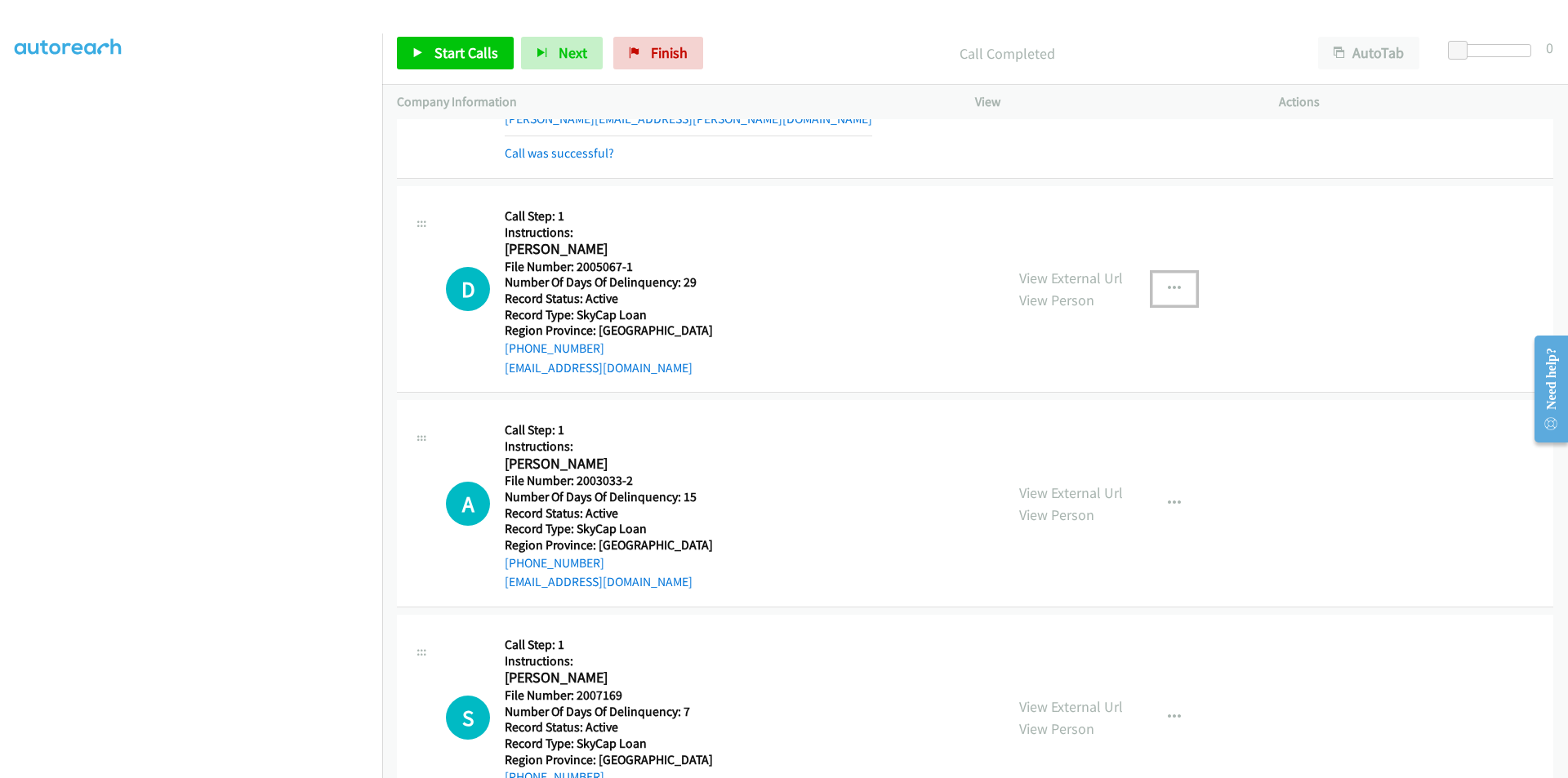
click at [1168, 287] on icon "button" at bounding box center [1174, 289] width 13 height 13
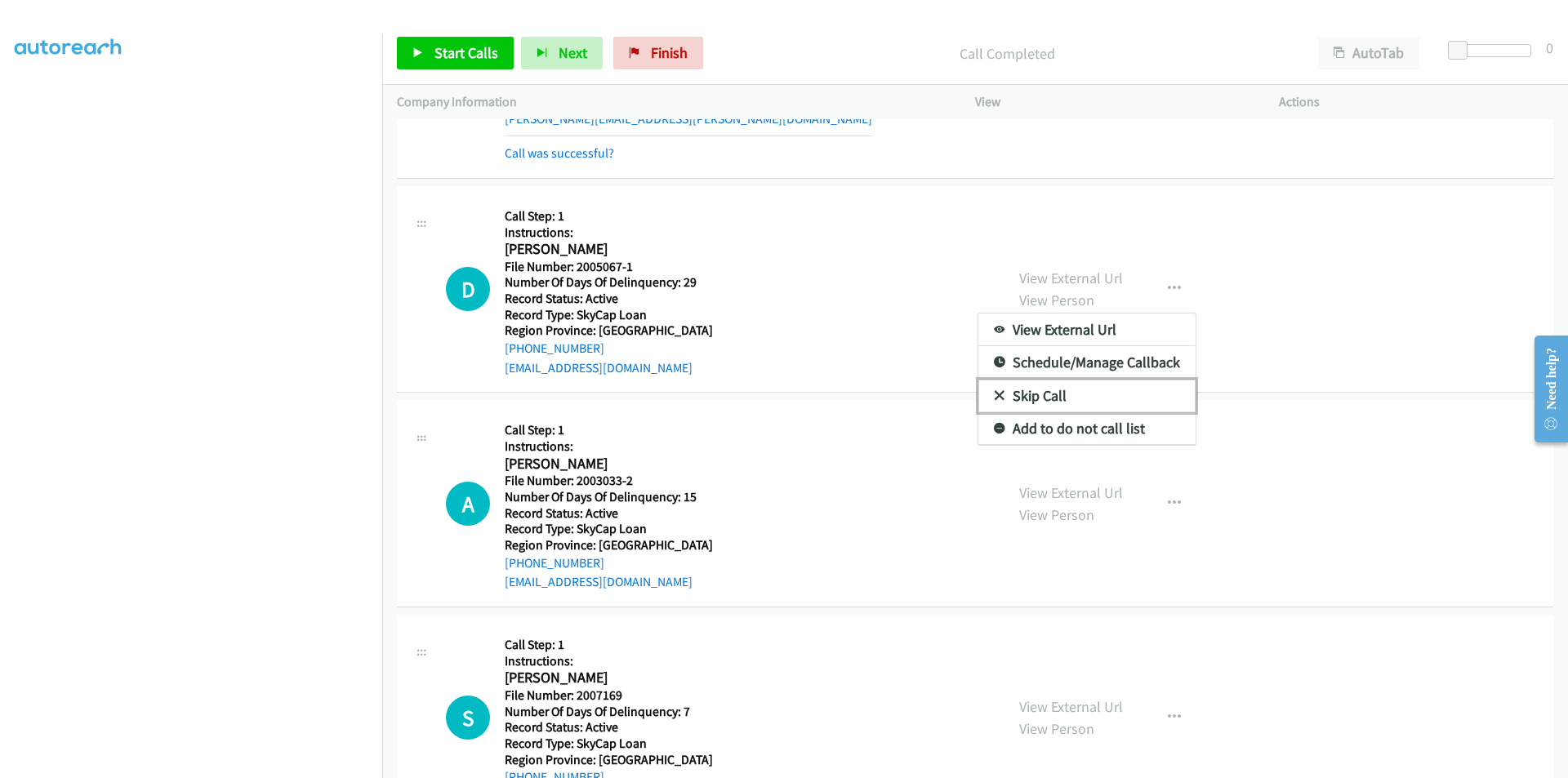
click at [1043, 394] on link "Skip Call" at bounding box center [1087, 396] width 217 height 32
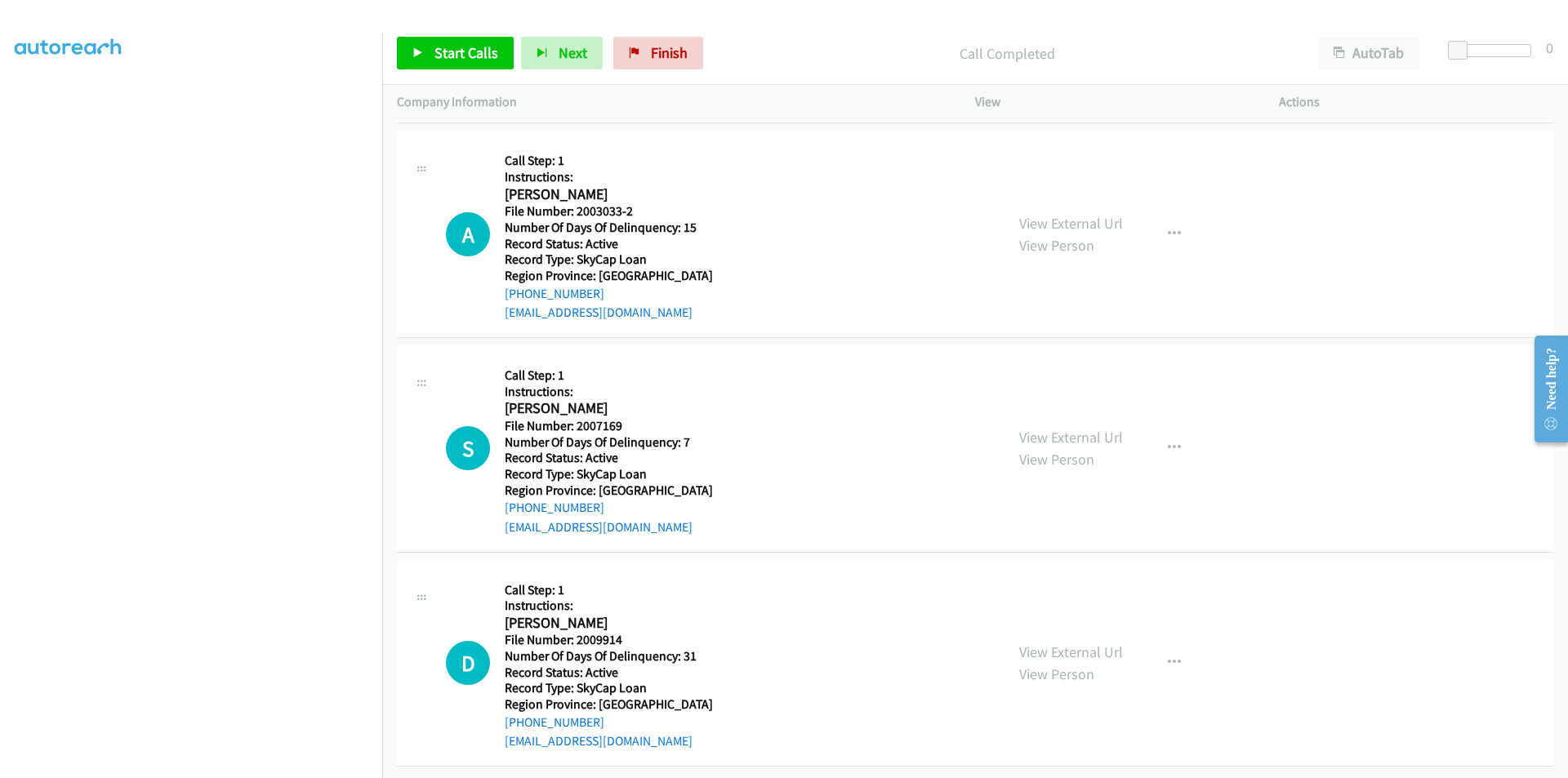
scroll to position [5418, 0]
click at [486, 43] on span "Start Calls" at bounding box center [466, 53] width 64 height 19
click at [448, 54] on span "Pause" at bounding box center [453, 53] width 37 height 19
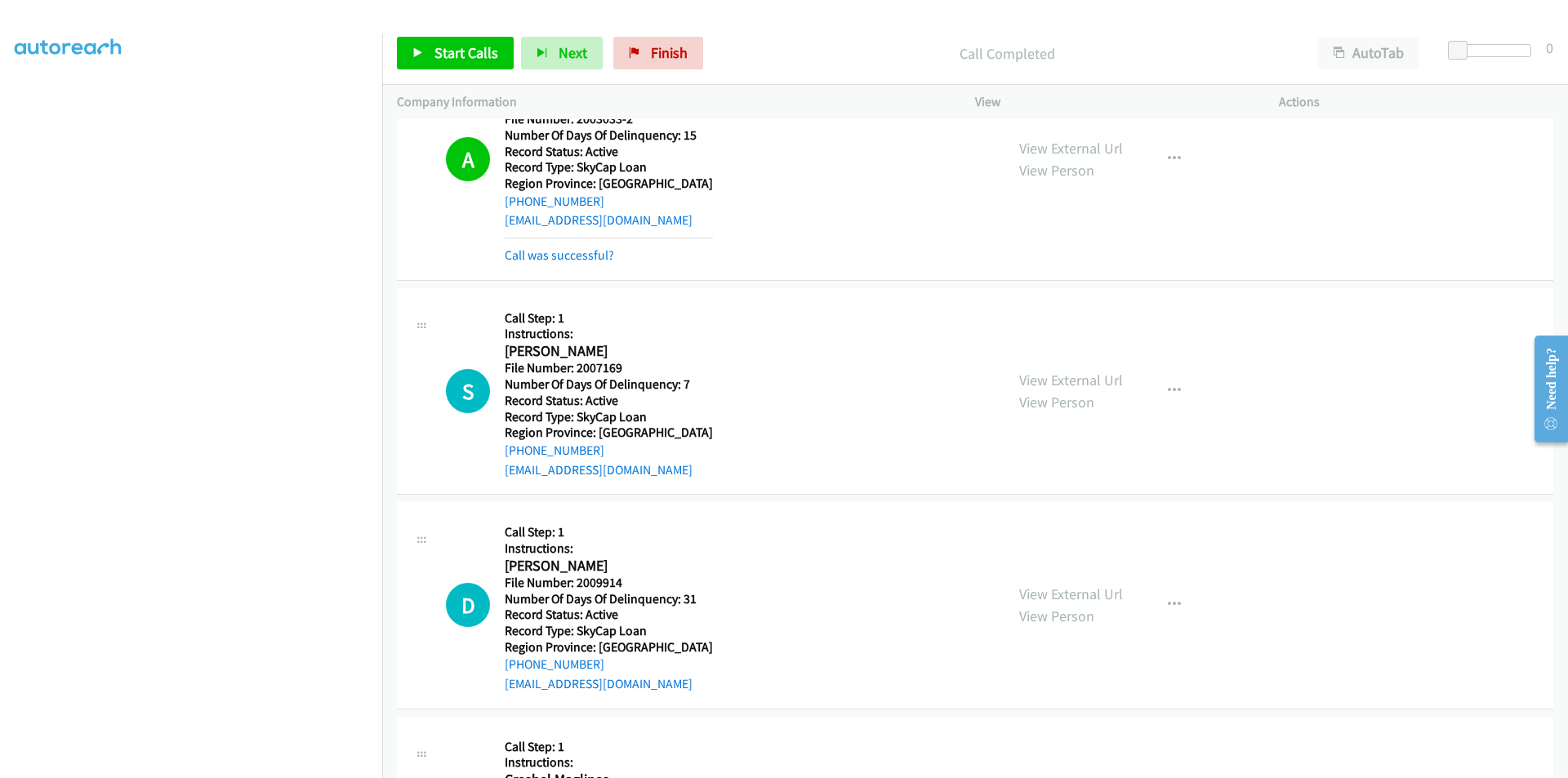
scroll to position [5663, 0]
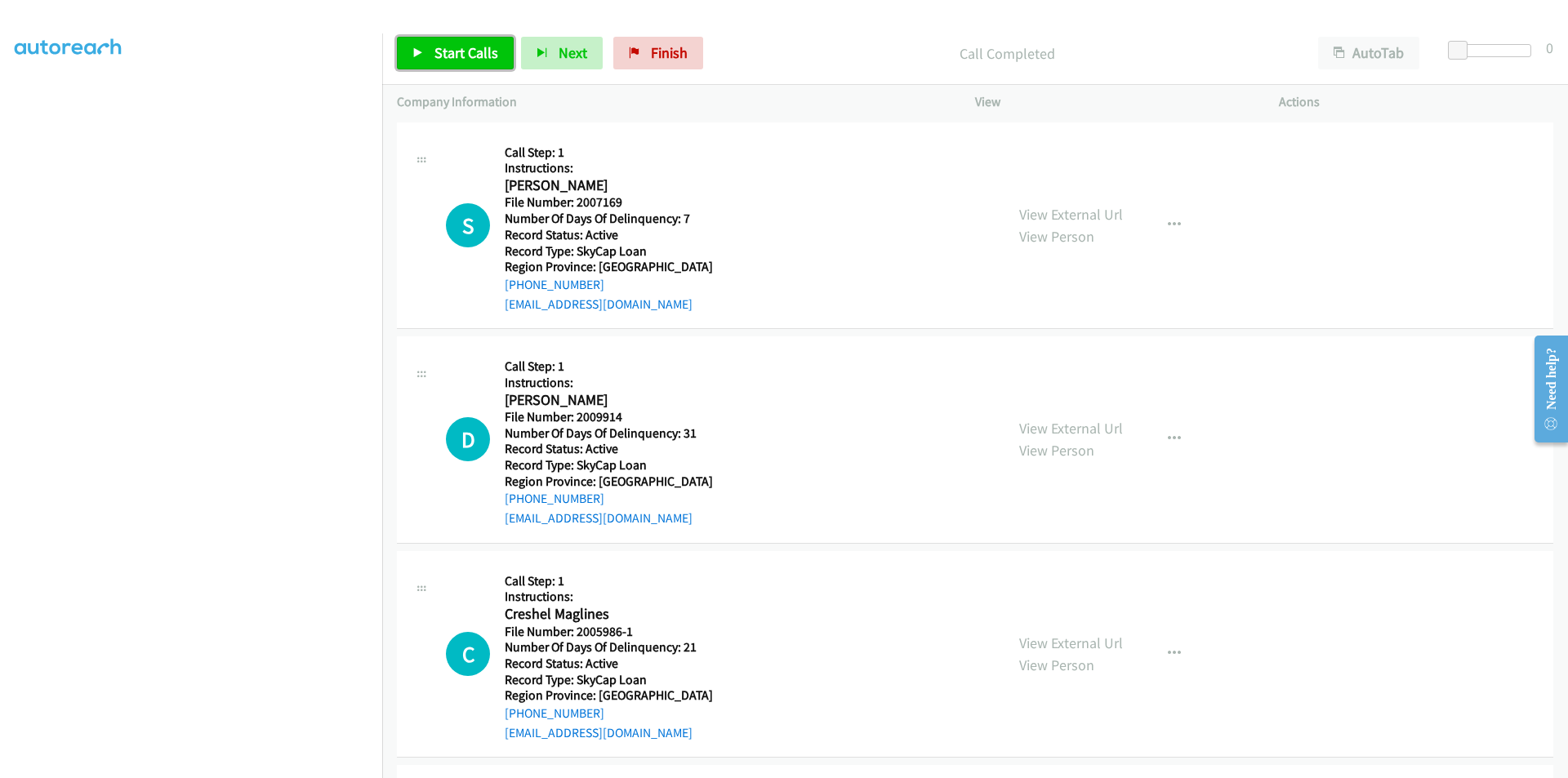
click at [467, 48] on span "Start Calls" at bounding box center [466, 53] width 64 height 19
click at [467, 48] on span "Pause" at bounding box center [453, 53] width 37 height 19
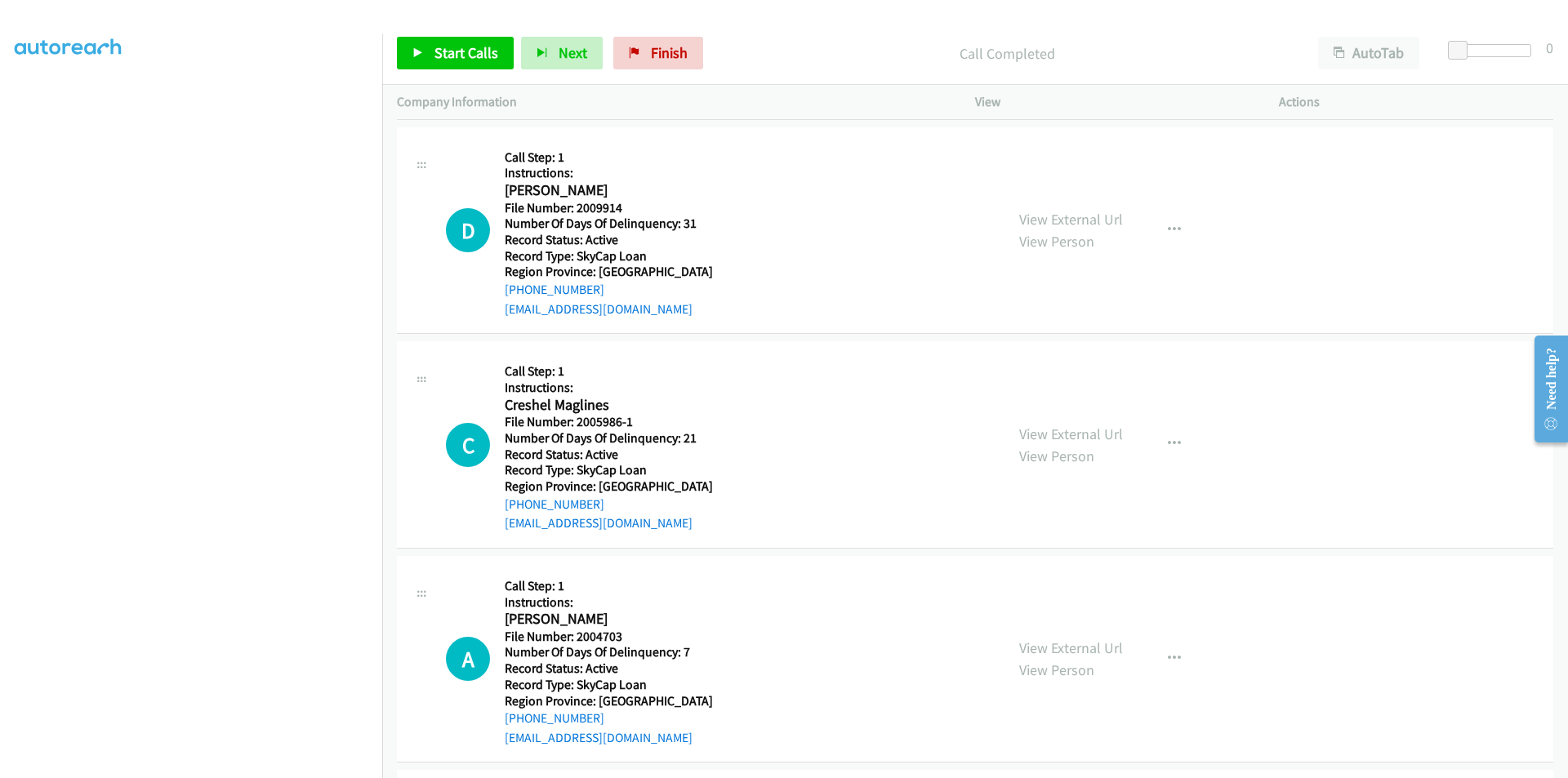
scroll to position [5908, 0]
click at [480, 47] on span "Start Calls" at bounding box center [466, 53] width 64 height 19
click at [480, 47] on link "Pause" at bounding box center [442, 53] width 90 height 32
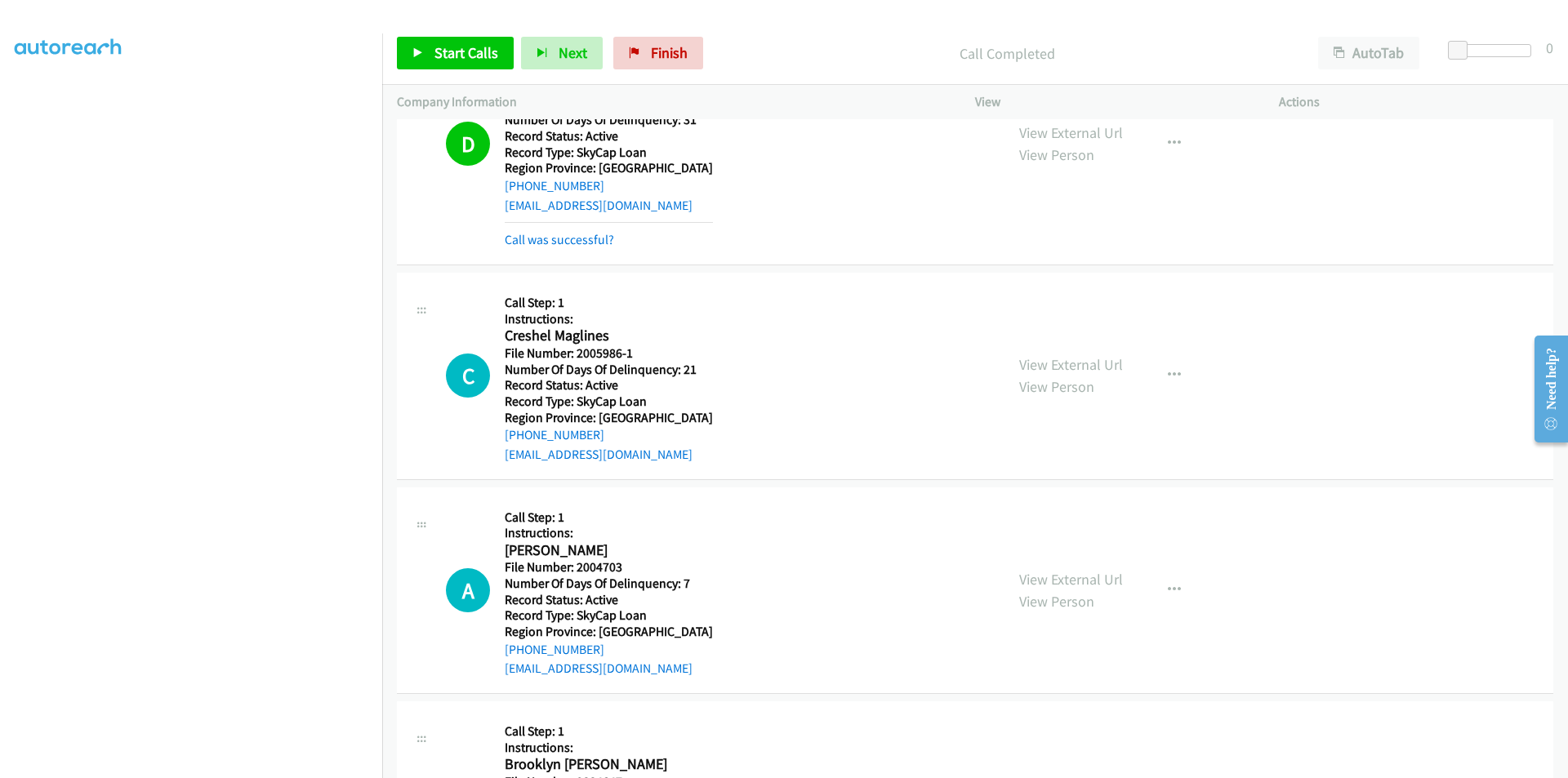
scroll to position [6072, 0]
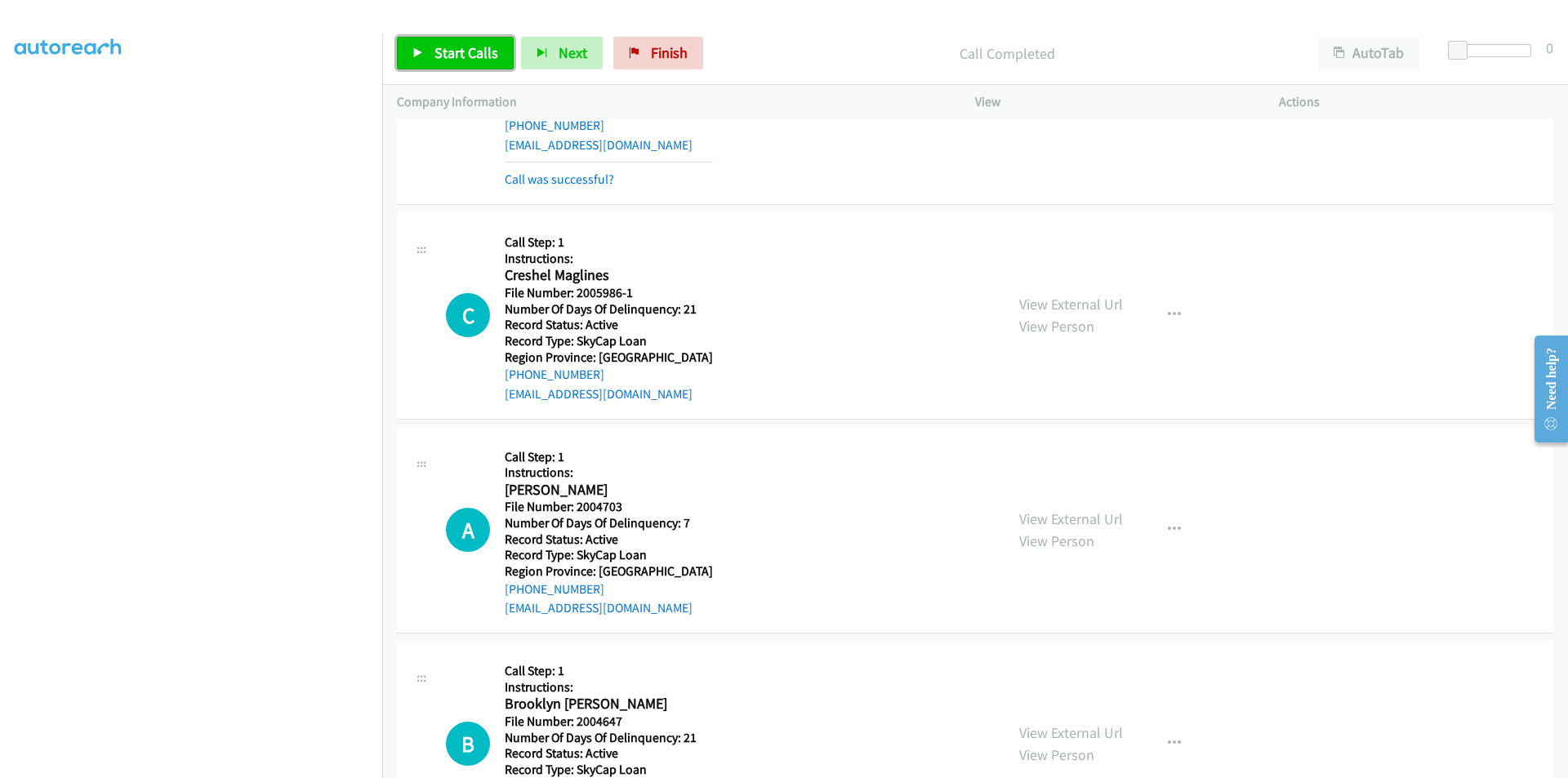
click at [463, 54] on span "Start Calls" at bounding box center [466, 53] width 64 height 19
click at [458, 54] on span "Pause" at bounding box center [453, 53] width 37 height 19
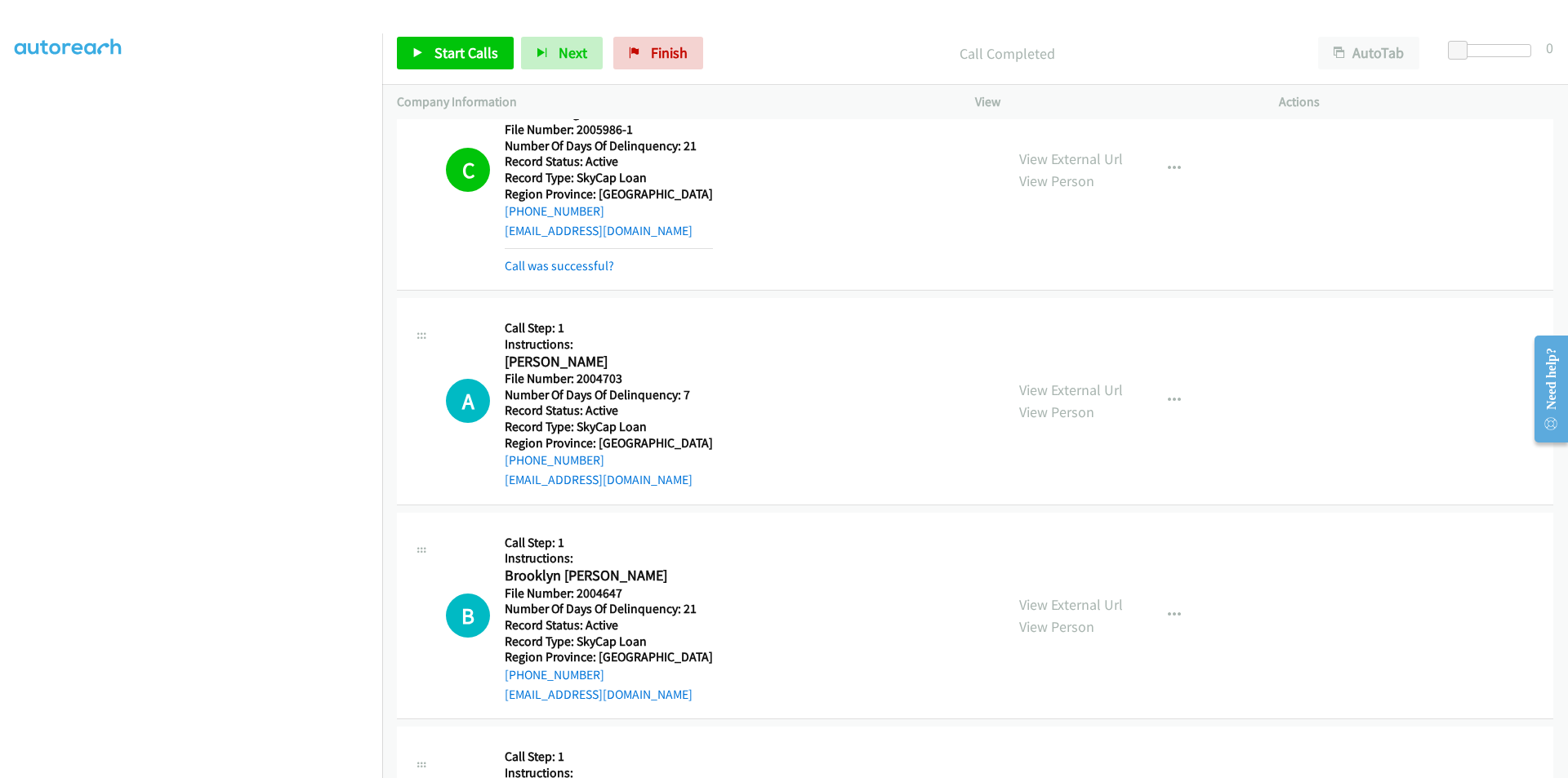
scroll to position [6398, 0]
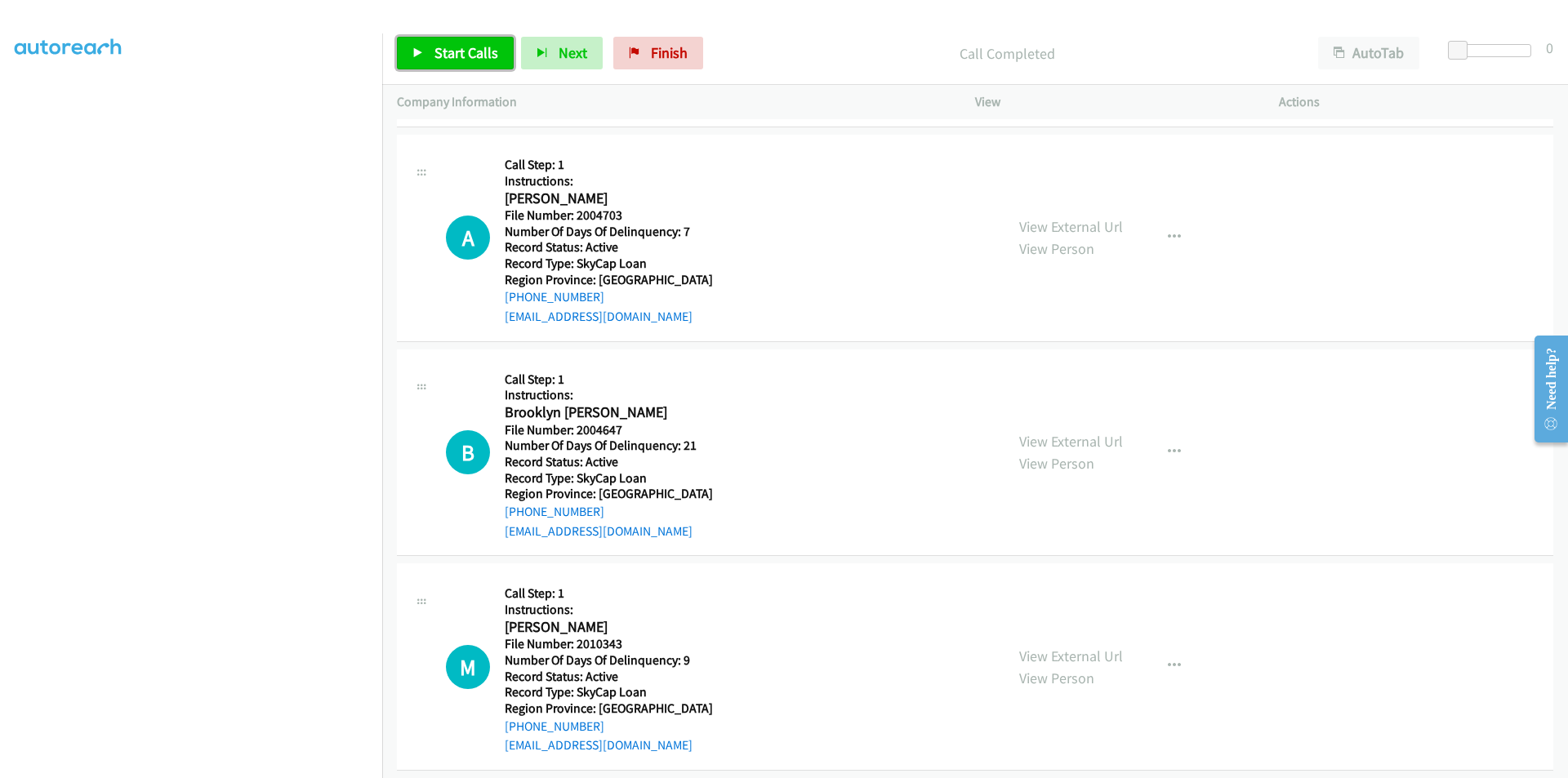
click at [461, 43] on span "Start Calls" at bounding box center [466, 53] width 64 height 19
click at [463, 43] on span "Pause" at bounding box center [453, 53] width 37 height 19
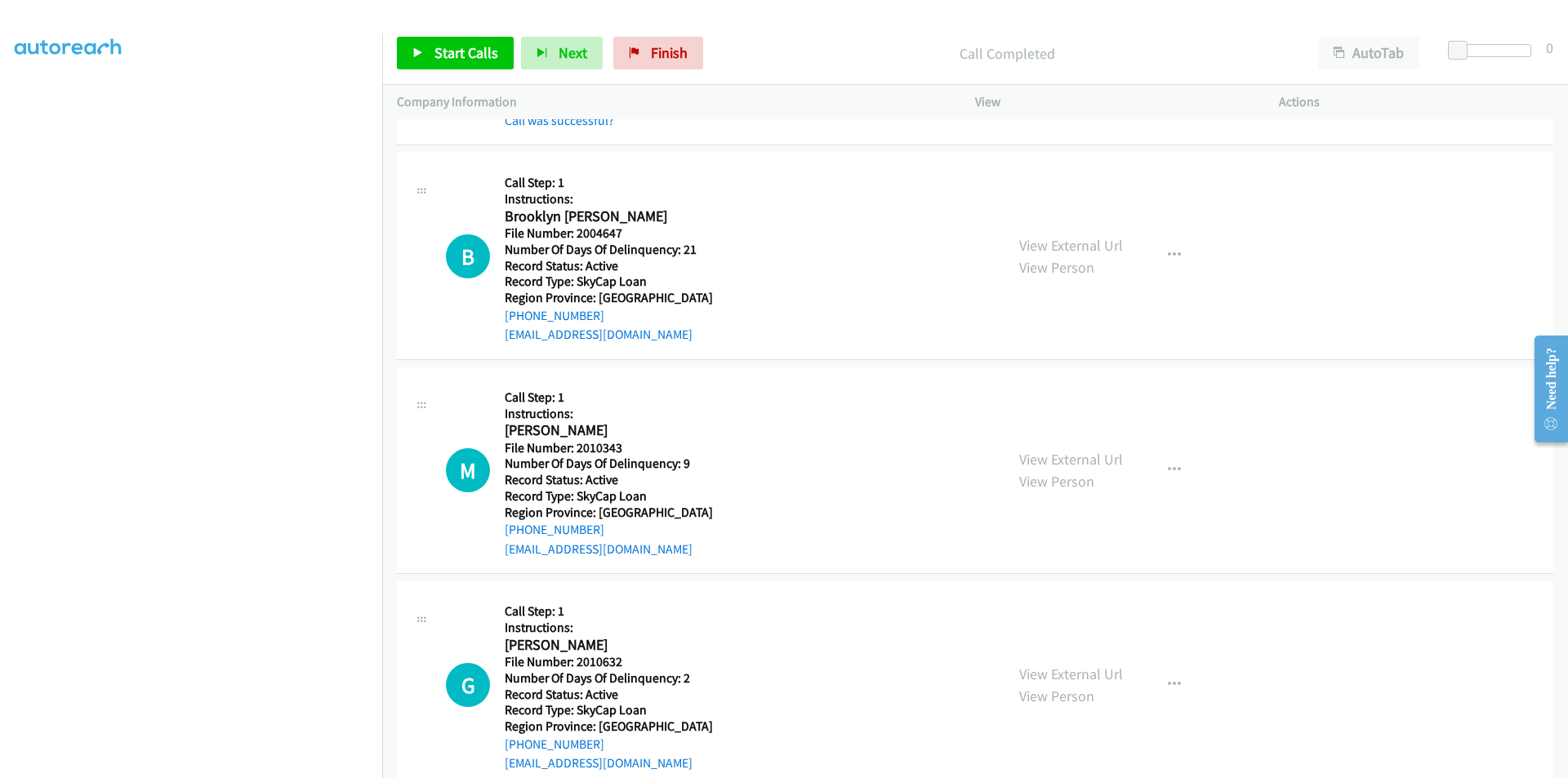
scroll to position [6644, 0]
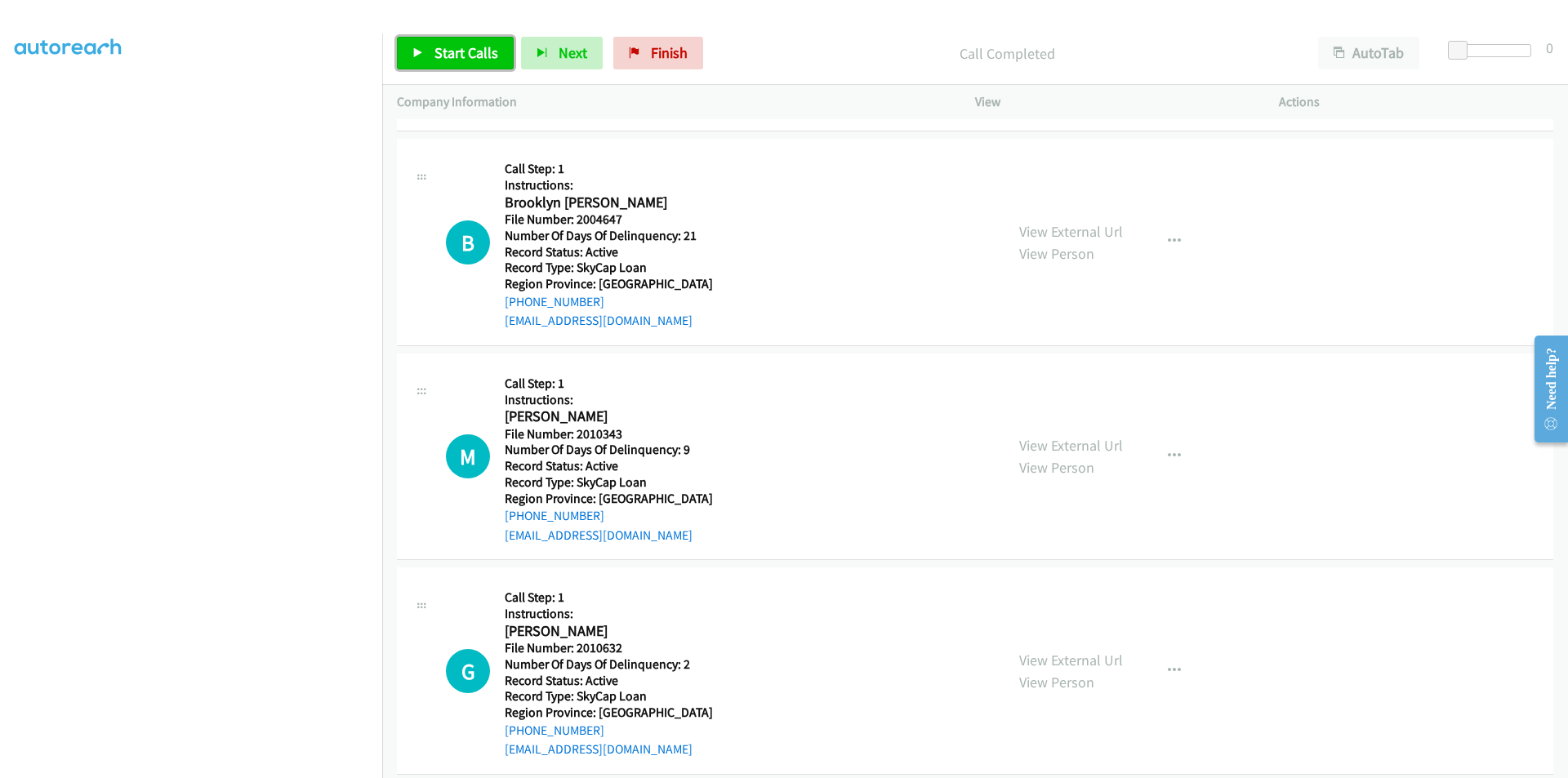
click at [494, 55] on span "Start Calls" at bounding box center [466, 53] width 64 height 19
click at [465, 55] on span "Pause" at bounding box center [453, 53] width 37 height 19
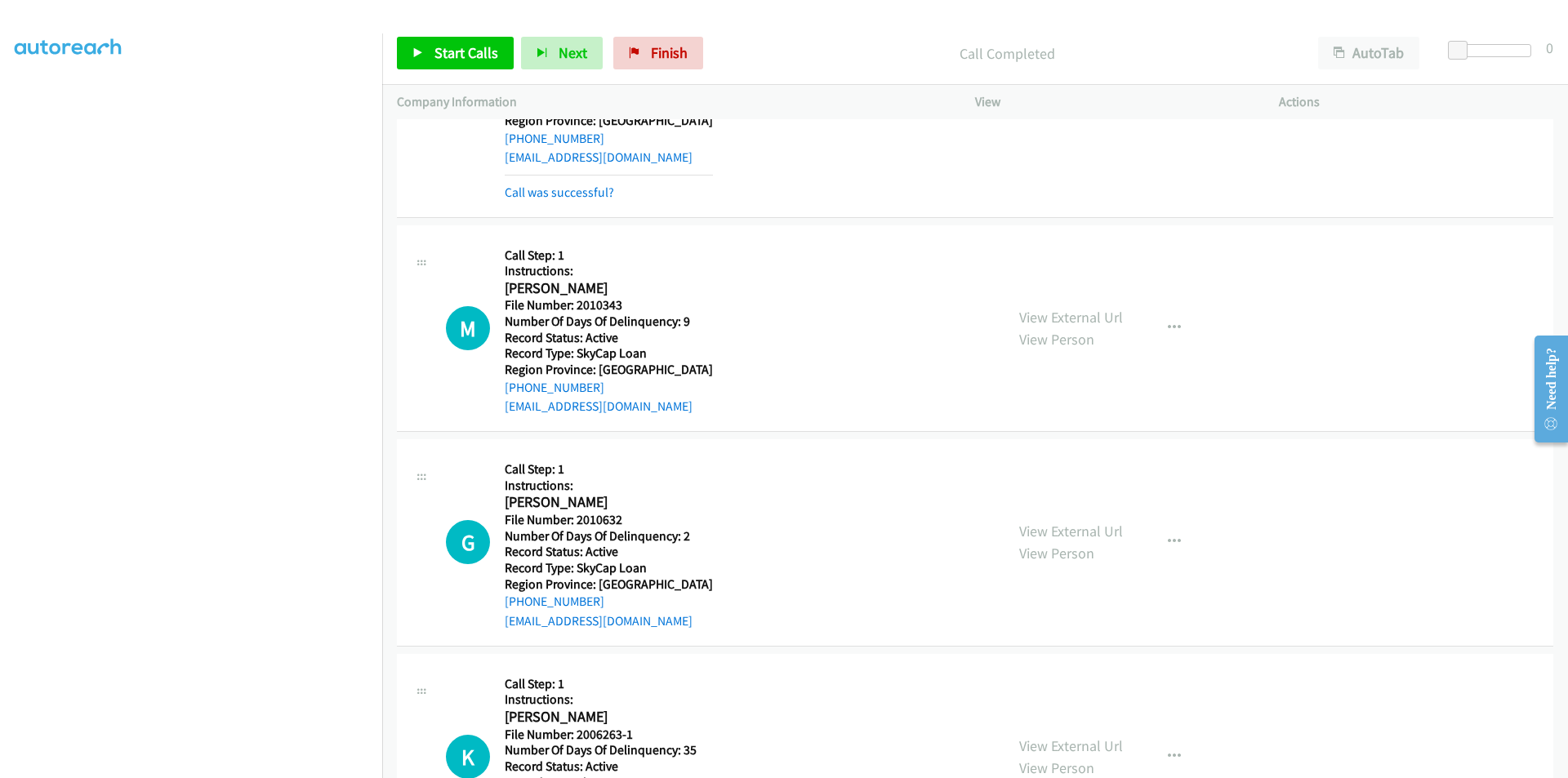
scroll to position [6888, 0]
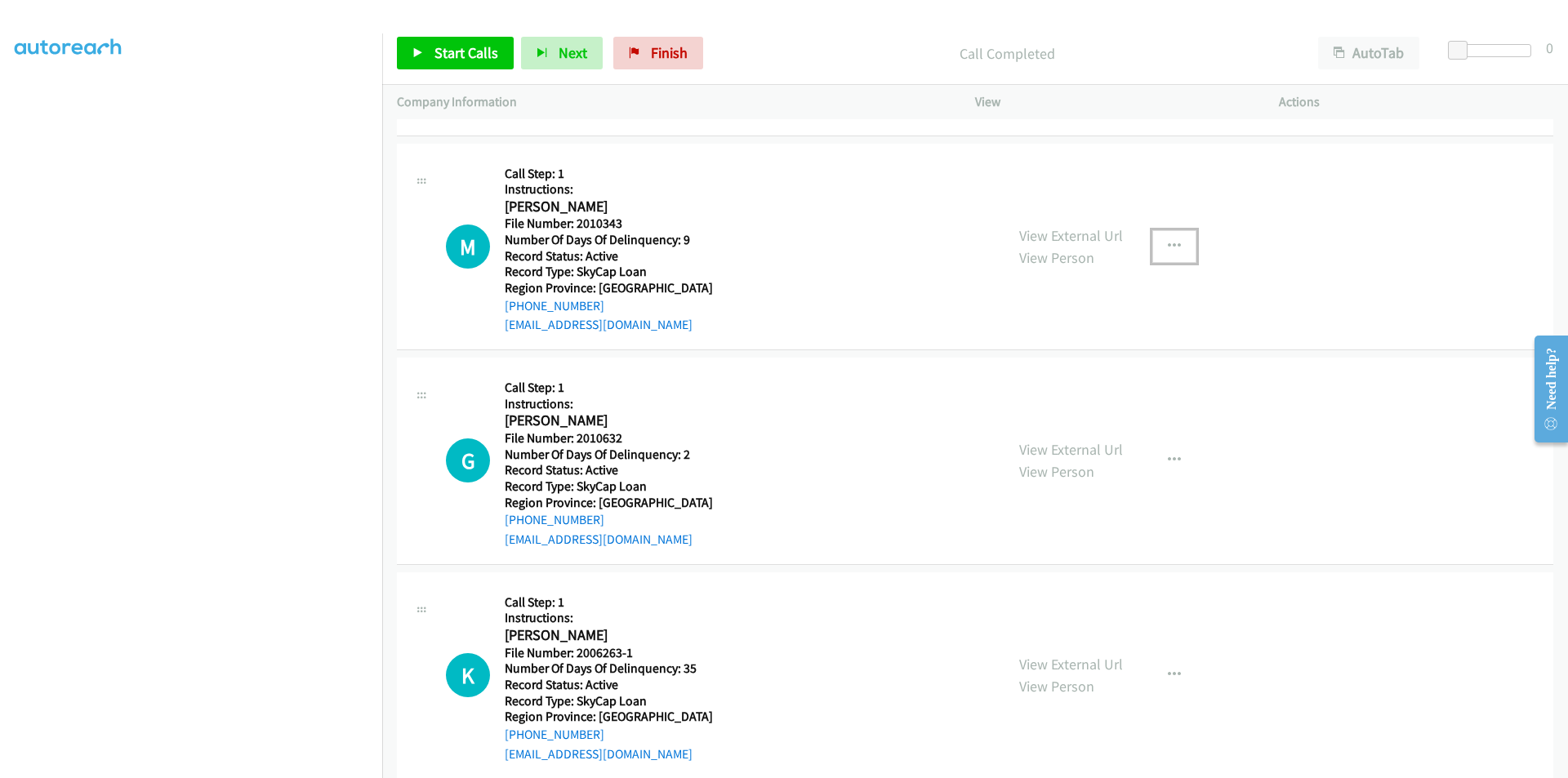
click at [1159, 242] on button "button" at bounding box center [1175, 246] width 44 height 32
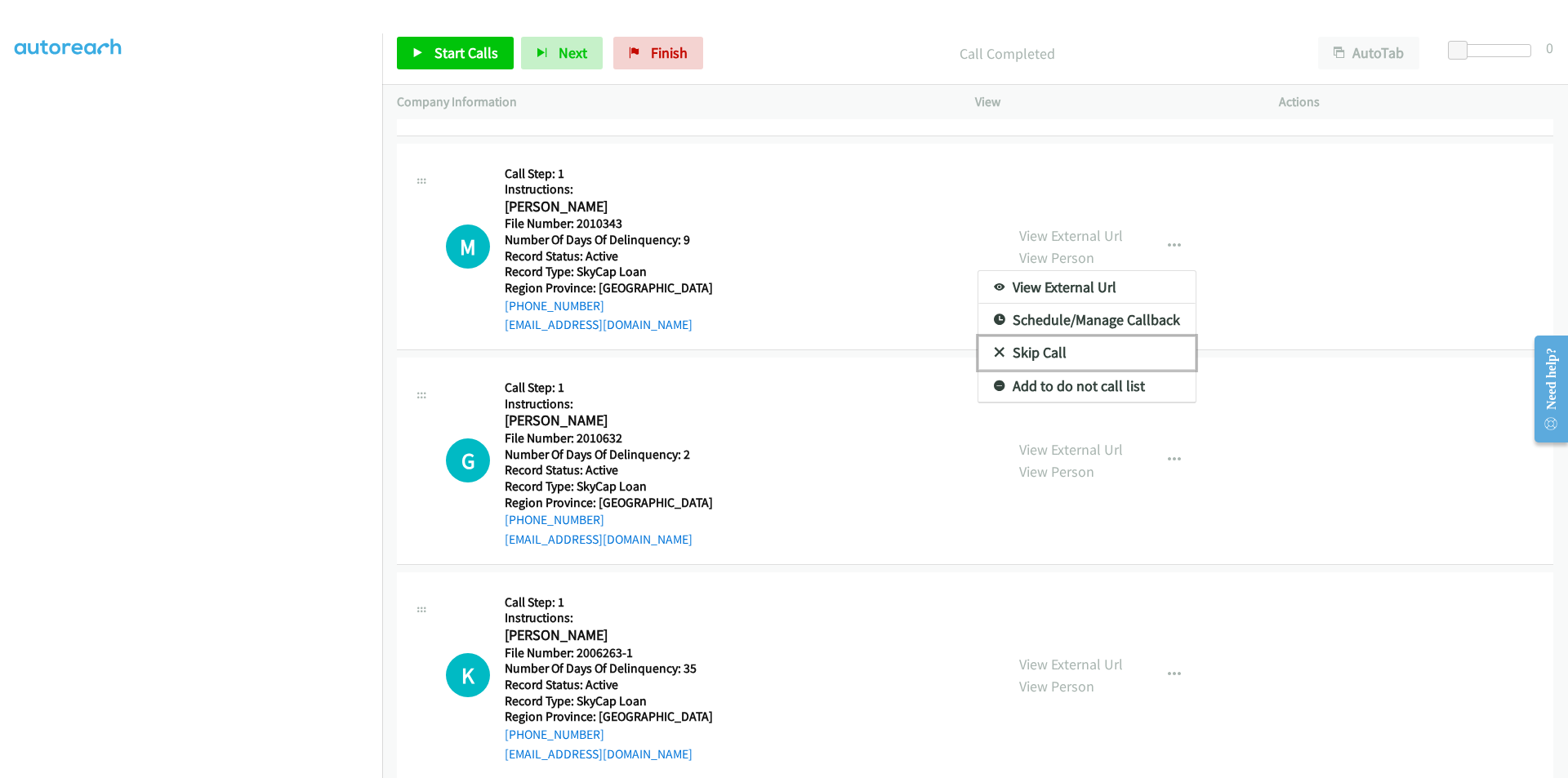
click at [1066, 353] on link "Skip Call" at bounding box center [1087, 352] width 217 height 32
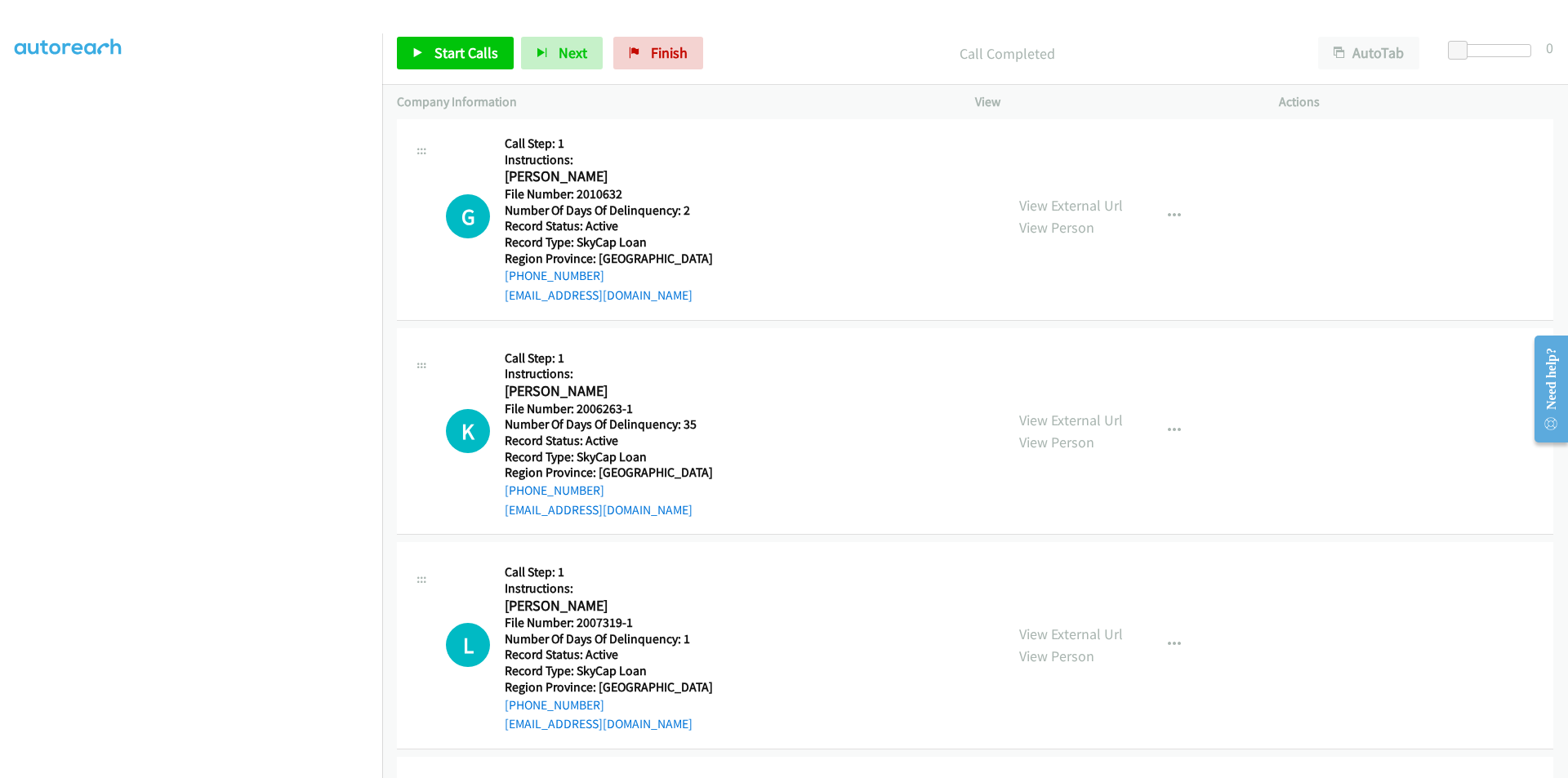
scroll to position [7134, 0]
click at [446, 54] on span "Start Calls" at bounding box center [466, 53] width 64 height 19
click at [446, 54] on span "Pause" at bounding box center [453, 53] width 37 height 19
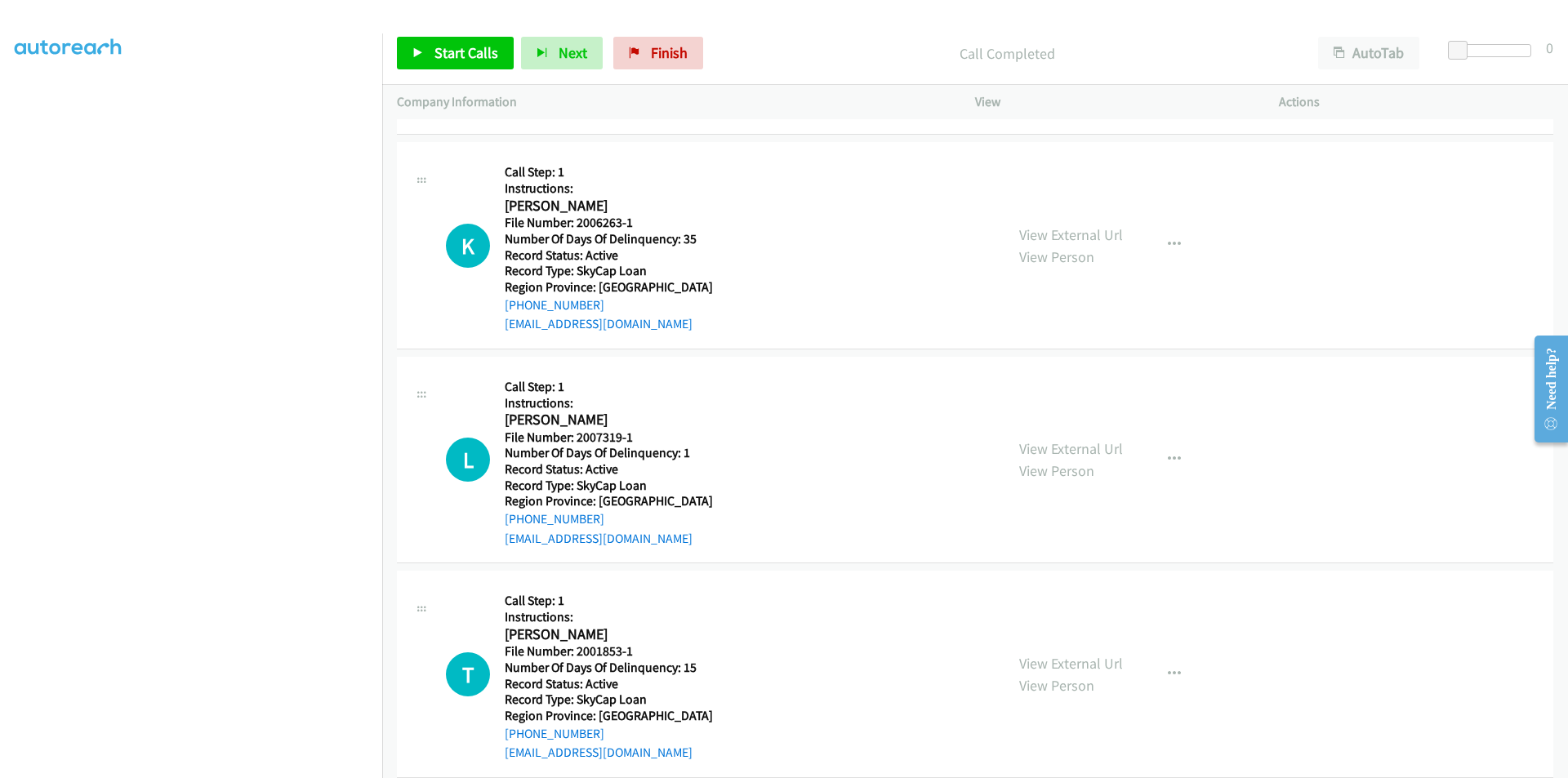
scroll to position [7378, 0]
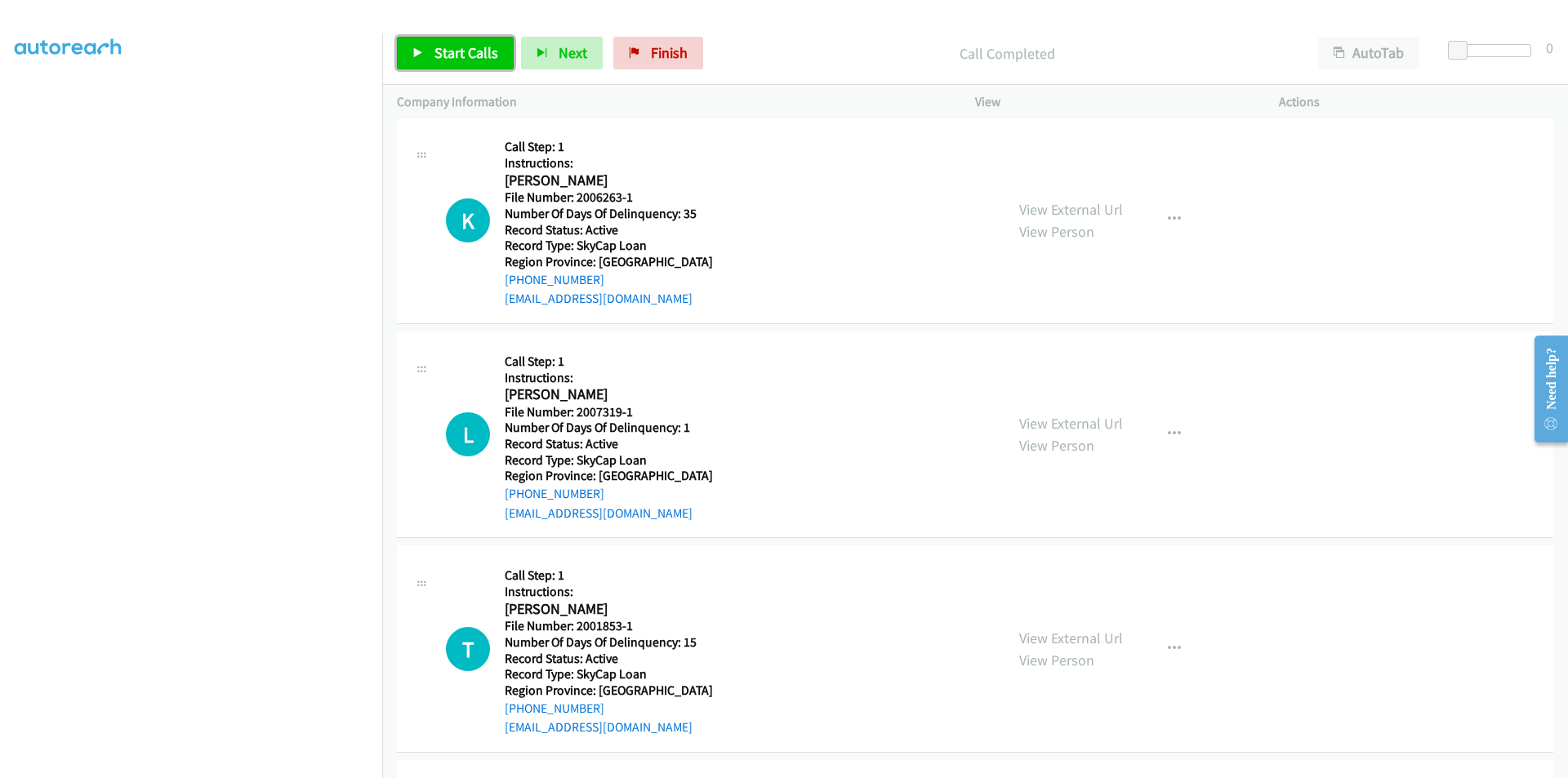
click at [448, 42] on link "Start Calls" at bounding box center [454, 53] width 116 height 32
click at [448, 44] on span "Pause" at bounding box center [453, 53] width 37 height 19
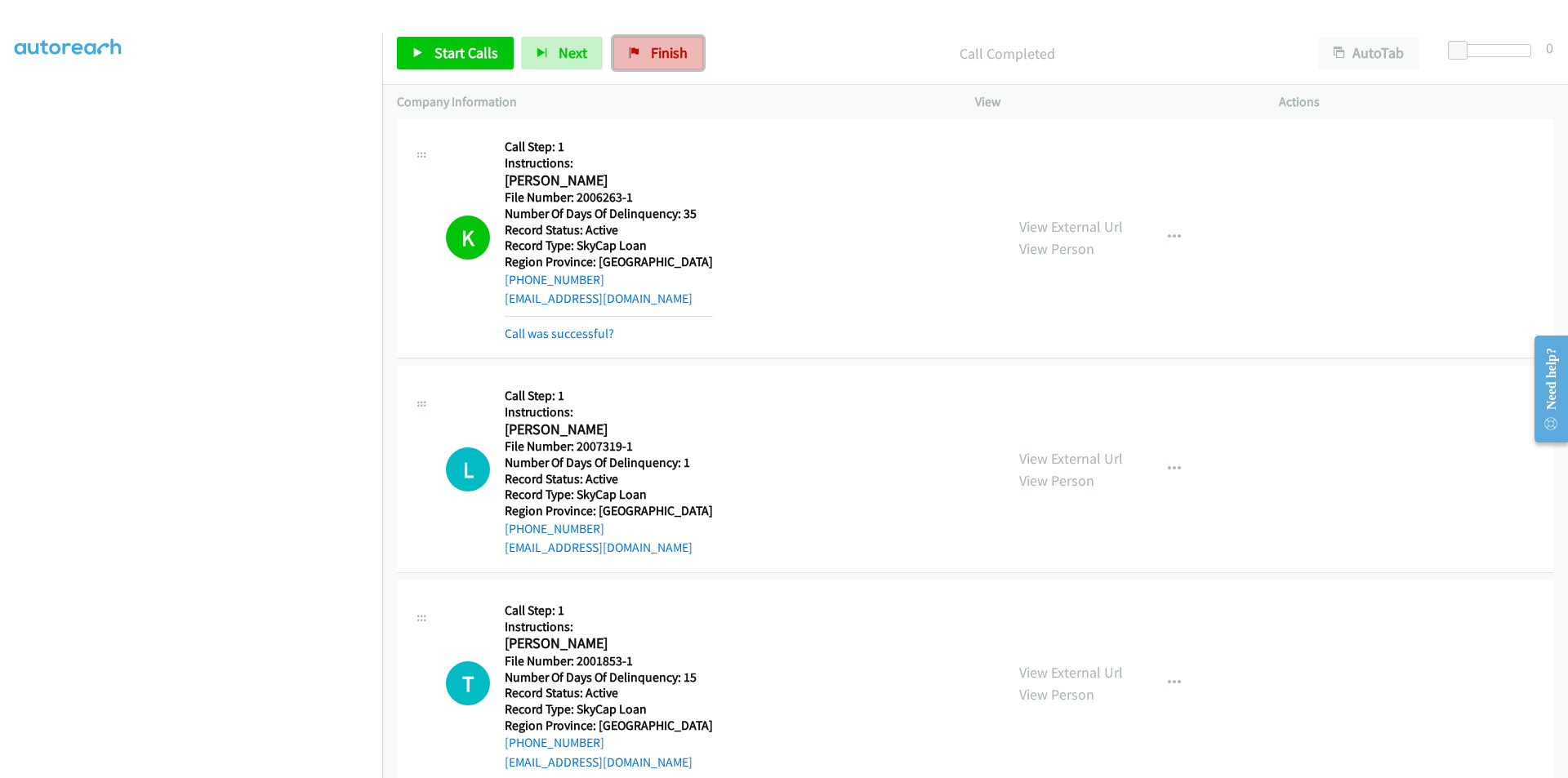
click at [646, 52] on link "Finish" at bounding box center [658, 53] width 90 height 32
